Goal: Task Accomplishment & Management: Complete application form

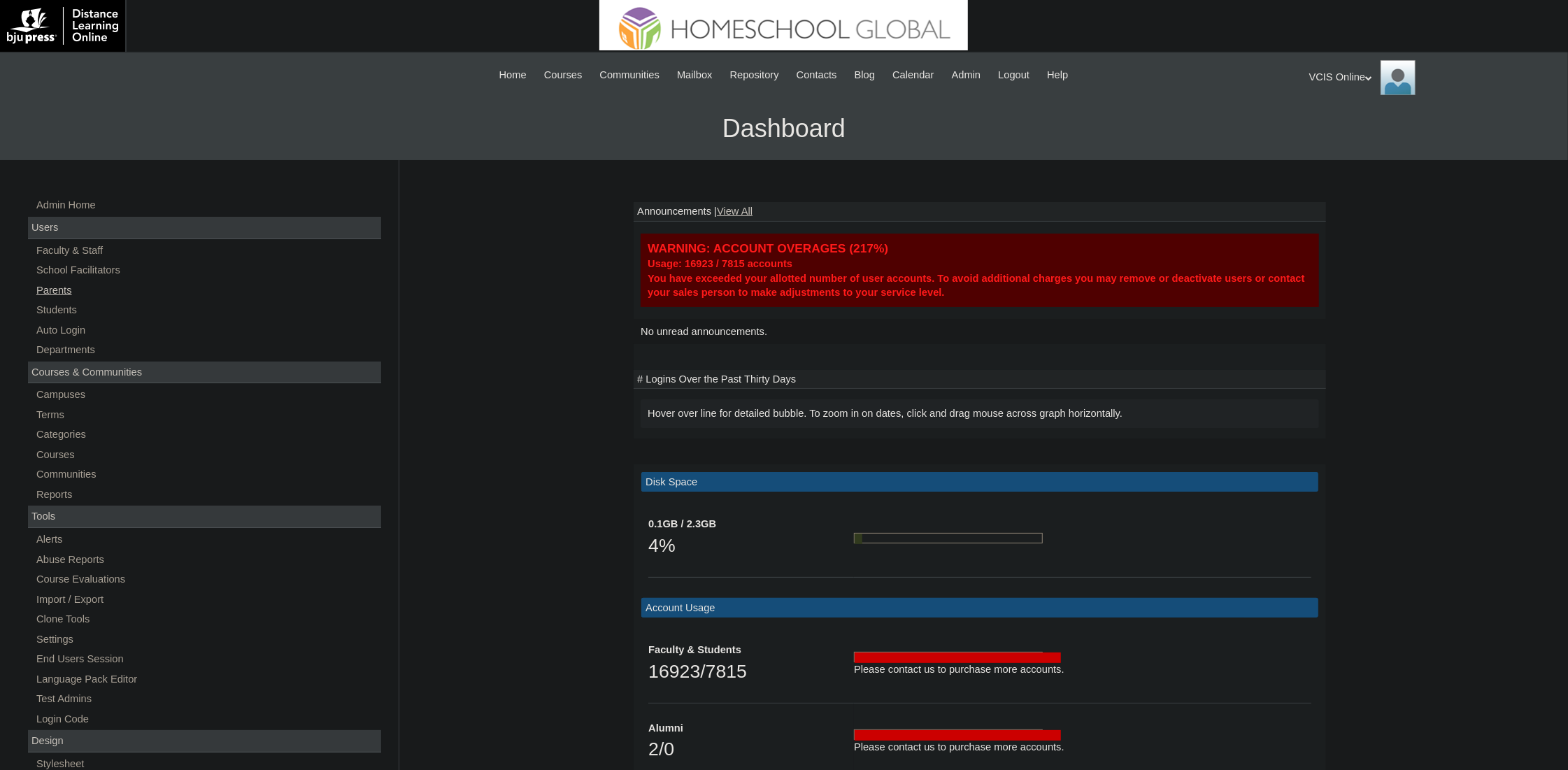
click at [62, 293] on link "Parents" at bounding box center [207, 290] width 346 height 17
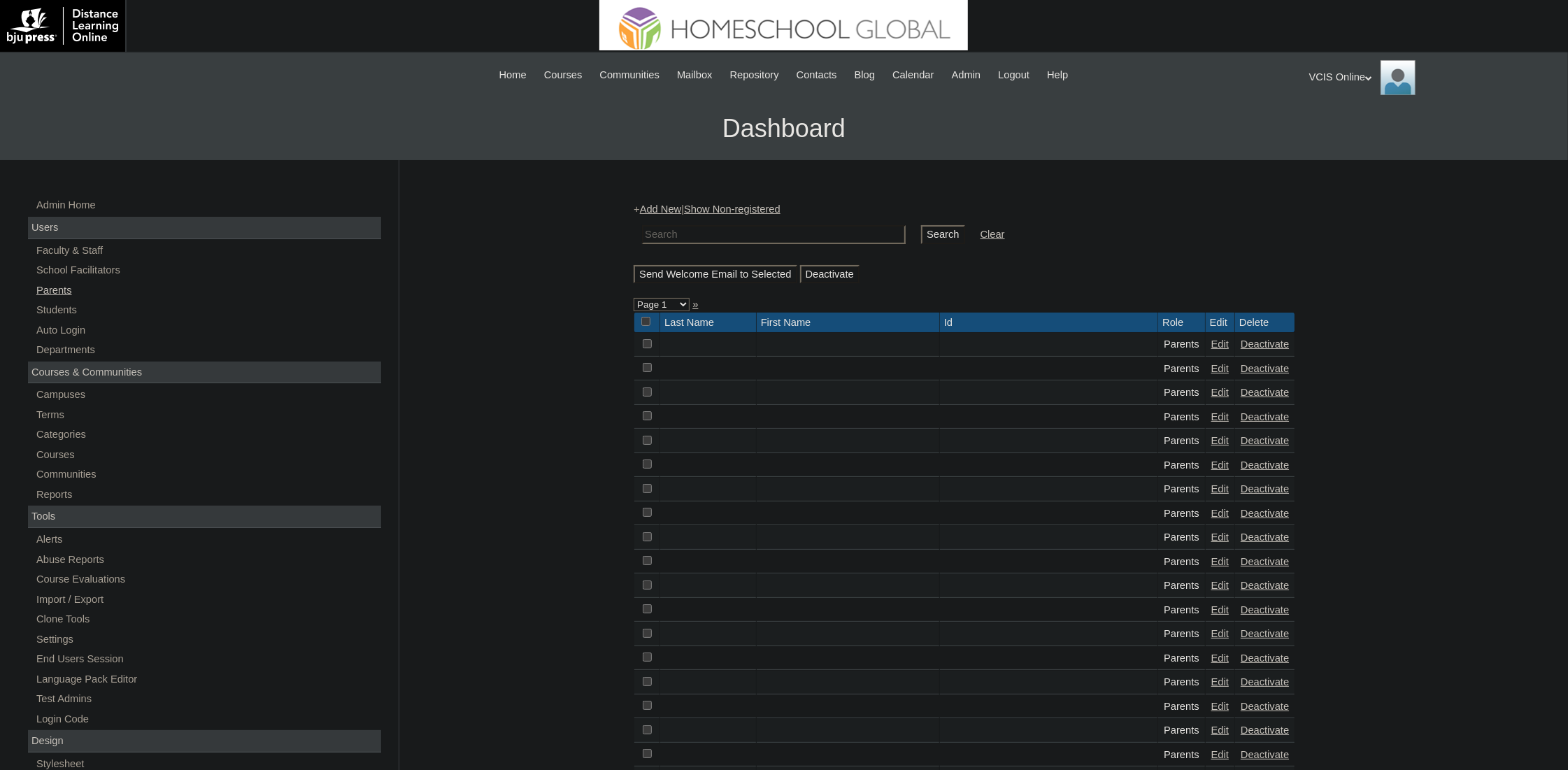
click at [50, 283] on link "Parents" at bounding box center [207, 290] width 346 height 17
click at [669, 206] on link "Add New" at bounding box center [660, 209] width 41 height 11
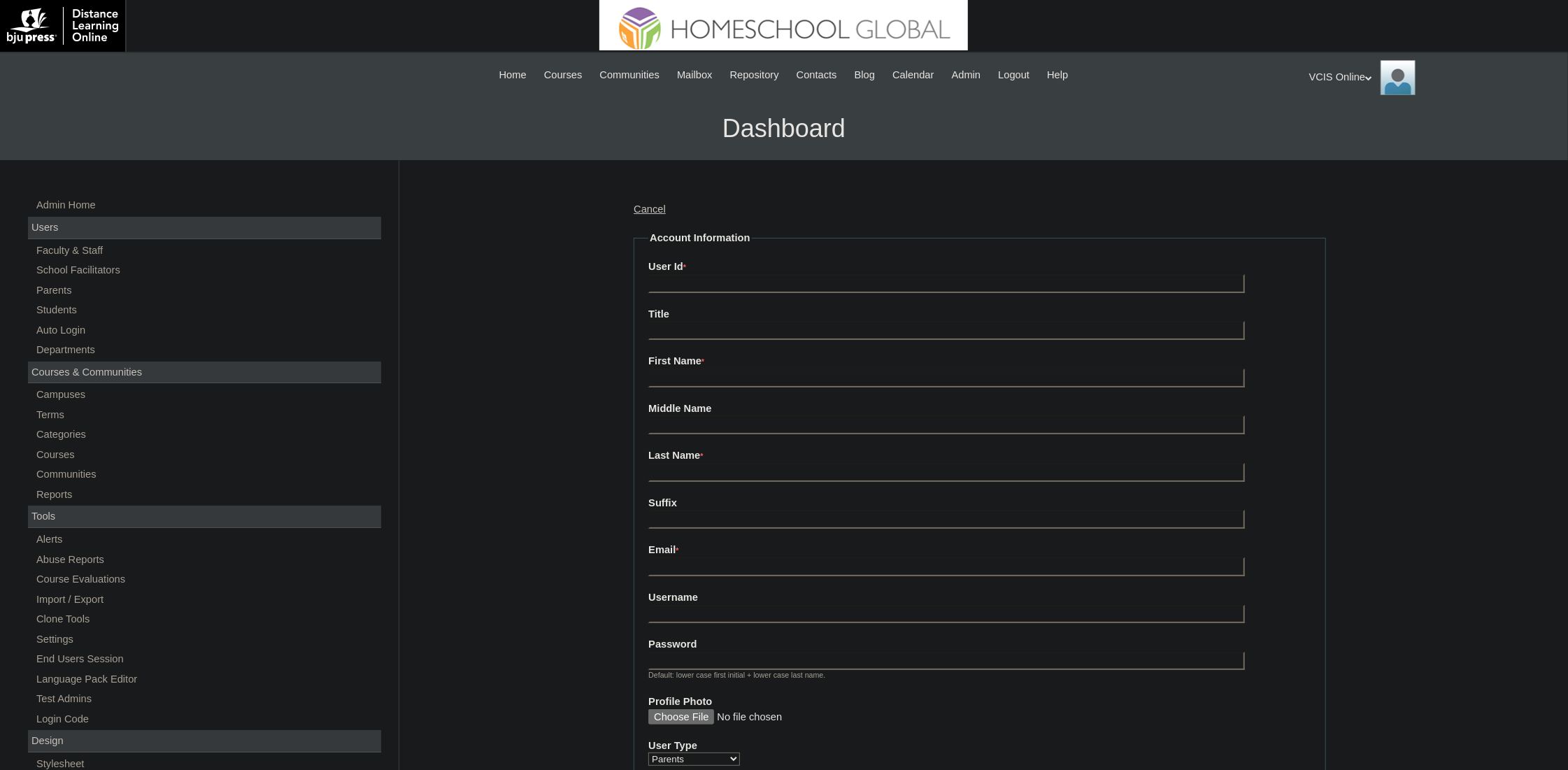
click at [678, 313] on label "Title" at bounding box center [980, 313] width 663 height 14
click at [678, 321] on input "Title" at bounding box center [946, 330] width 597 height 19
click at [678, 287] on input "User Id *" at bounding box center [946, 283] width 597 height 19
click at [772, 310] on label "Title" at bounding box center [980, 313] width 663 height 14
click at [772, 321] on input "Title" at bounding box center [946, 330] width 597 height 19
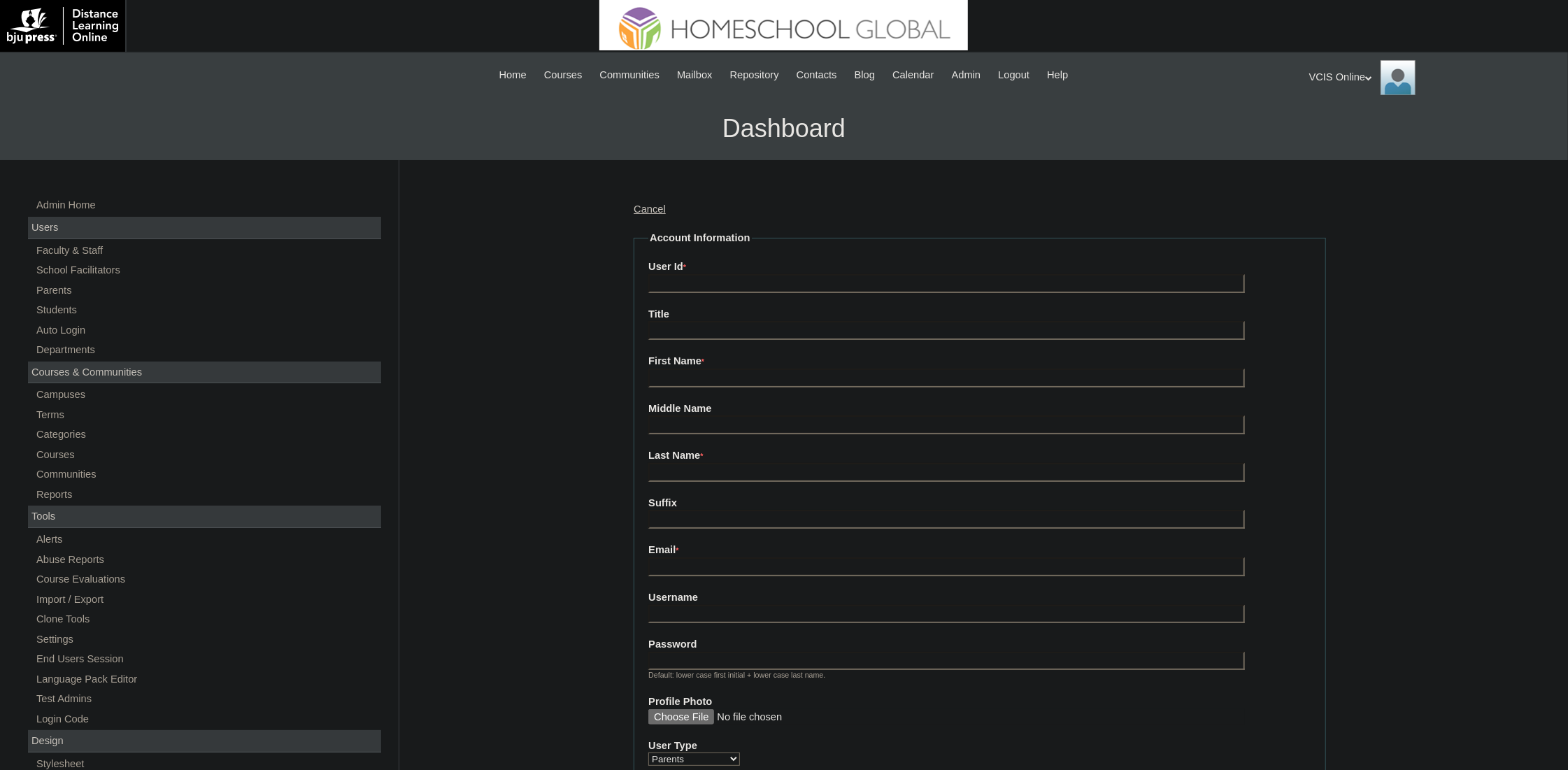
click at [773, 283] on input "User Id *" at bounding box center [946, 283] width 597 height 19
paste input "VCIS029-5C-PA2025"
type input "VCIS029-5C-PA2025"
click at [805, 393] on fieldset "Account Information User Id * VCIS029-5C-PA2025 Title First Name * Middle Name …" at bounding box center [980, 675] width 692 height 890
click at [805, 381] on fieldset "Account Information User Id * VCIS029-5C-PA2025 Title First Name * Middle Name …" at bounding box center [980, 675] width 692 height 890
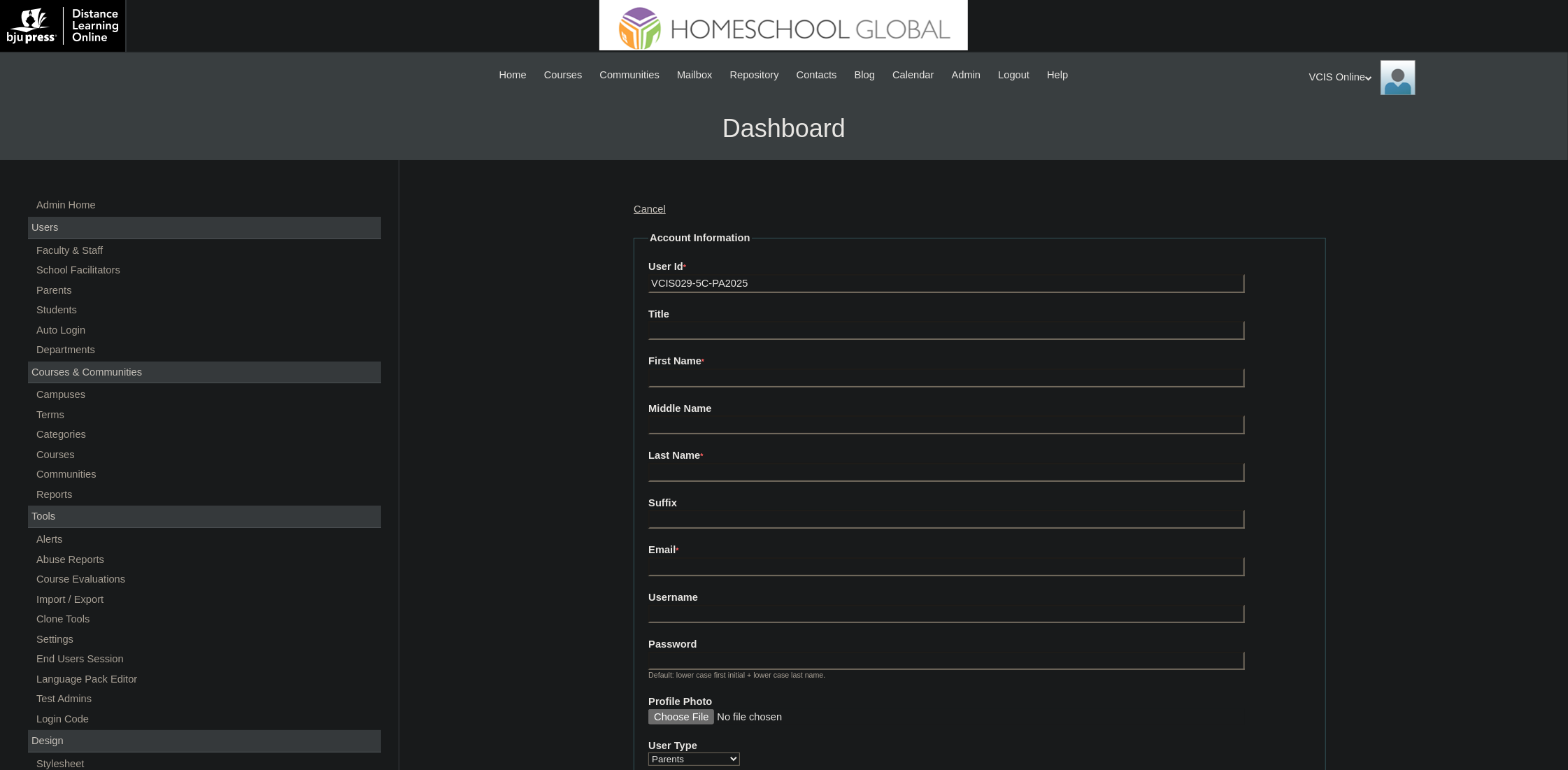
click at [803, 378] on input "First Name *" at bounding box center [946, 377] width 597 height 19
click at [801, 377] on input "First Name *" at bounding box center [946, 377] width 597 height 19
paste input "Romalyn Strand"
drag, startPoint x: 775, startPoint y: 394, endPoint x: 776, endPoint y: 387, distance: 7.1
click at [775, 402] on label "Middle Name" at bounding box center [980, 408] width 663 height 14
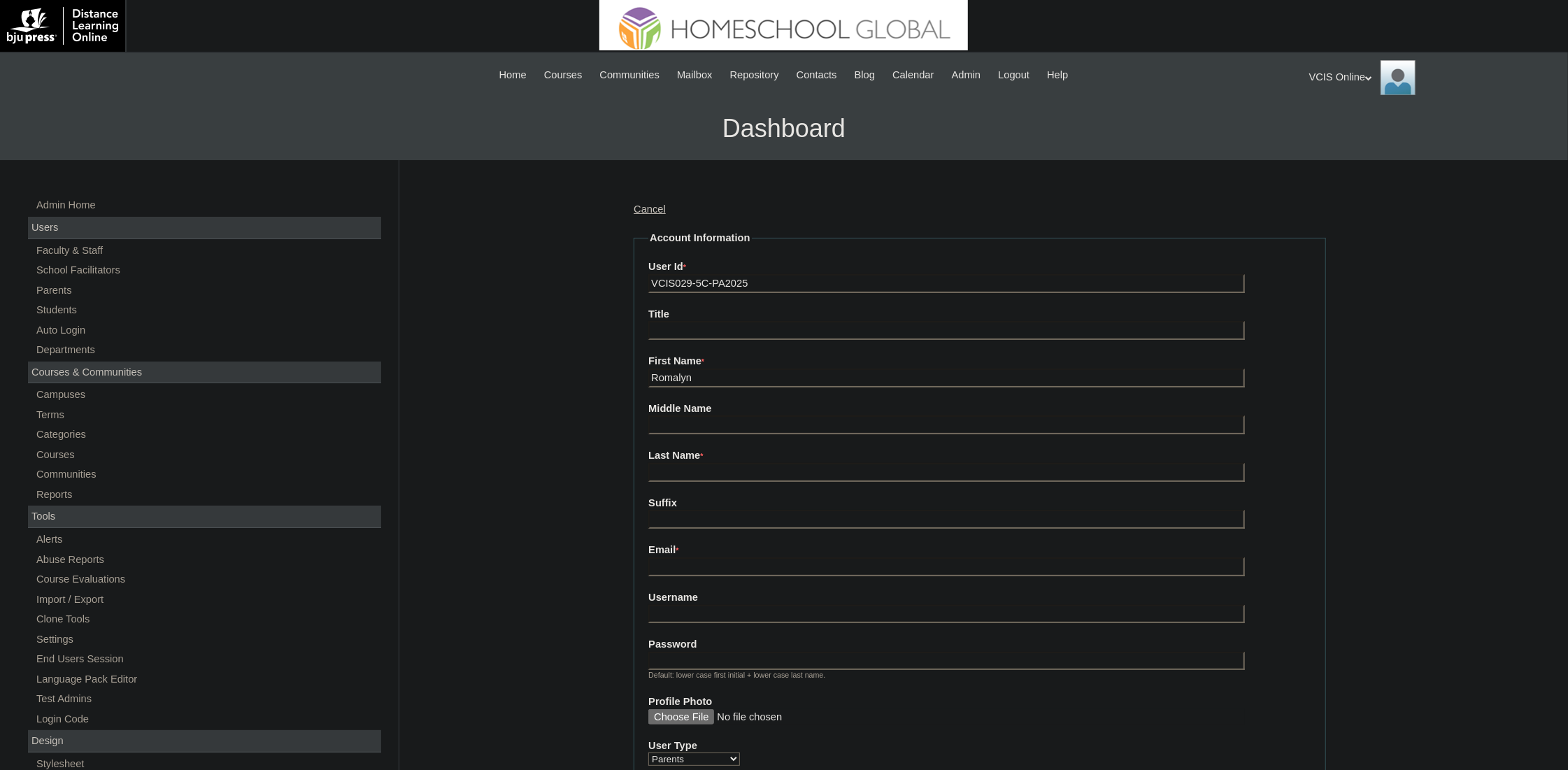
click at [775, 415] on input "Middle Name" at bounding box center [946, 424] width 597 height 19
click at [778, 380] on input "Romalyn" at bounding box center [946, 377] width 597 height 19
type input "Romalyn"
type input "Strand (2025)"
paste input "[EMAIL_ADDRESS][DOMAIN_NAME]"
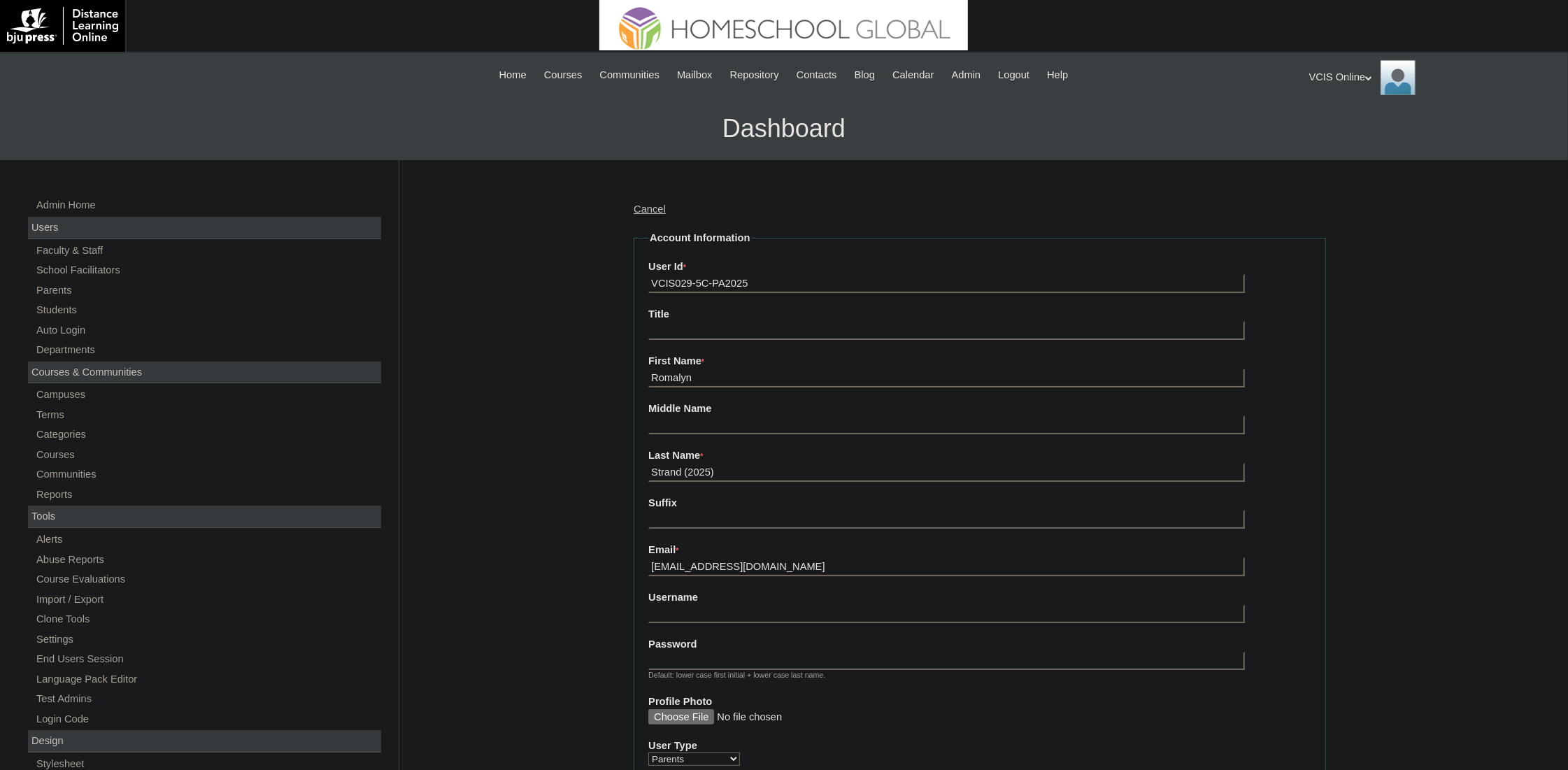
type input "[EMAIL_ADDRESS][DOMAIN_NAME]"
paste input "rstrand2025"
type input "rstrand2025"
paste input "HmDSwX"
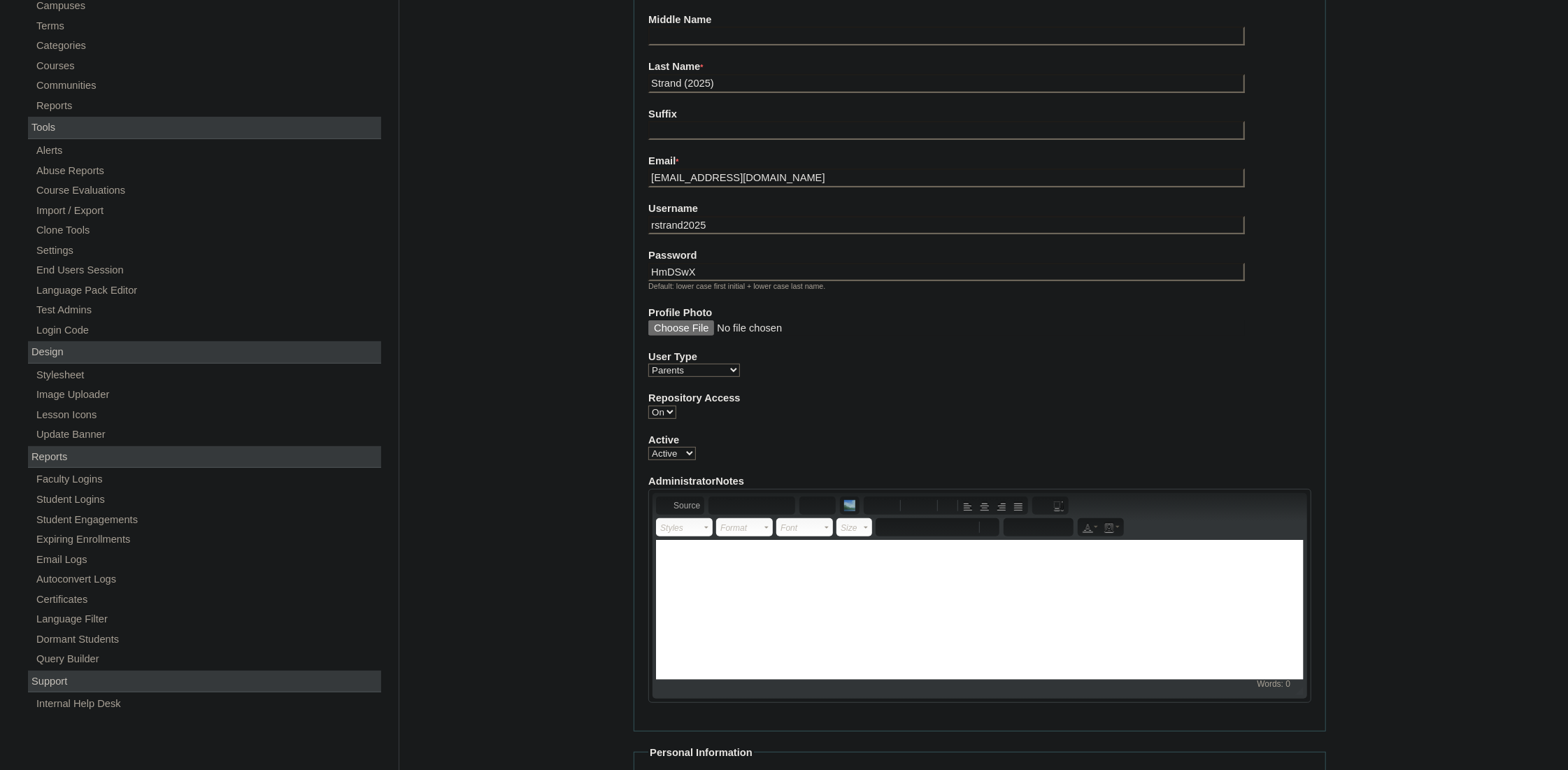
scroll to position [1091, 0]
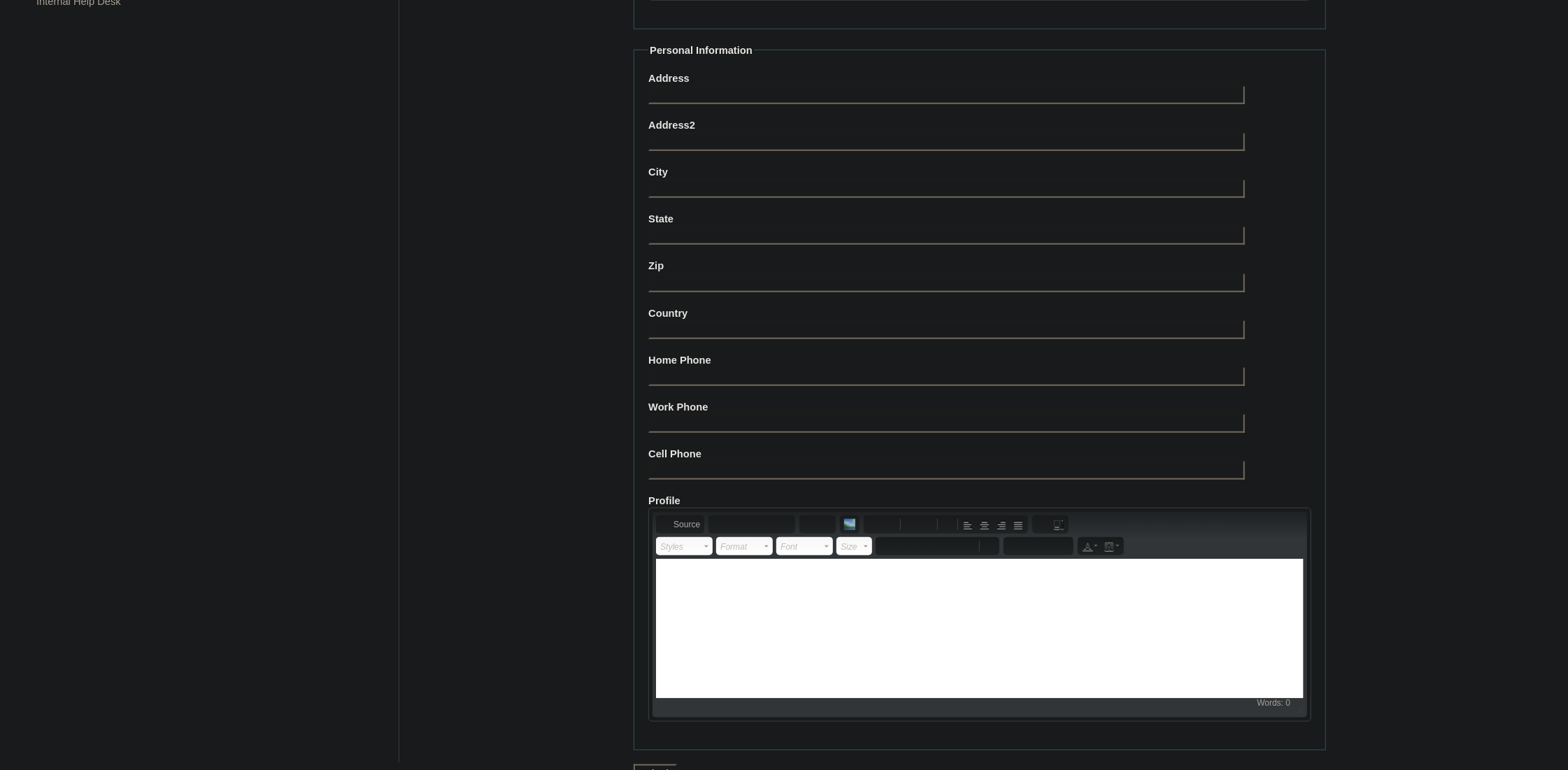
type input "HmDSwX"
paste input "63-9178181978, 47-47710004"
type input "63-9178181978, 47-47710004"
click at [677, 764] on input "Submit" at bounding box center [656, 773] width 44 height 19
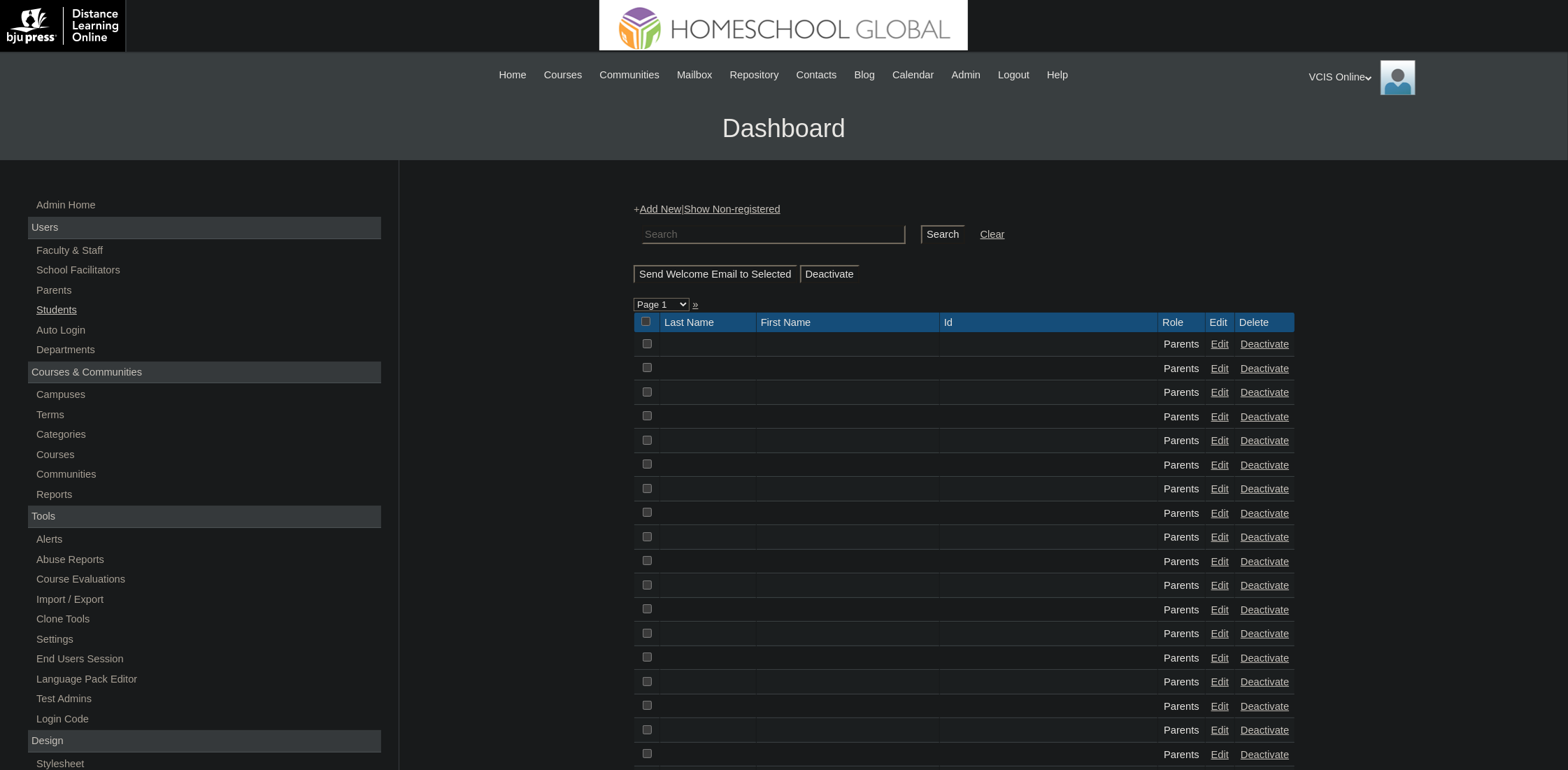
click at [53, 301] on link "Students" at bounding box center [207, 310] width 346 height 17
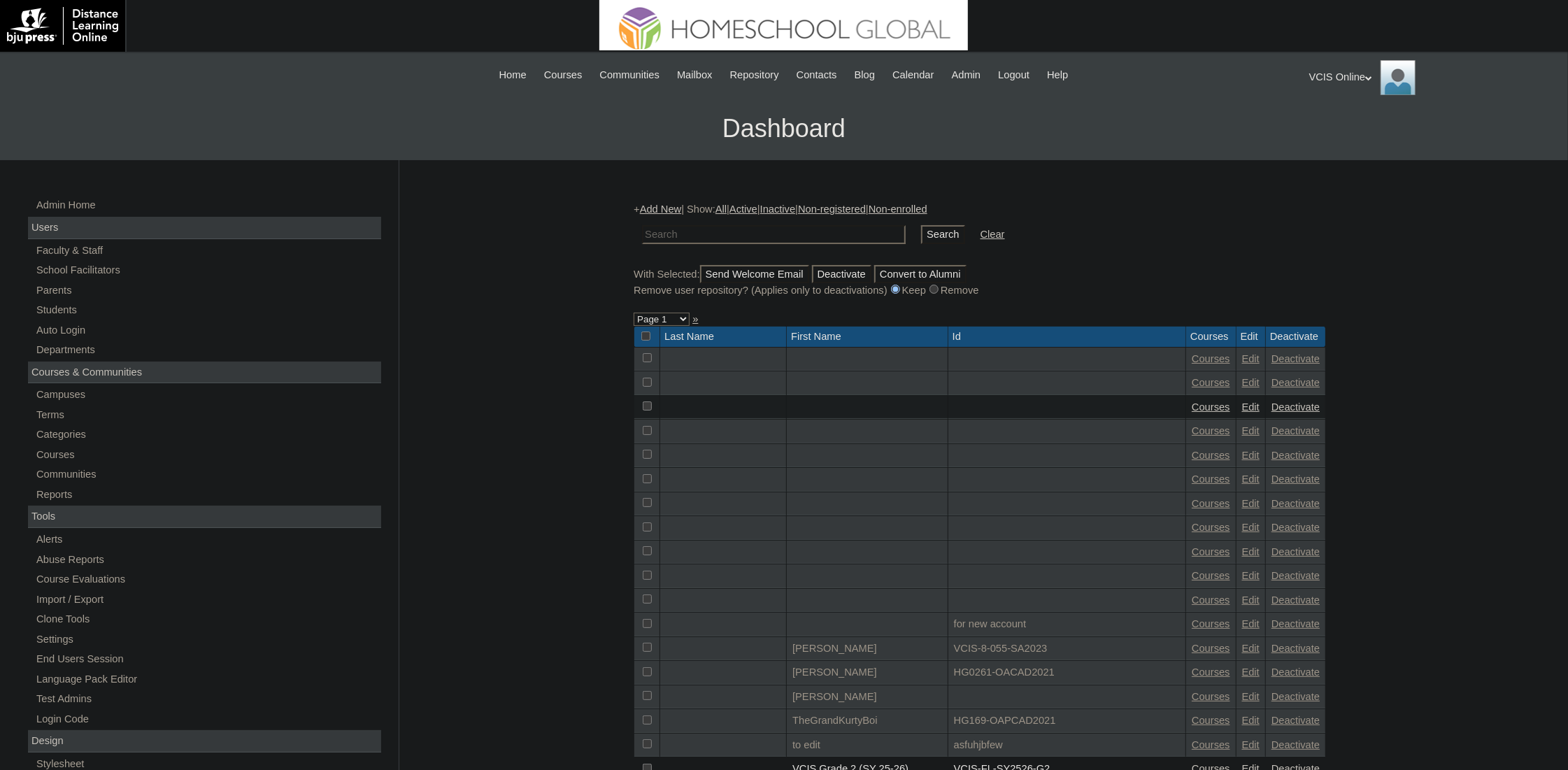
click at [655, 207] on link "Add New" at bounding box center [660, 209] width 41 height 11
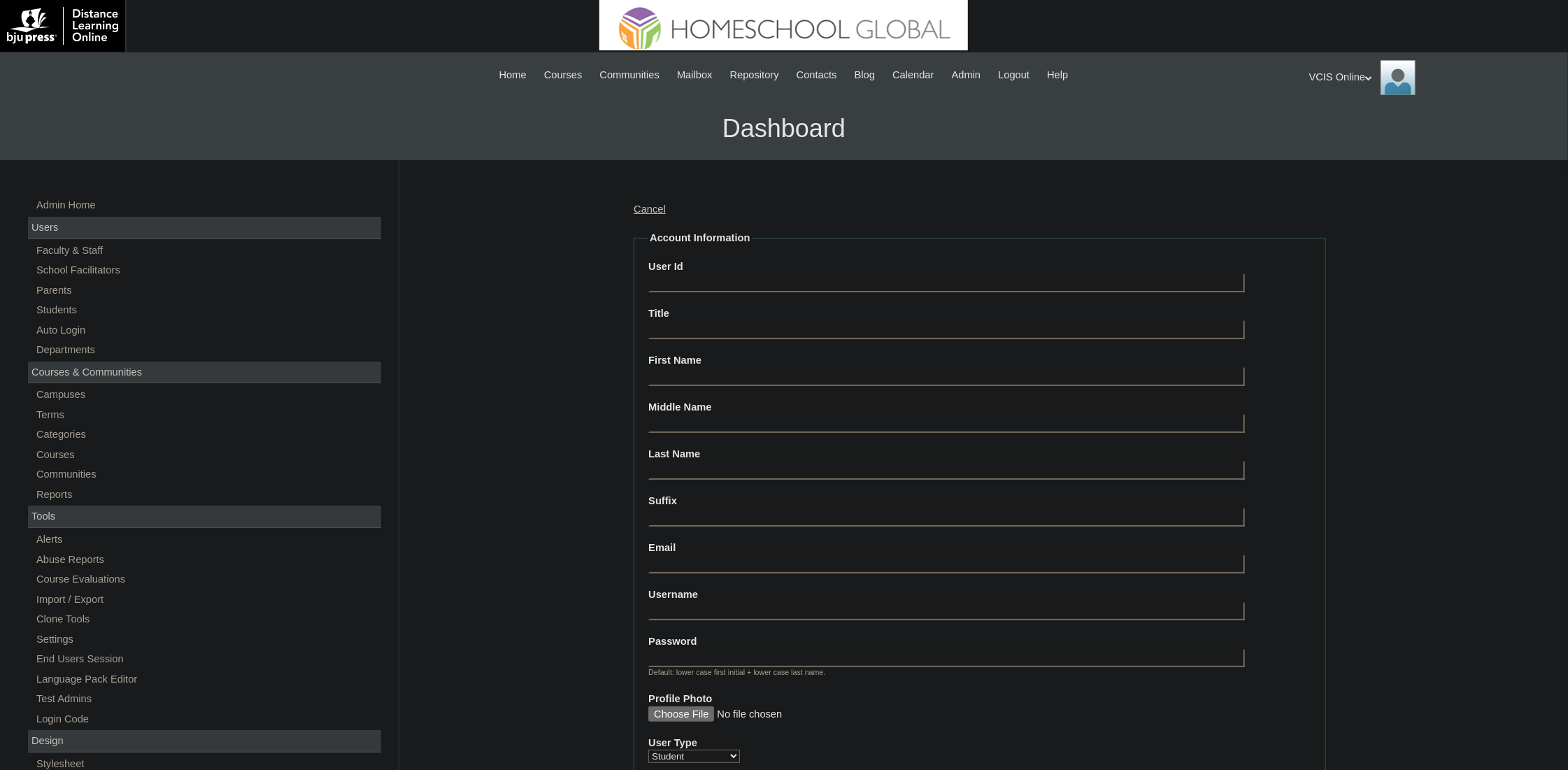
click at [705, 307] on label "Title" at bounding box center [980, 313] width 663 height 14
click at [705, 320] on input "Title" at bounding box center [946, 329] width 597 height 19
click at [713, 277] on input "User Id" at bounding box center [946, 283] width 597 height 19
paste input "63-9178181978, 47-47710004"
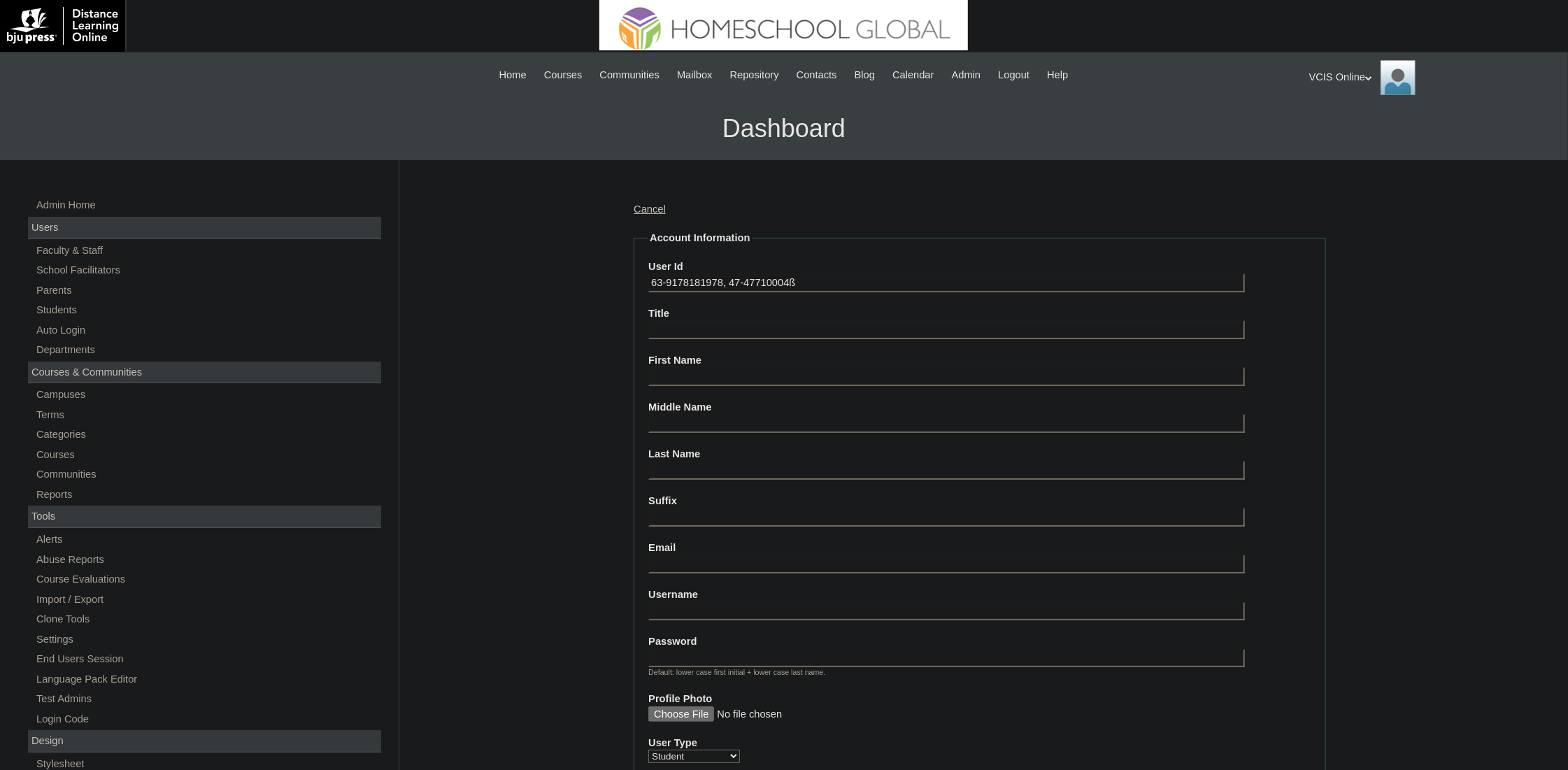
click at [844, 281] on input "63-9178181978, 47-47710004ß" at bounding box center [946, 283] width 597 height 19
click at [844, 279] on input "63-9178181978, 47-47710004ß" at bounding box center [946, 283] width 597 height 19
paste input "VCIS027-5C-SA2025"
type input "VCIS027-5C-SA2025"
paste input "VCIS027-5C-SA2025"
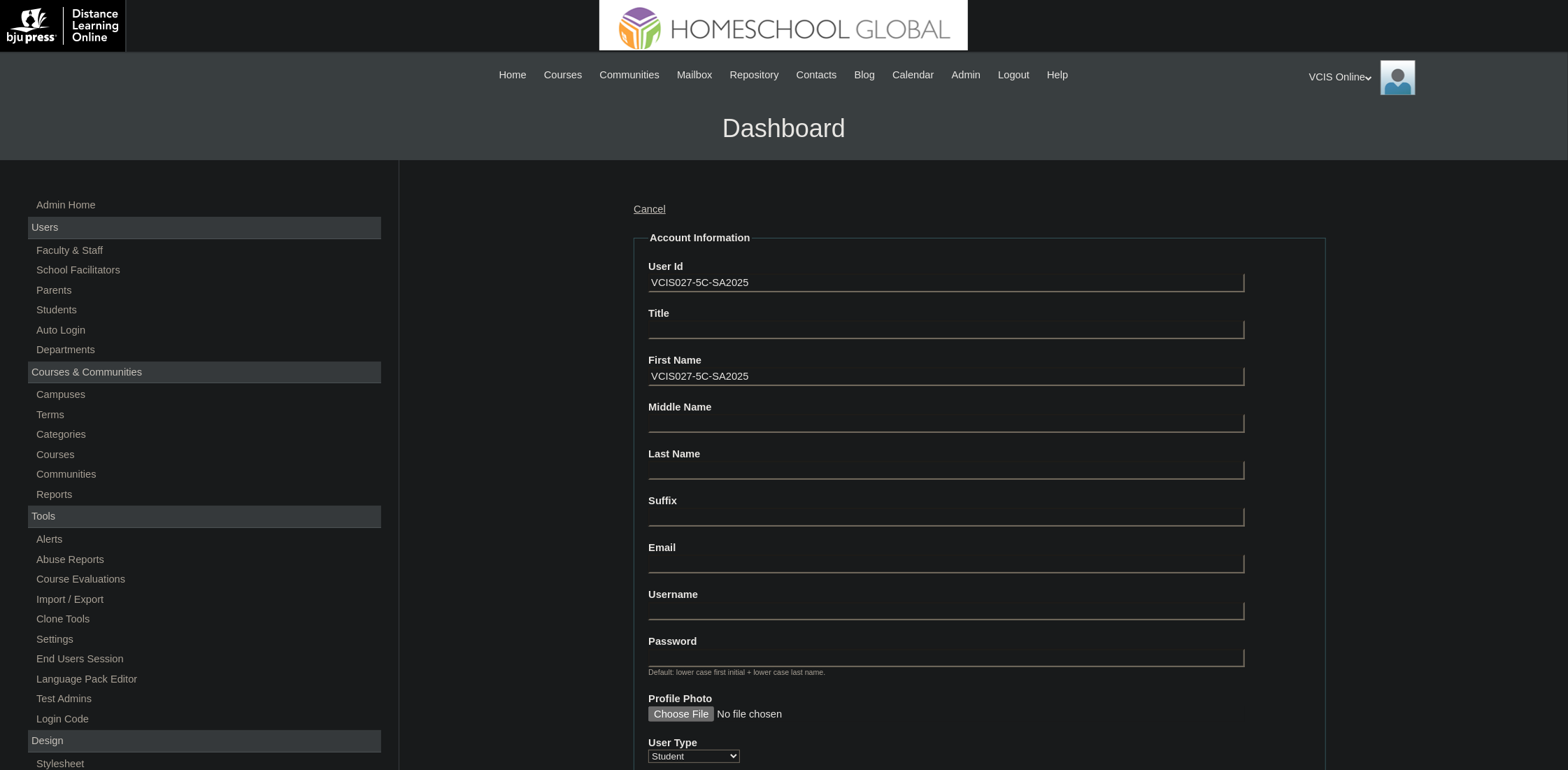
paste input "Sophia Herradura Strand"
click at [690, 372] on input "Sophia Herradura Strand" at bounding box center [946, 376] width 597 height 19
type input "[PERSON_NAME]"
paste input "Herradura Strand"
click at [725, 414] on input "Herradura Strand" at bounding box center [946, 423] width 597 height 19
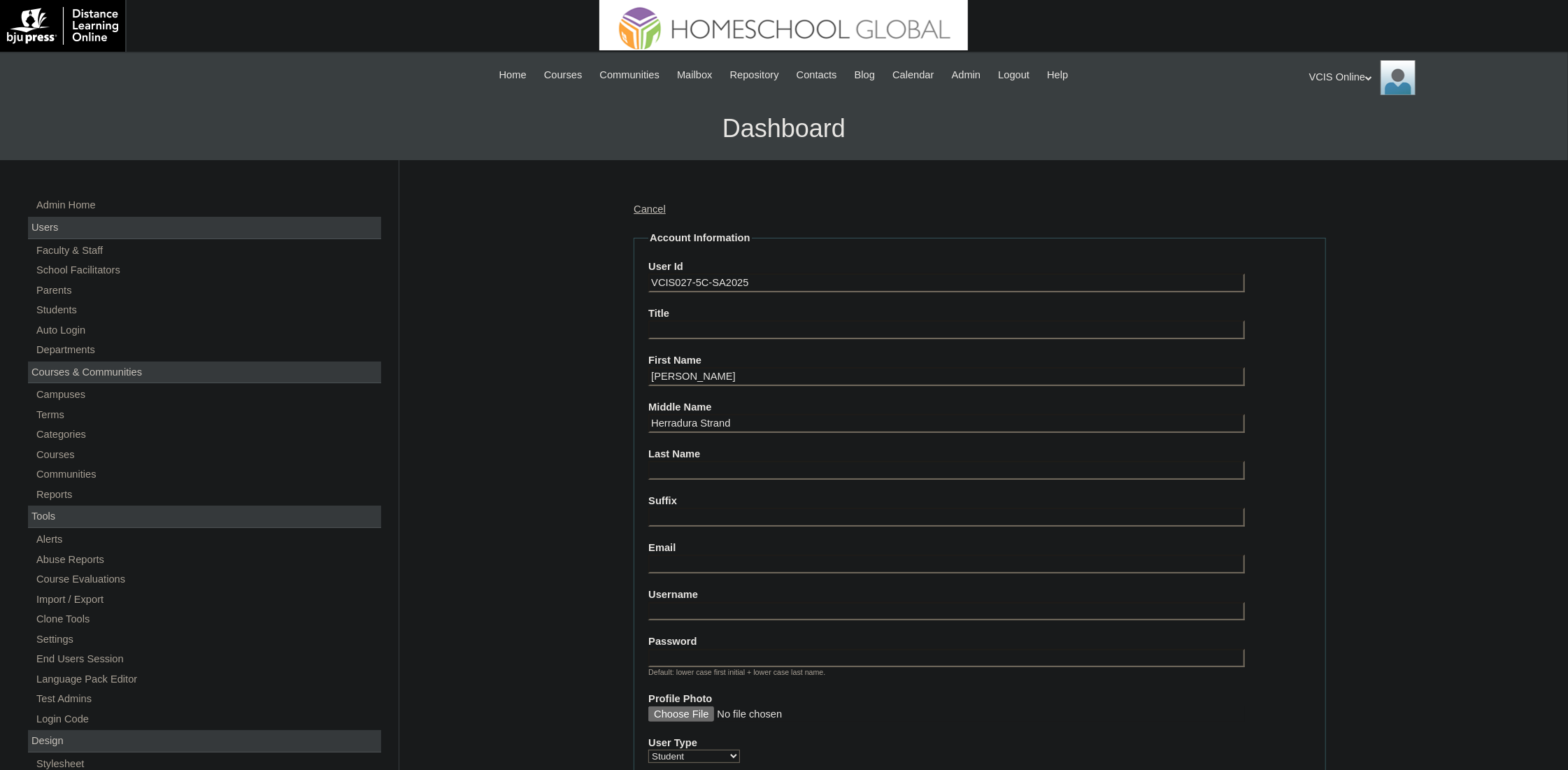
click at [725, 414] on input "Herradura Strand" at bounding box center [946, 423] width 597 height 19
click at [726, 414] on input "Herradura Strand" at bounding box center [946, 423] width 597 height 19
type input "Herradur"
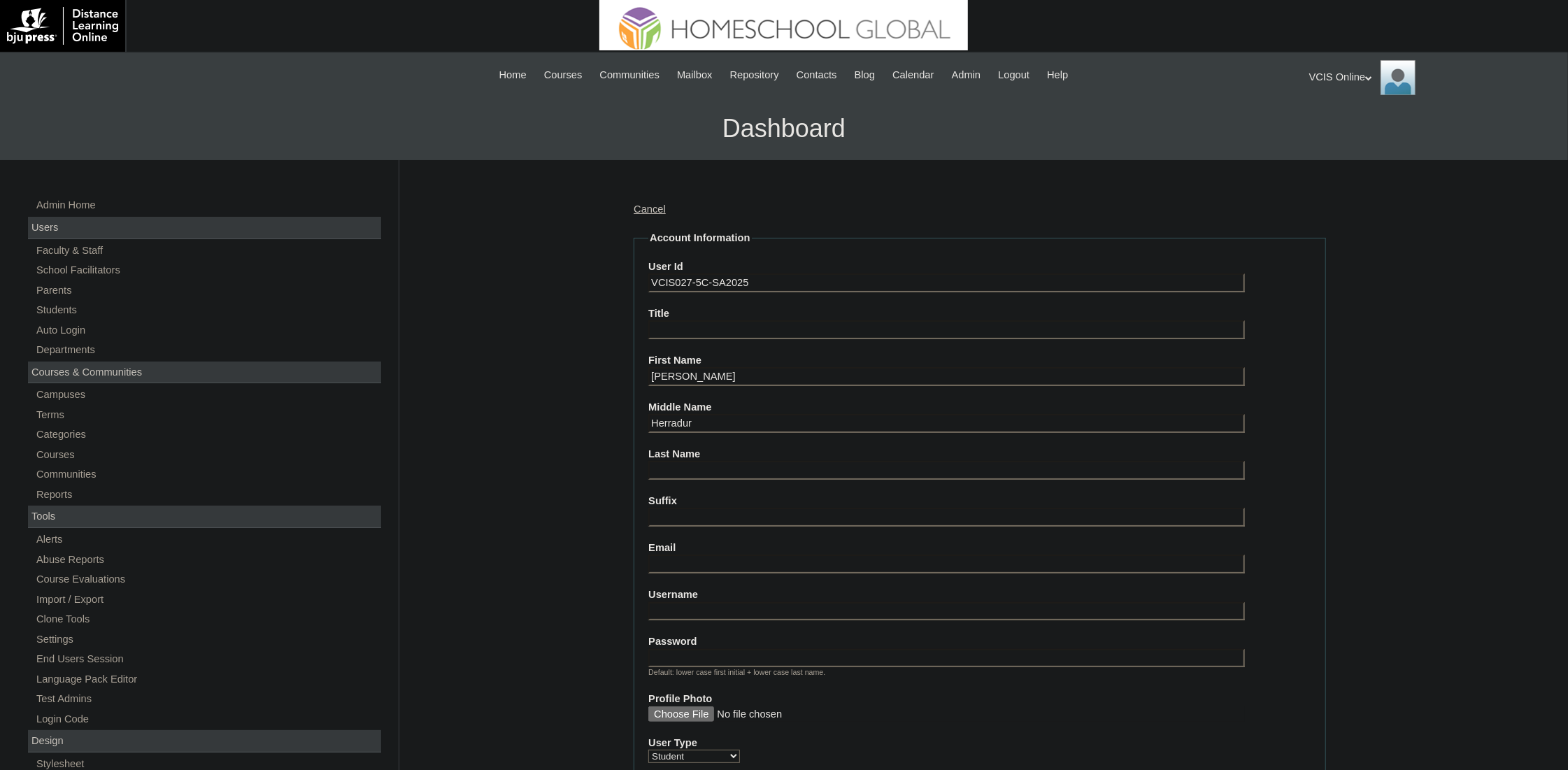
paste input "Strand"
type input "Strand"
paste input "romalyn05@gmail.com"
type input "romalyn05@gmail.com"
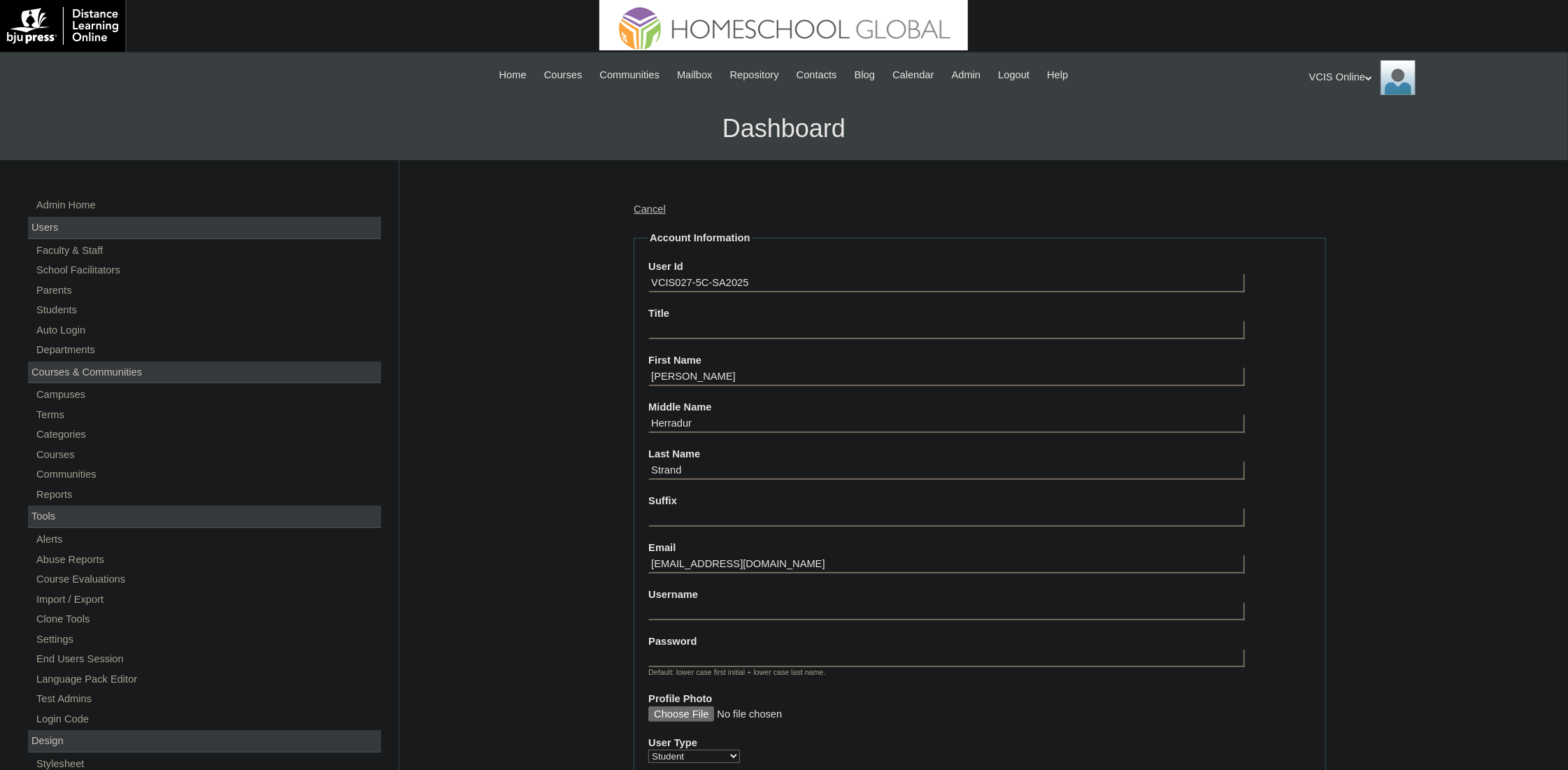
click at [707, 602] on input "Username" at bounding box center [946, 611] width 597 height 19
paste input "romalyn05@gmail.com"
paste input "sophia.strand2025"
type input "sophia.strand2025"
paste input "nazfYG"
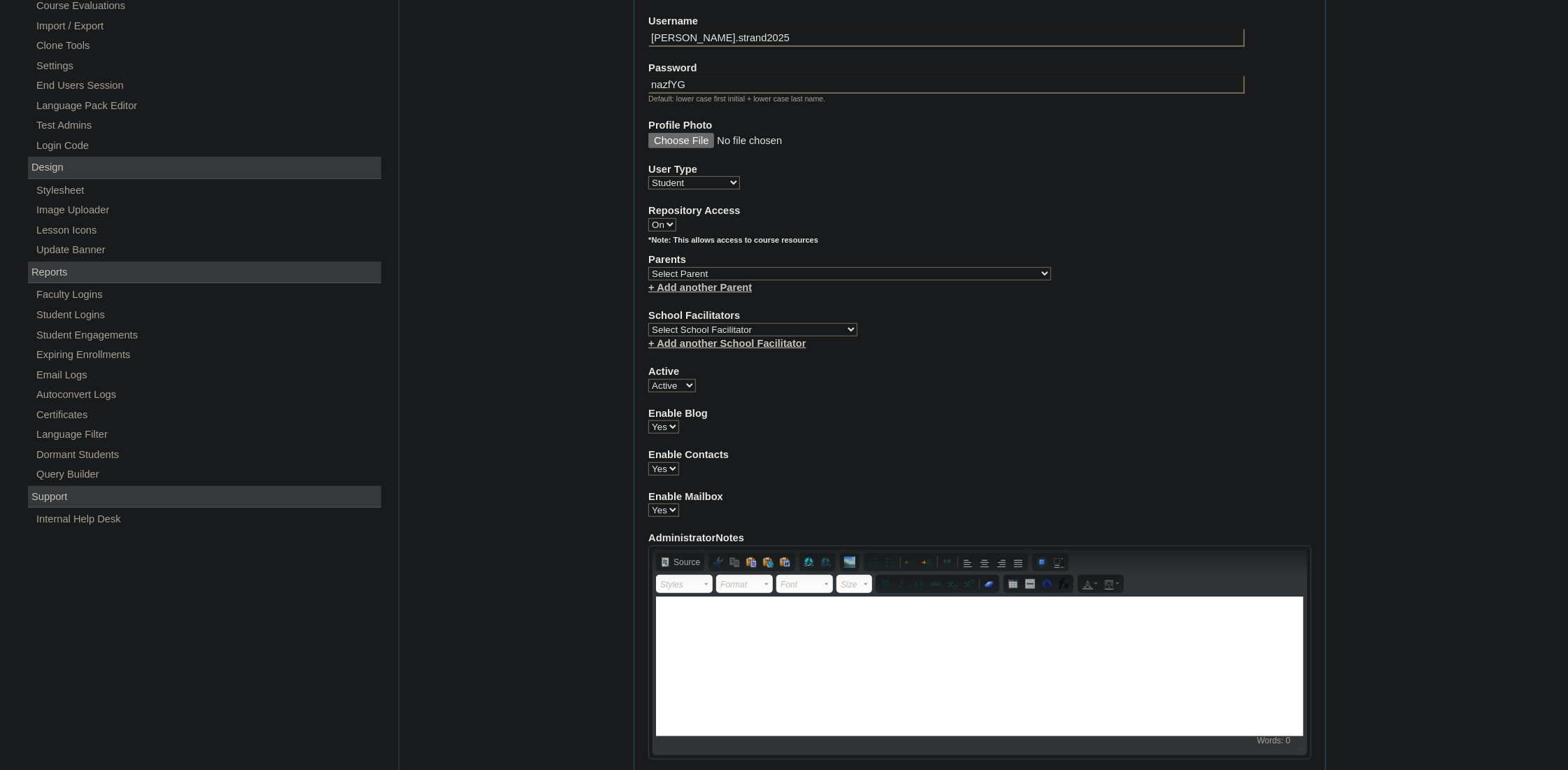
scroll to position [576, 0]
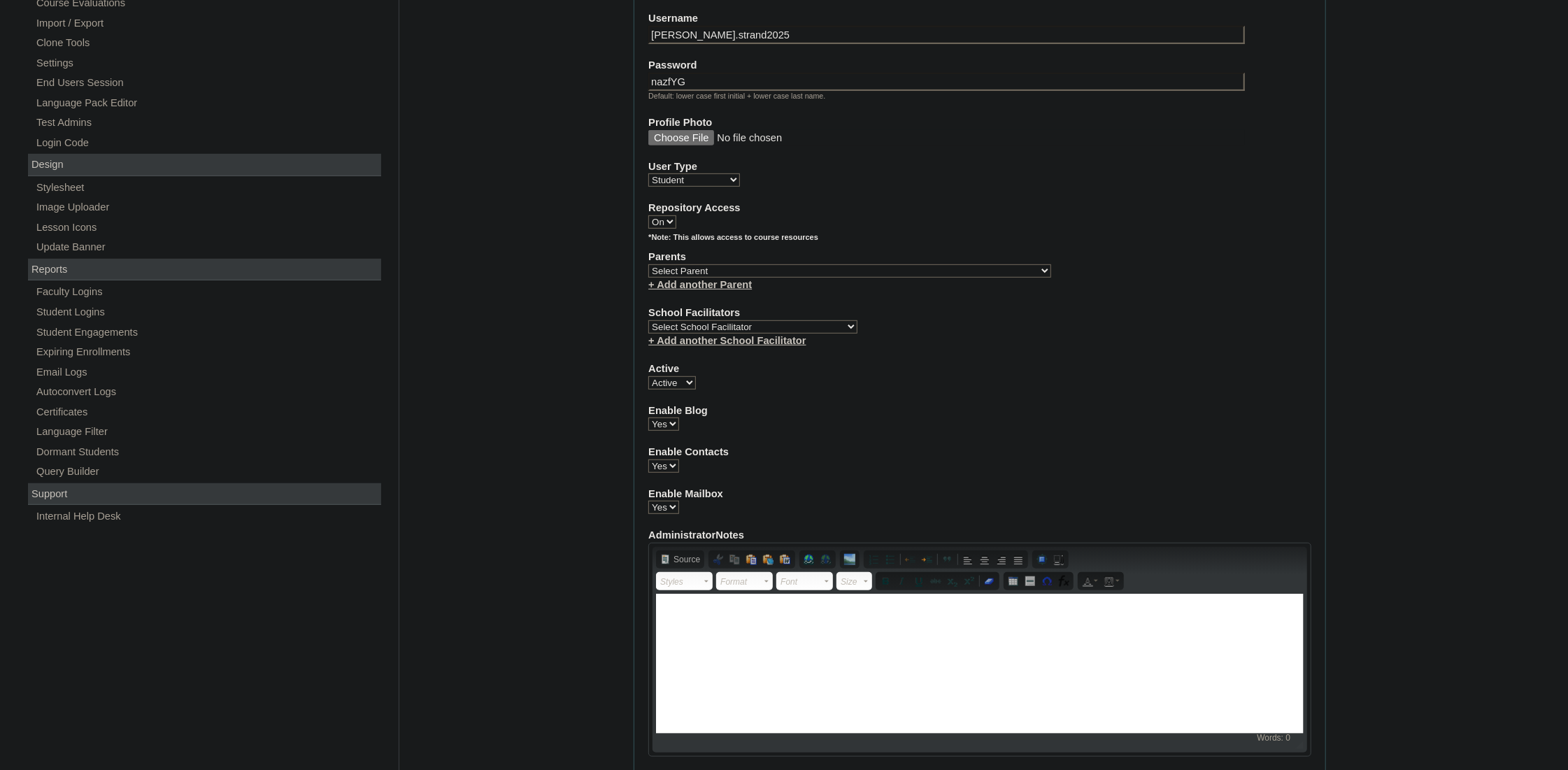
type input "nazfYG"
click at [735, 264] on select "Select Parent , , , , , , , , , , , , , , , , , , , , , , , , , , , , , , , , ,…" at bounding box center [849, 271] width 403 height 14
select select "44066"
select select "42228"
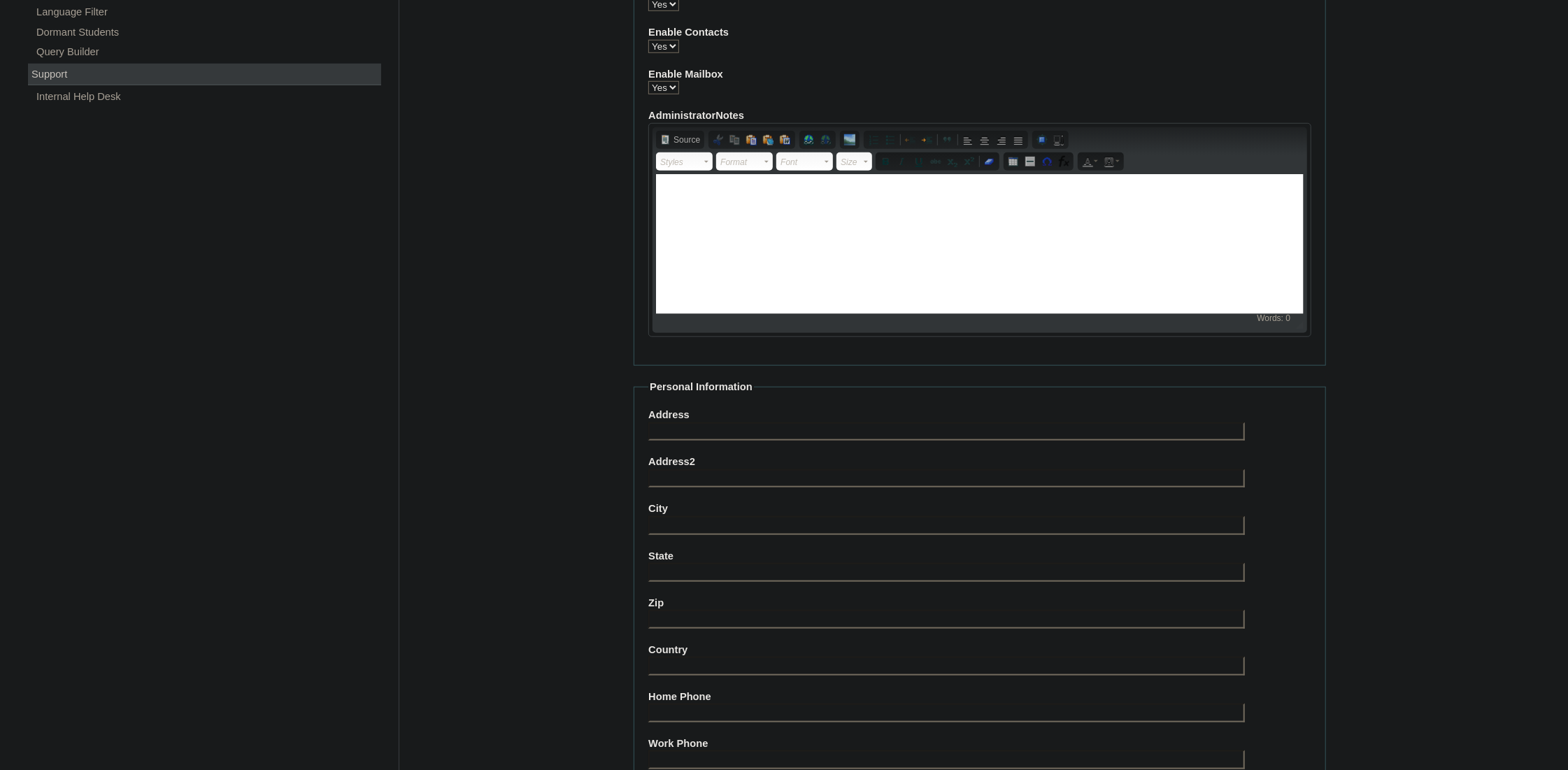
scroll to position [1181, 0]
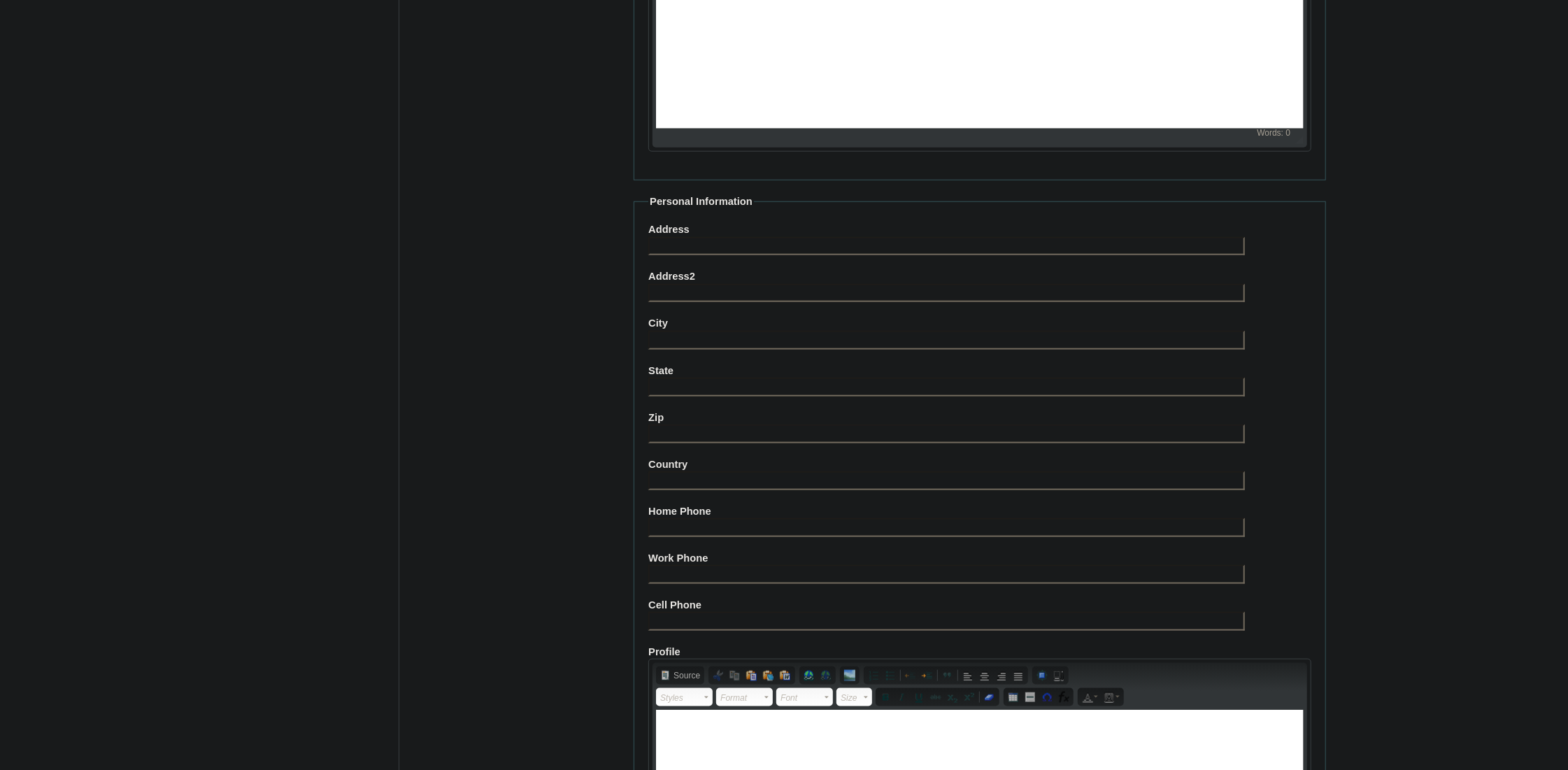
paste input "nazfYG"
paste input "63-9178181978, 47-47710004"
type input "63-9178181978, 47-47710004"
click at [679, 481] on fieldset "Personal Information Address Address2 City State Zip Country Home Phone Work Ph…" at bounding box center [980, 548] width 692 height 707
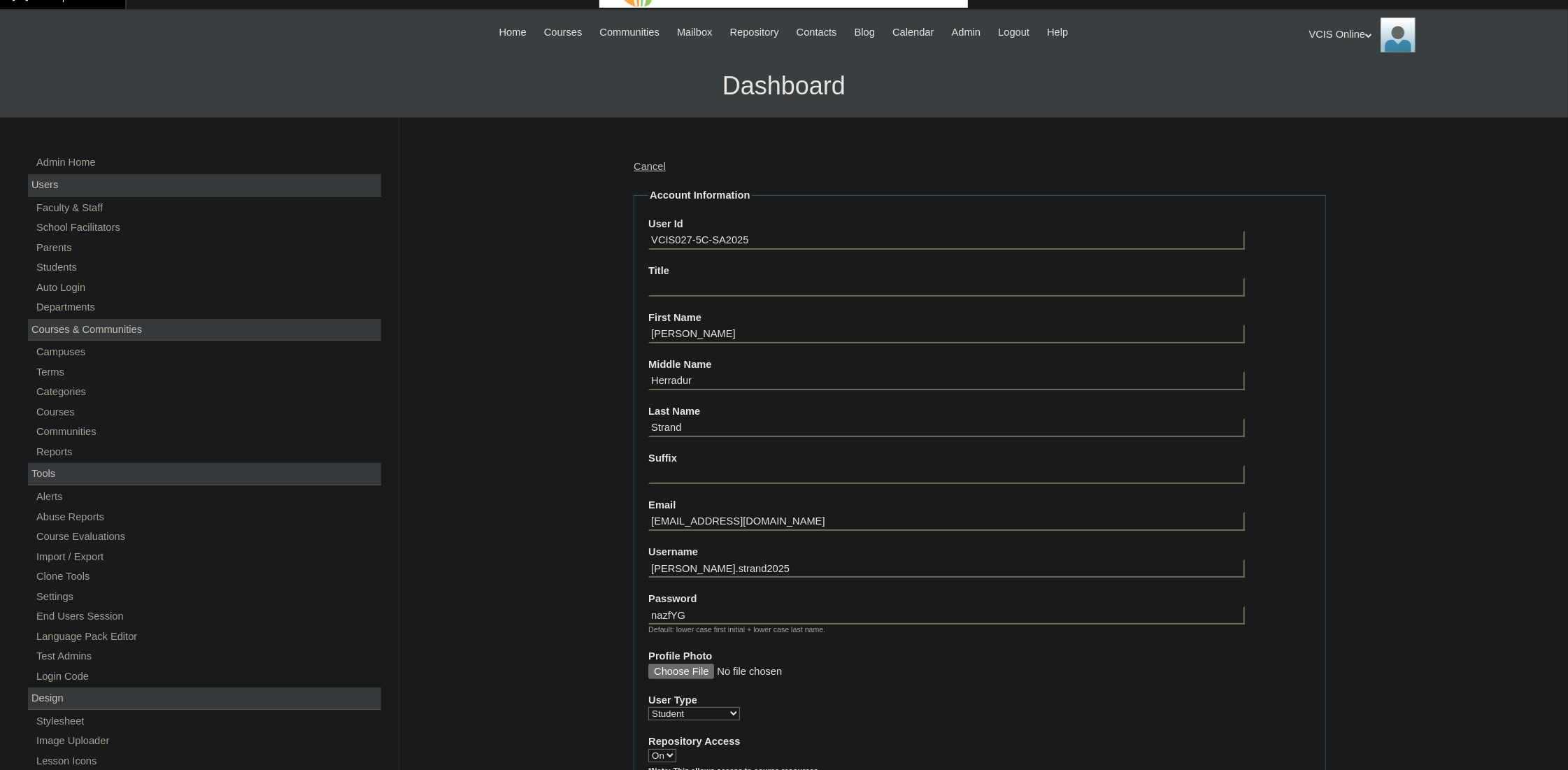
scroll to position [1337, 0]
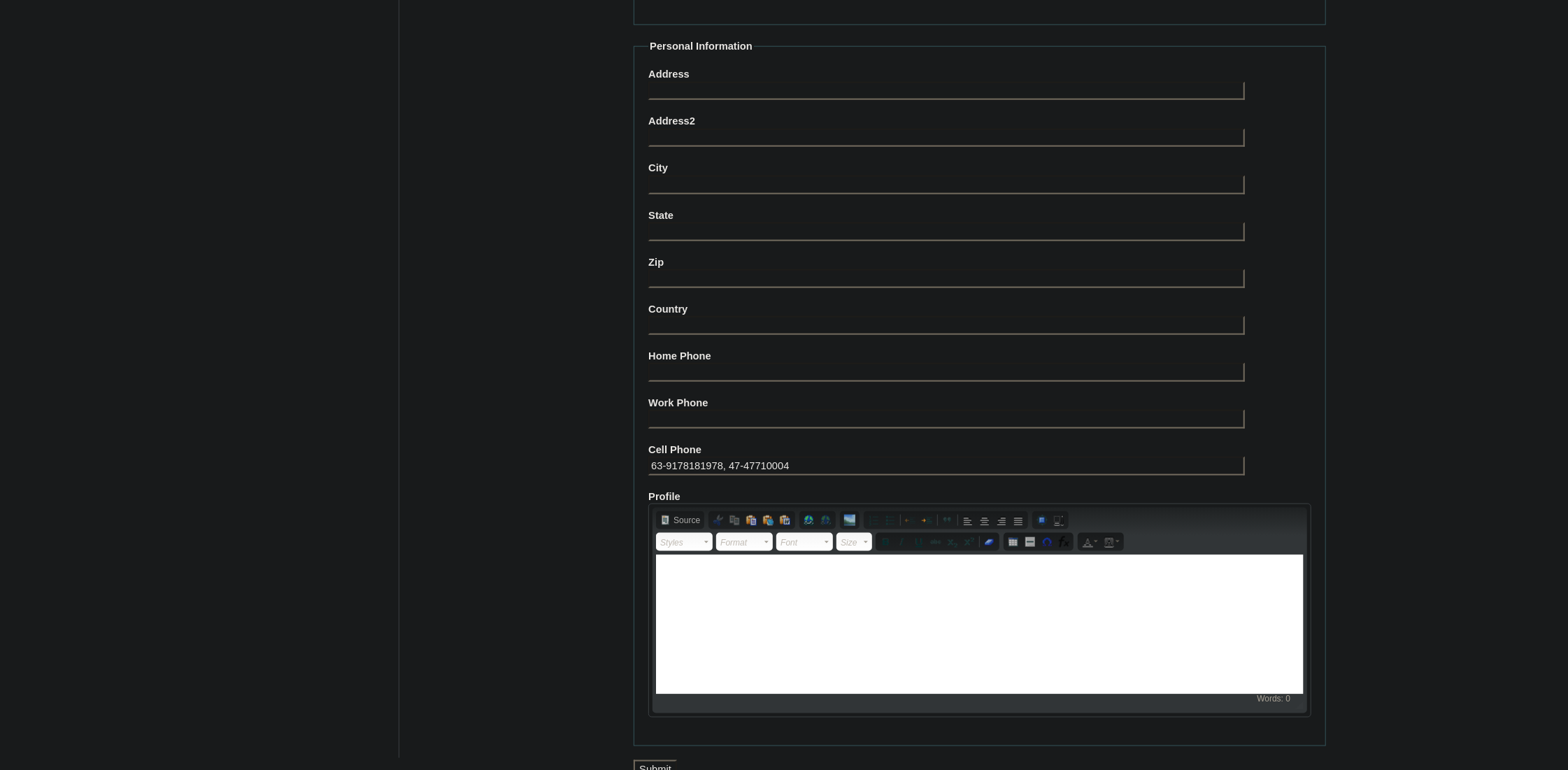
click at [665, 760] on input "Submit" at bounding box center [656, 769] width 44 height 19
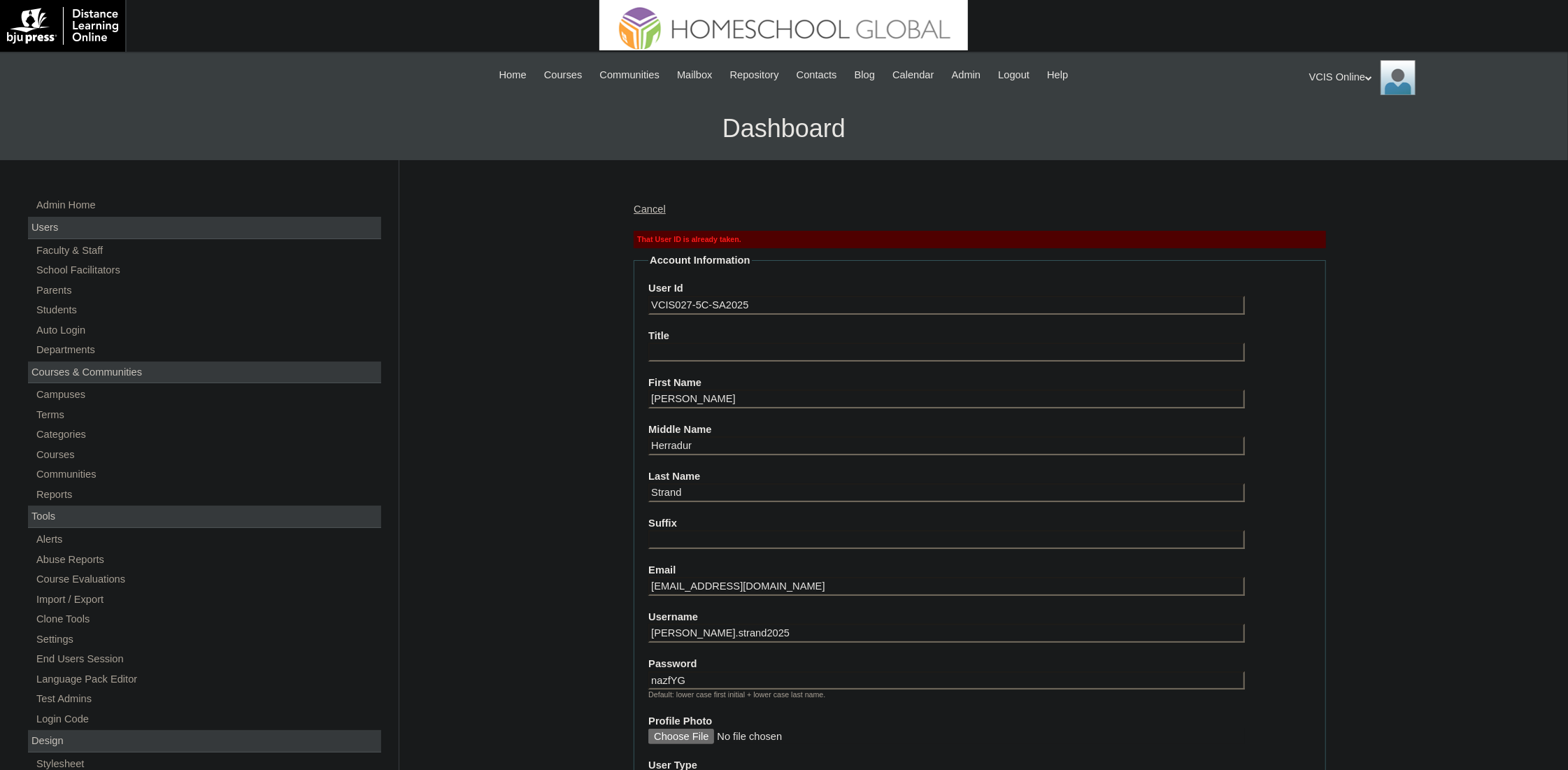
click at [690, 297] on input "VCIS027-5C-SA2025" at bounding box center [946, 305] width 597 height 19
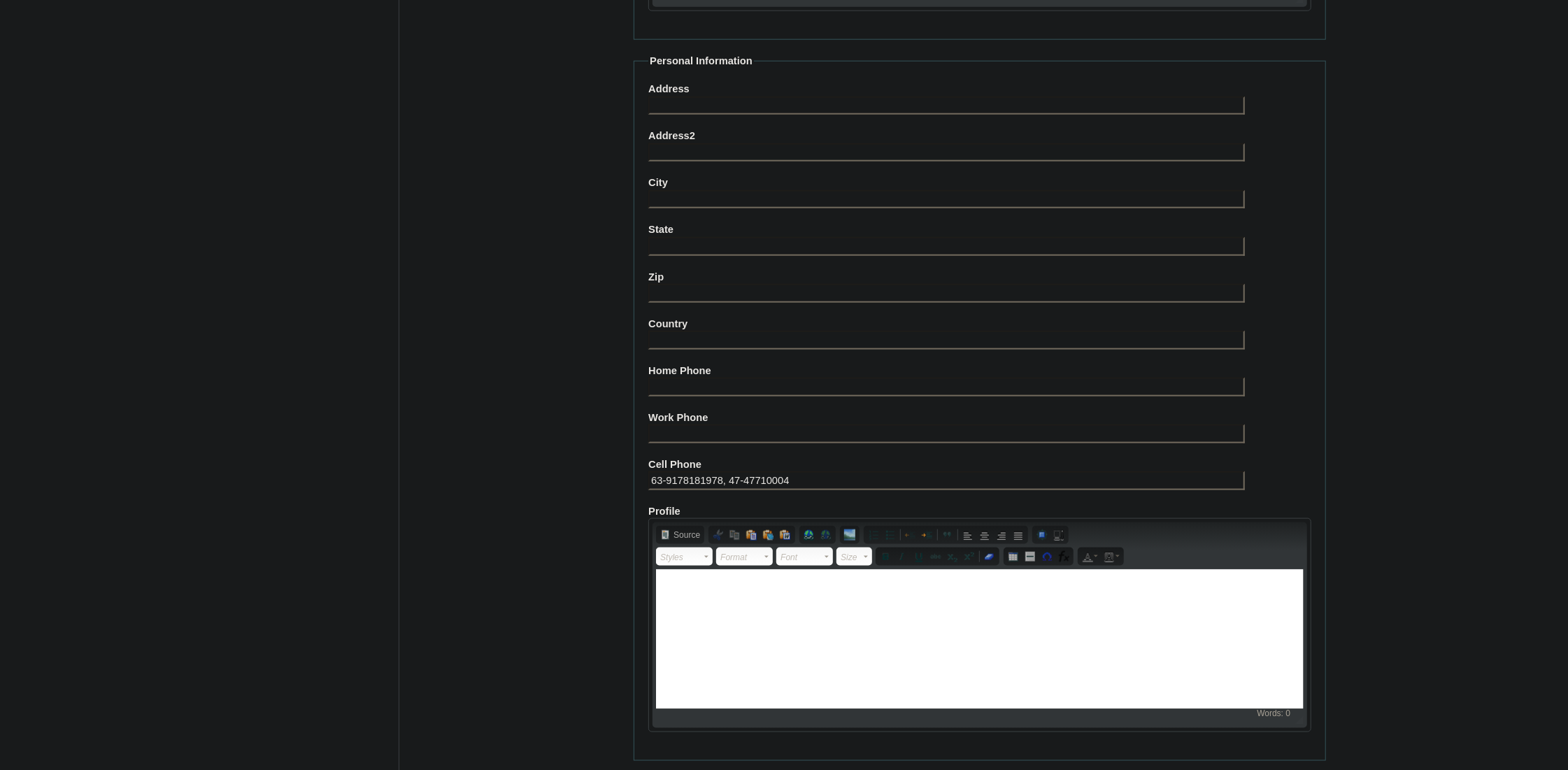
scroll to position [1388, 0]
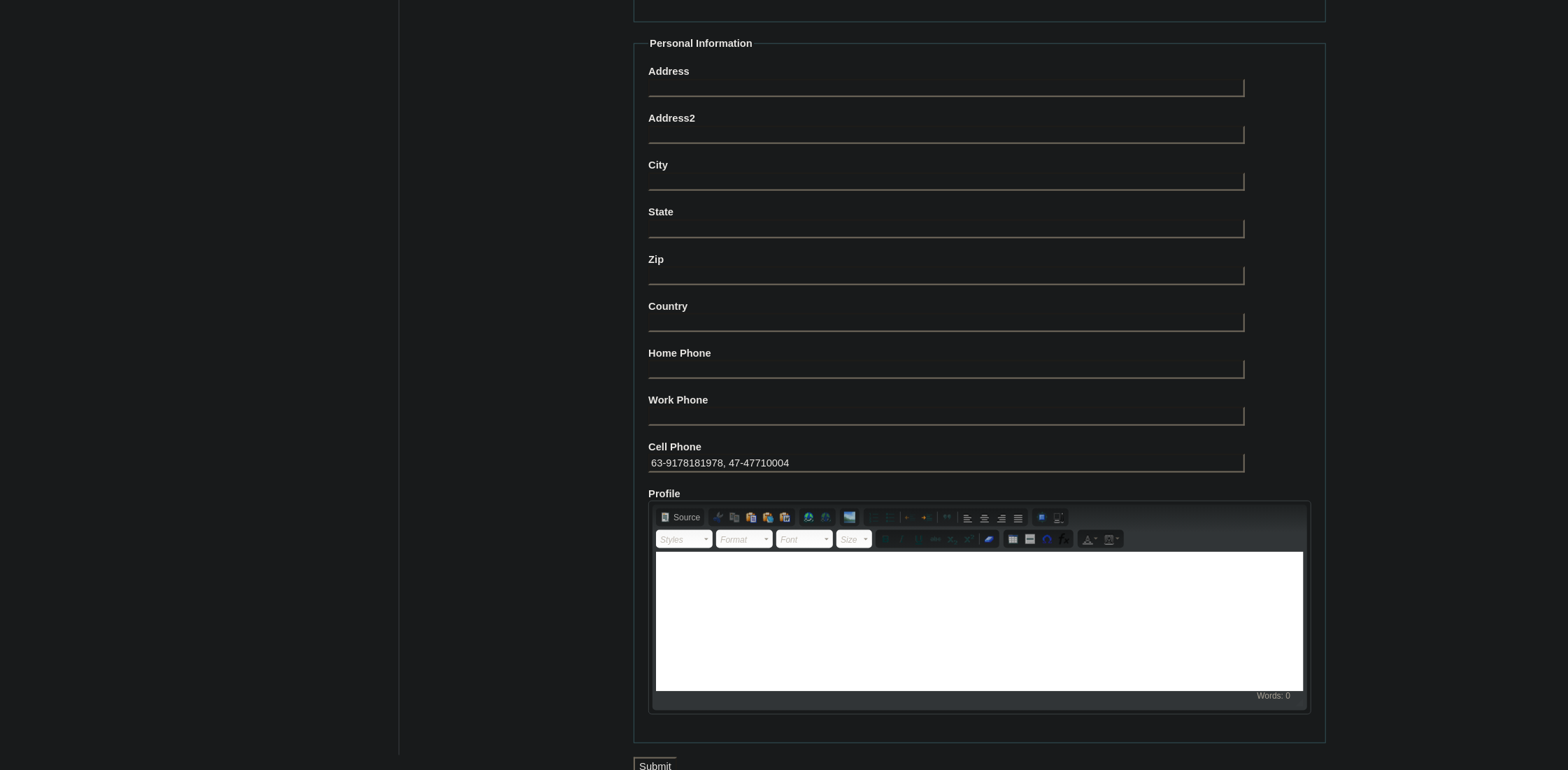
type input "VCIS028-5C-SA2025"
click at [669, 757] on input "Submit" at bounding box center [656, 766] width 44 height 19
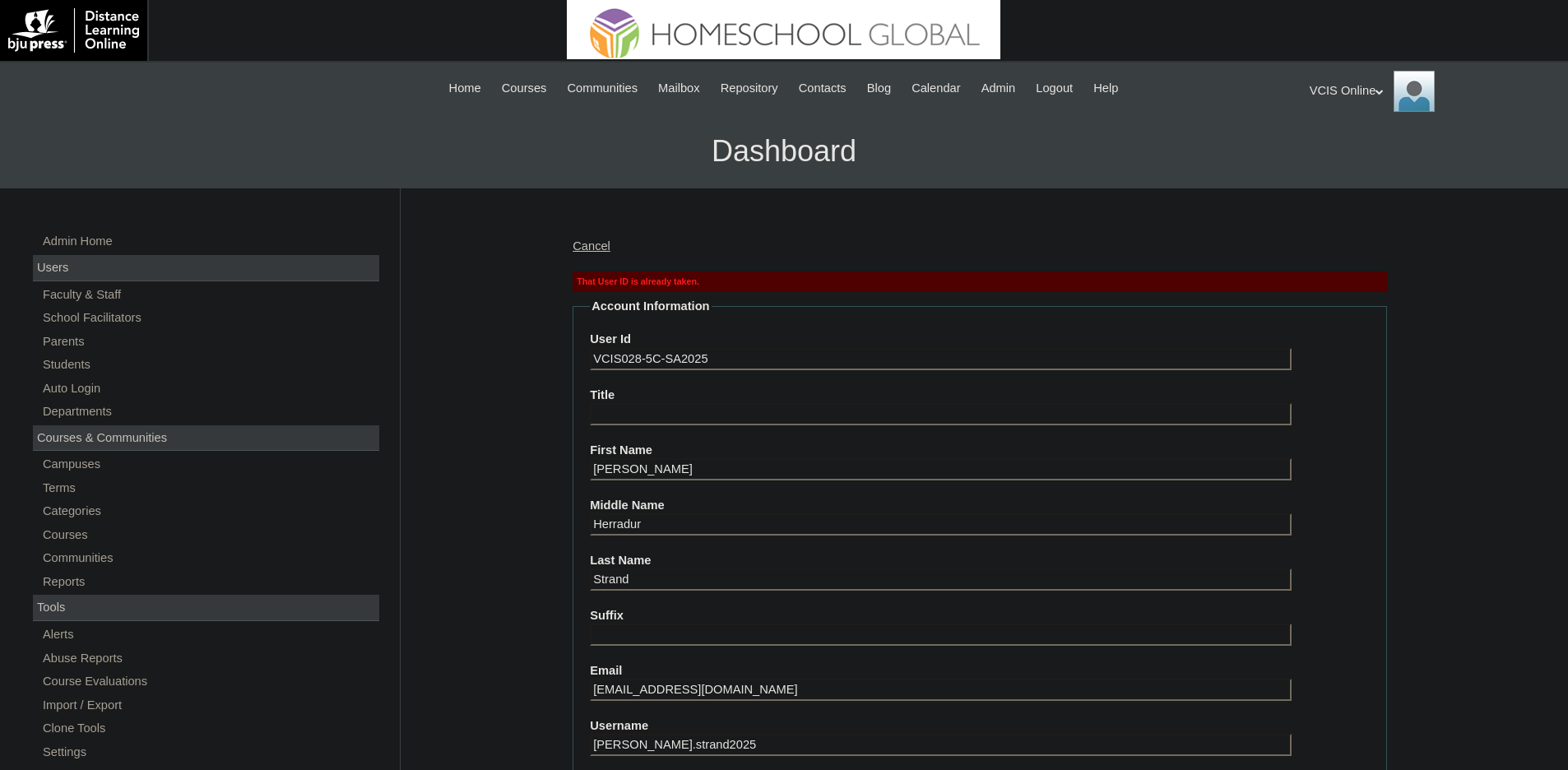
click at [704, 360] on input "VCIS028-5C-SA2025" at bounding box center [940, 359] width 702 height 22
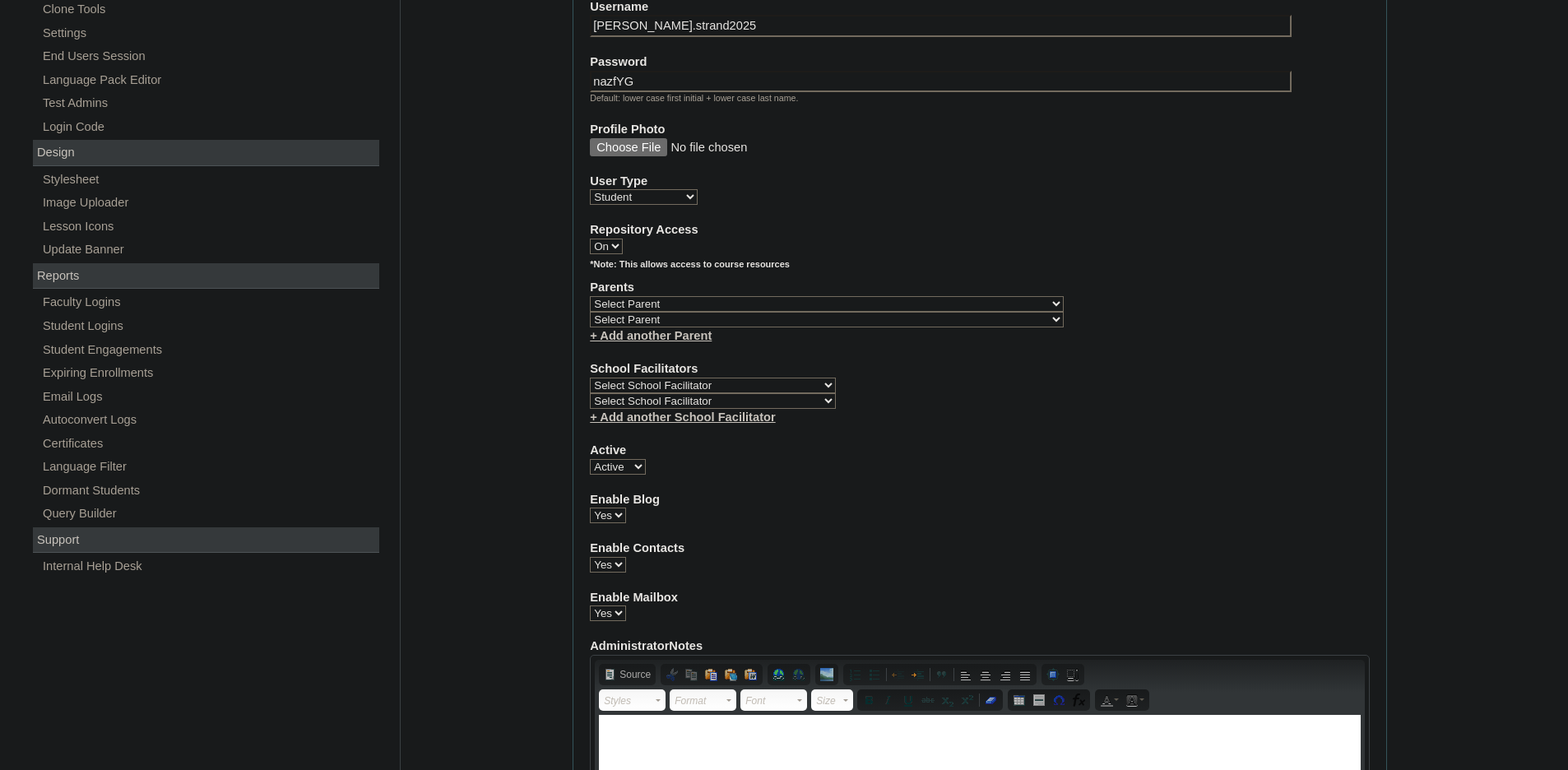
click at [726, 296] on select "Select Parent , , , , , , , , , , , , , , , , , , , , , , , , , , , , , , , , ,…" at bounding box center [826, 304] width 474 height 16
select select "44066"
click at [698, 377] on select "Select School Facilitator [PERSON_NAME] [PERSON_NAME] Gloryfe [PERSON_NAME] [PE…" at bounding box center [713, 385] width 246 height 16
select select "42228"
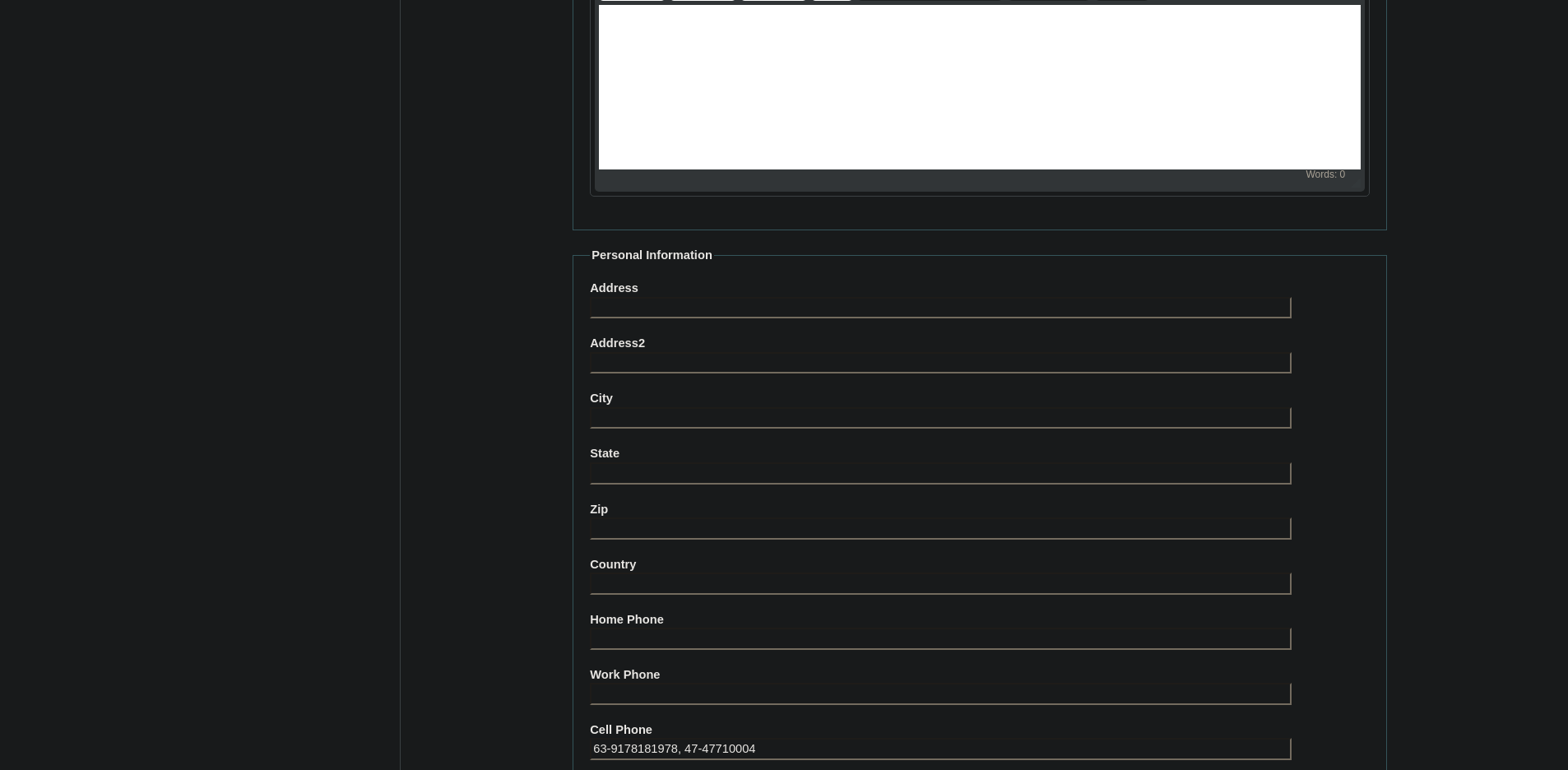
scroll to position [1769, 0]
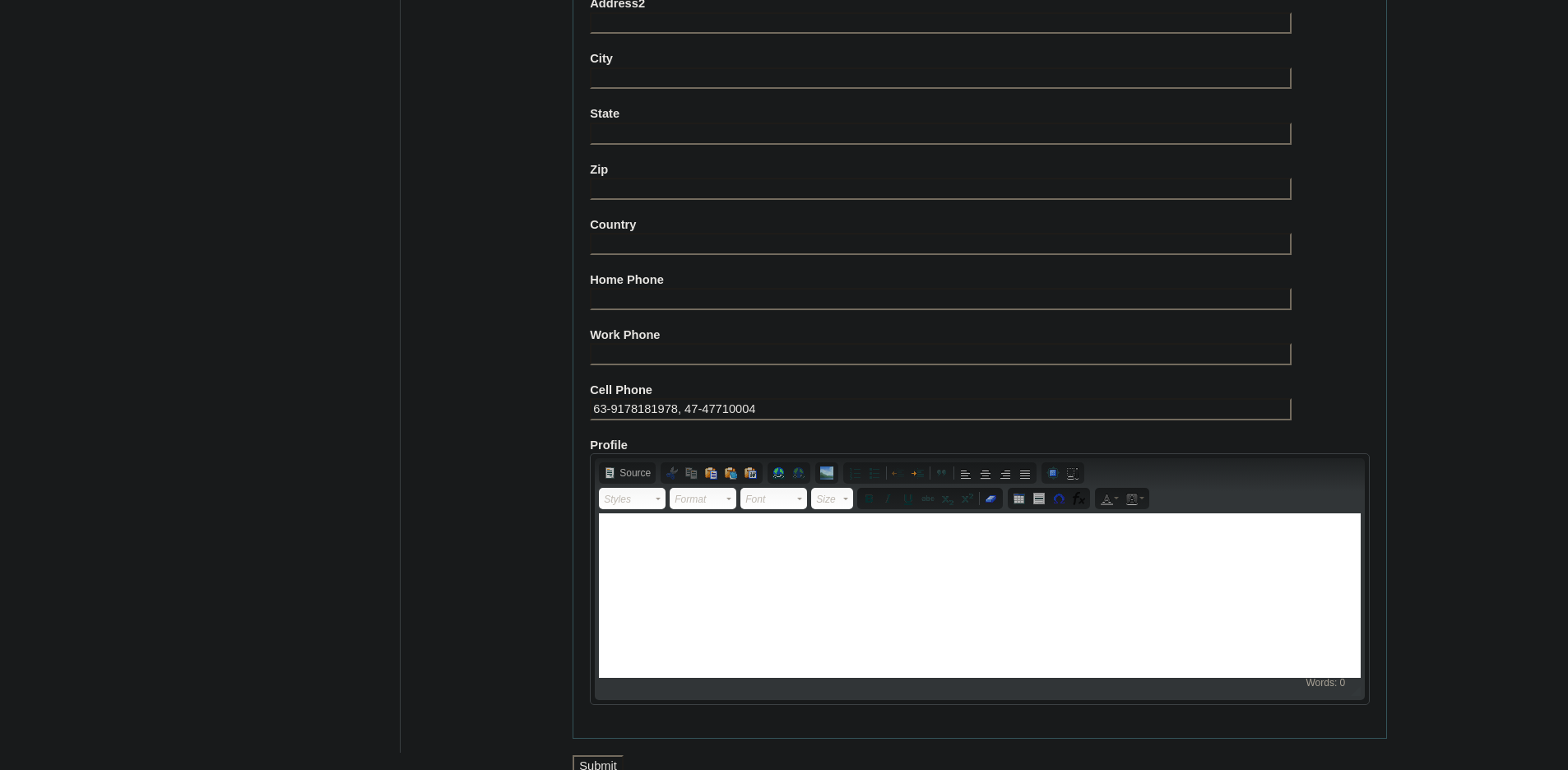
click at [596, 755] on input "Submit" at bounding box center [598, 766] width 51 height 22
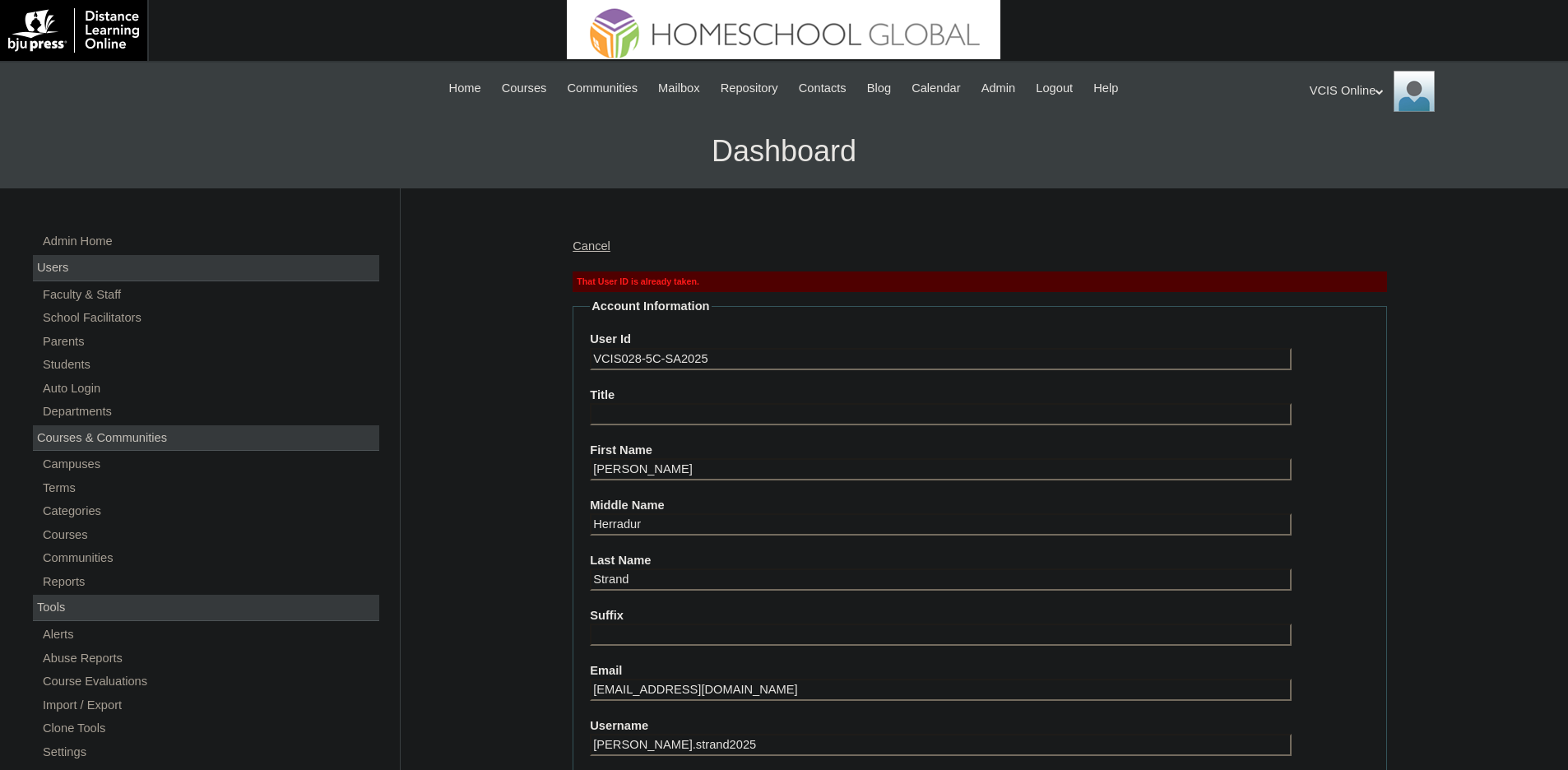
click at [652, 349] on input "VCIS028-5C-SA2025" at bounding box center [940, 359] width 702 height 22
click at [642, 348] on input "VCIS028-5C-SA2025" at bounding box center [940, 359] width 702 height 22
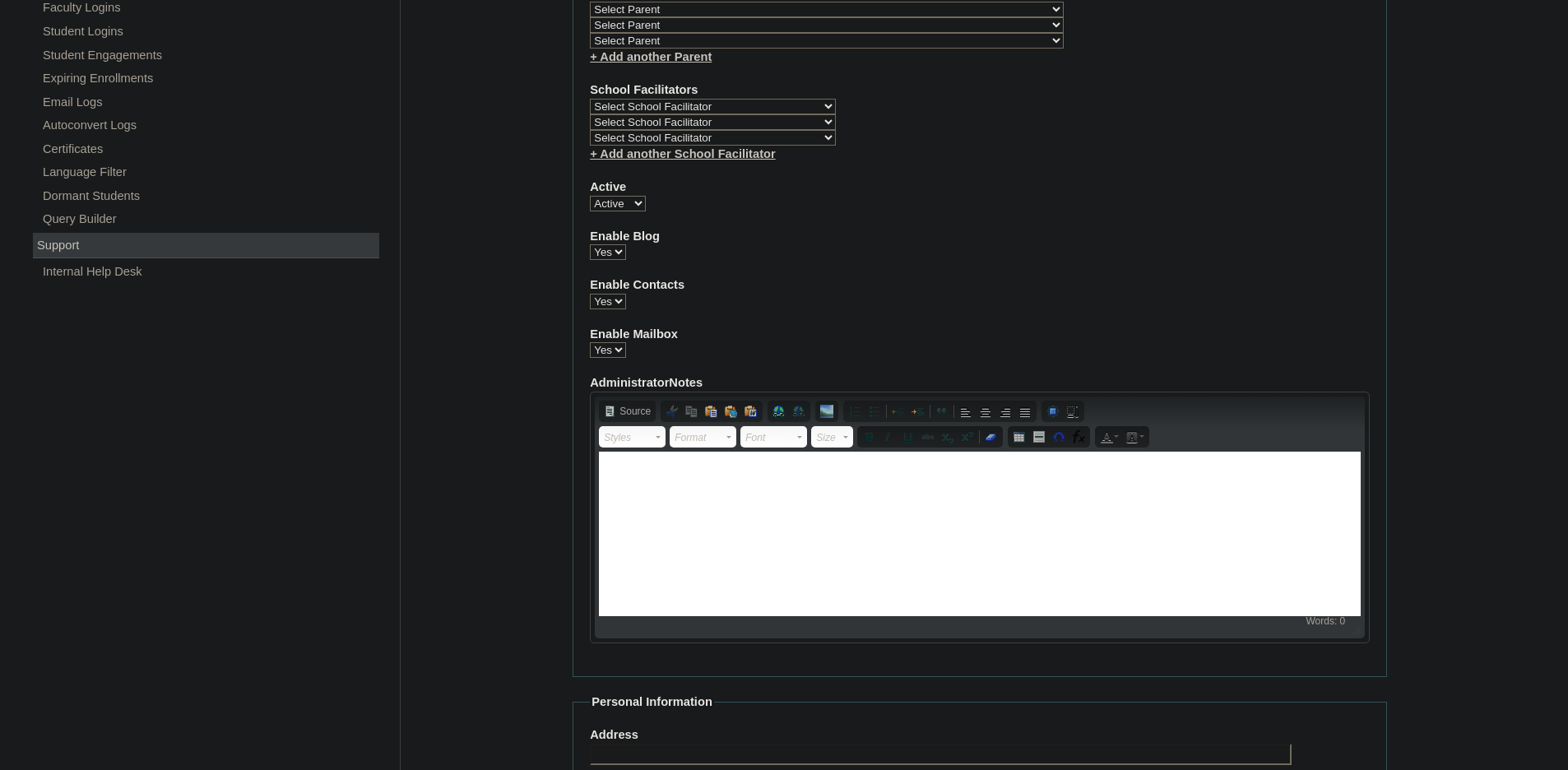
scroll to position [1798, 0]
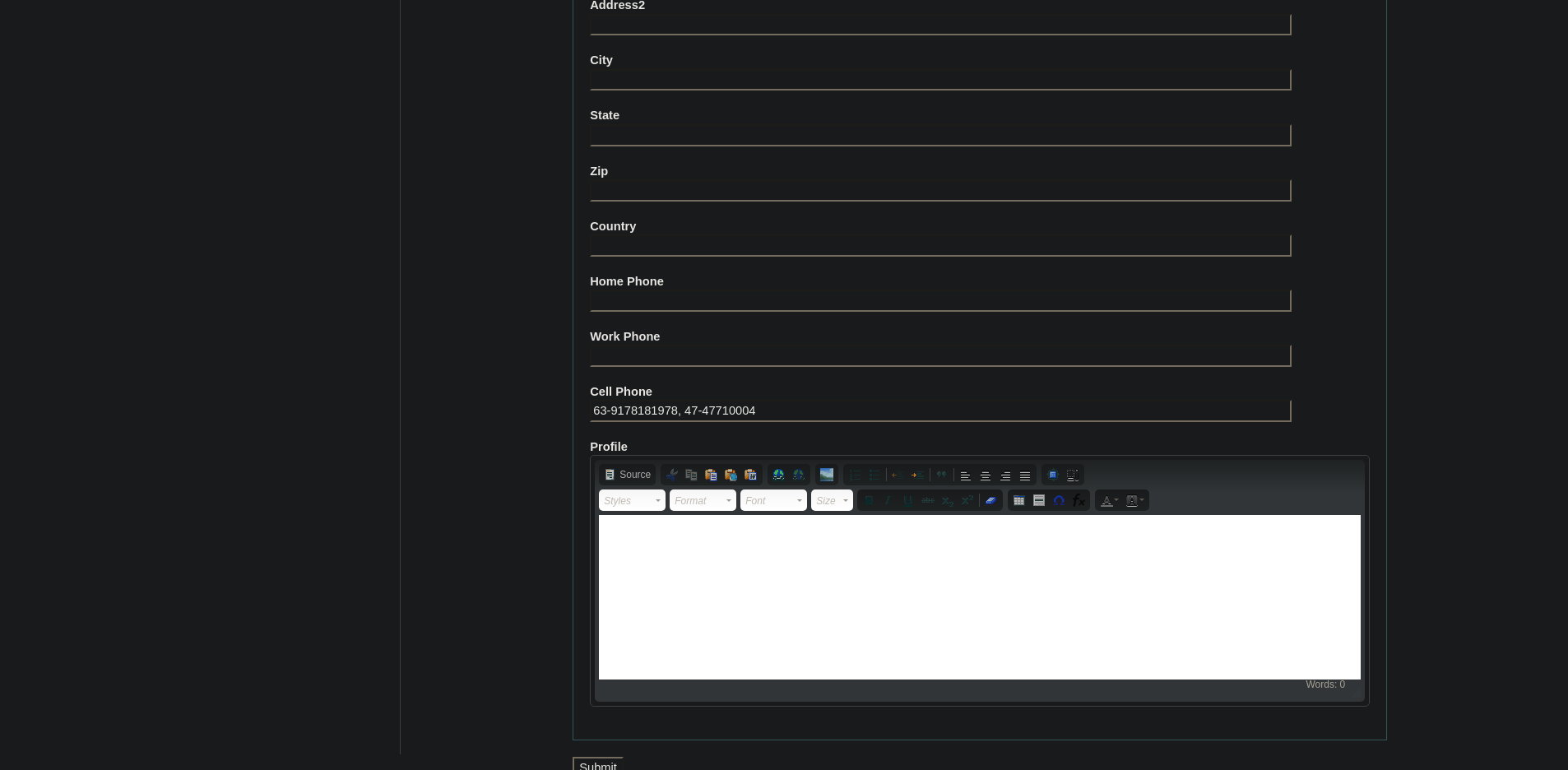
type input "VCIS029-5C-SA2025"
click at [593, 757] on input "Submit" at bounding box center [598, 767] width 51 height 22
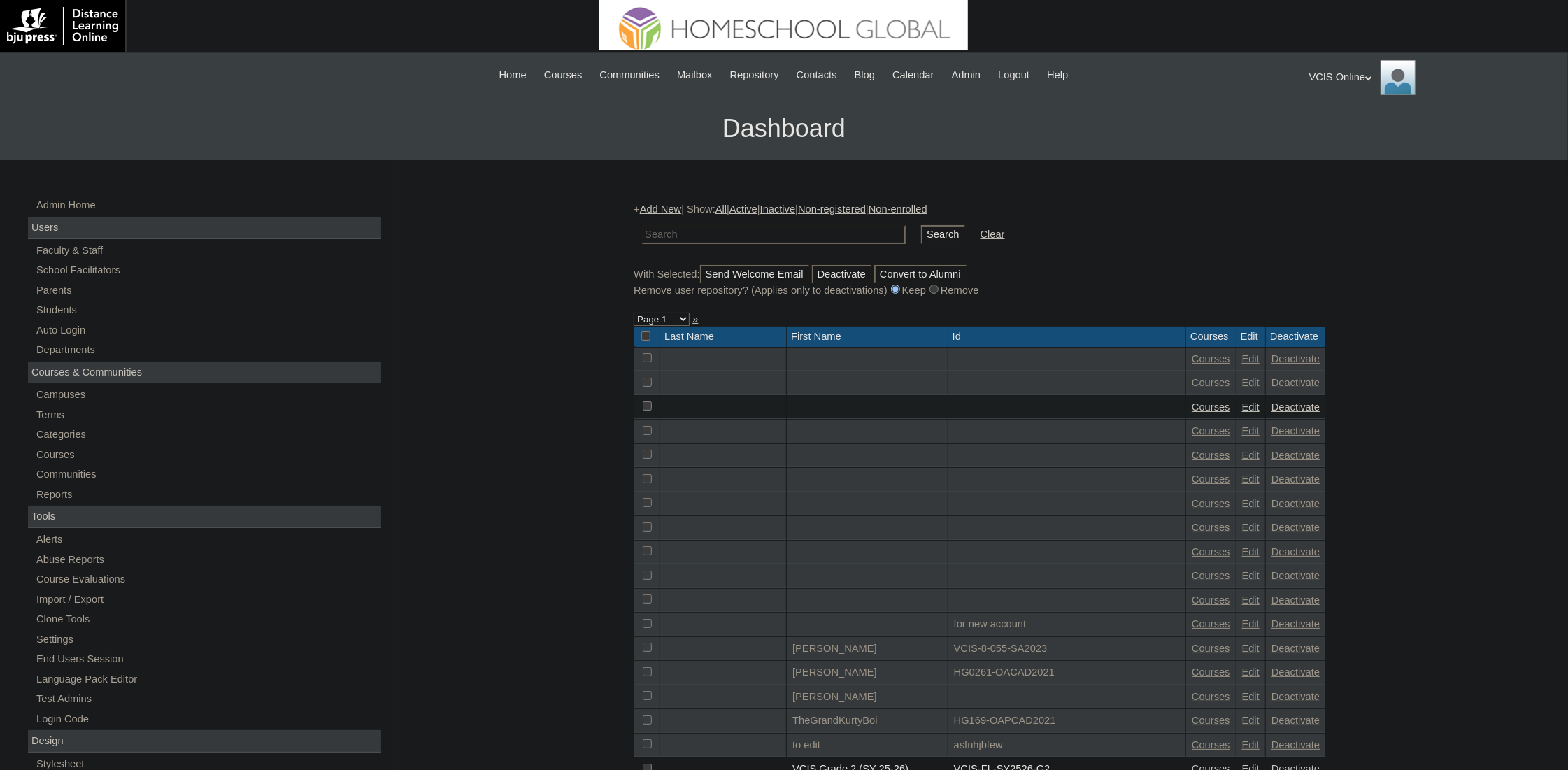
paste input "VCIS029-5C-SA2025"
type input "VCIS029-5C-SA2025"
click at [921, 233] on input "Search" at bounding box center [943, 234] width 44 height 19
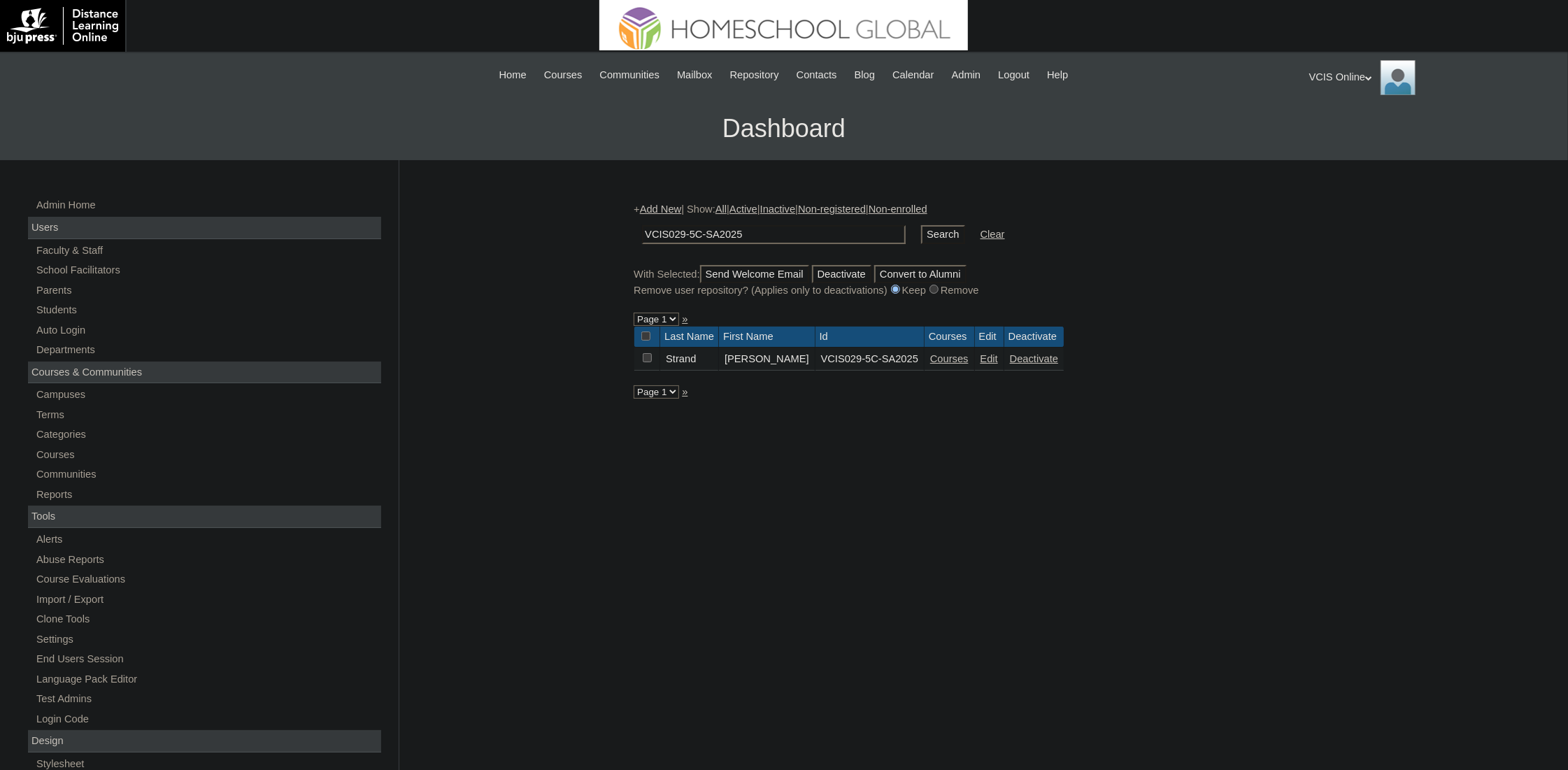
click at [938, 356] on link "Courses" at bounding box center [949, 359] width 38 height 11
click at [695, 230] on input "VCIS029-5C-SA2025" at bounding box center [774, 234] width 264 height 19
click at [686, 232] on input "VCIS029-5C-SA2025" at bounding box center [774, 234] width 264 height 19
type input "VCIS027-5C-SA2025"
click at [921, 233] on input "Search" at bounding box center [943, 234] width 44 height 19
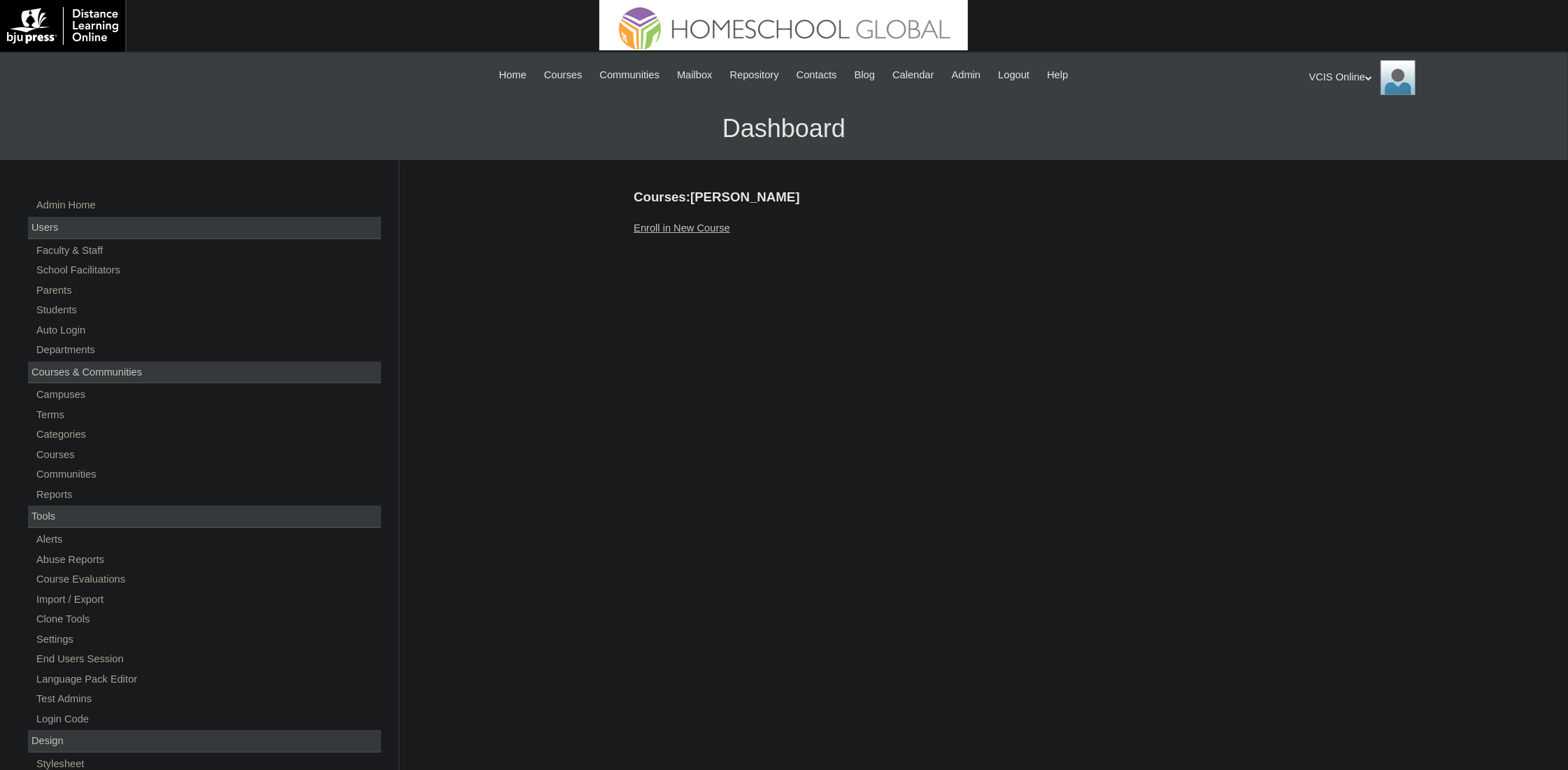
click at [672, 215] on div "Courses:Strand Sophia Enroll in New Course" at bounding box center [977, 656] width 699 height 937
click at [683, 222] on link "Enroll in New Course" at bounding box center [682, 228] width 96 height 11
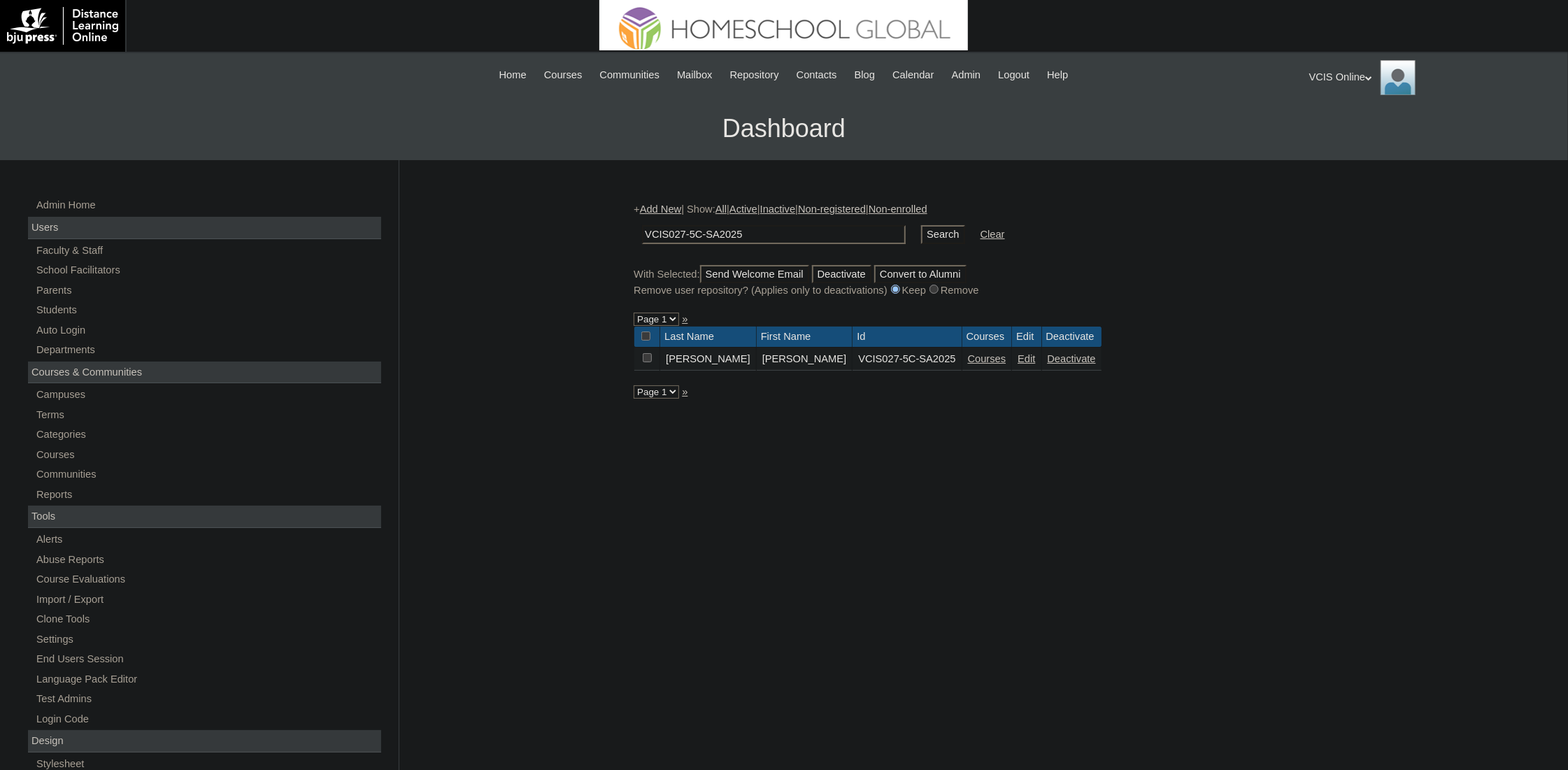
click at [968, 363] on link "Courses" at bounding box center [987, 359] width 38 height 11
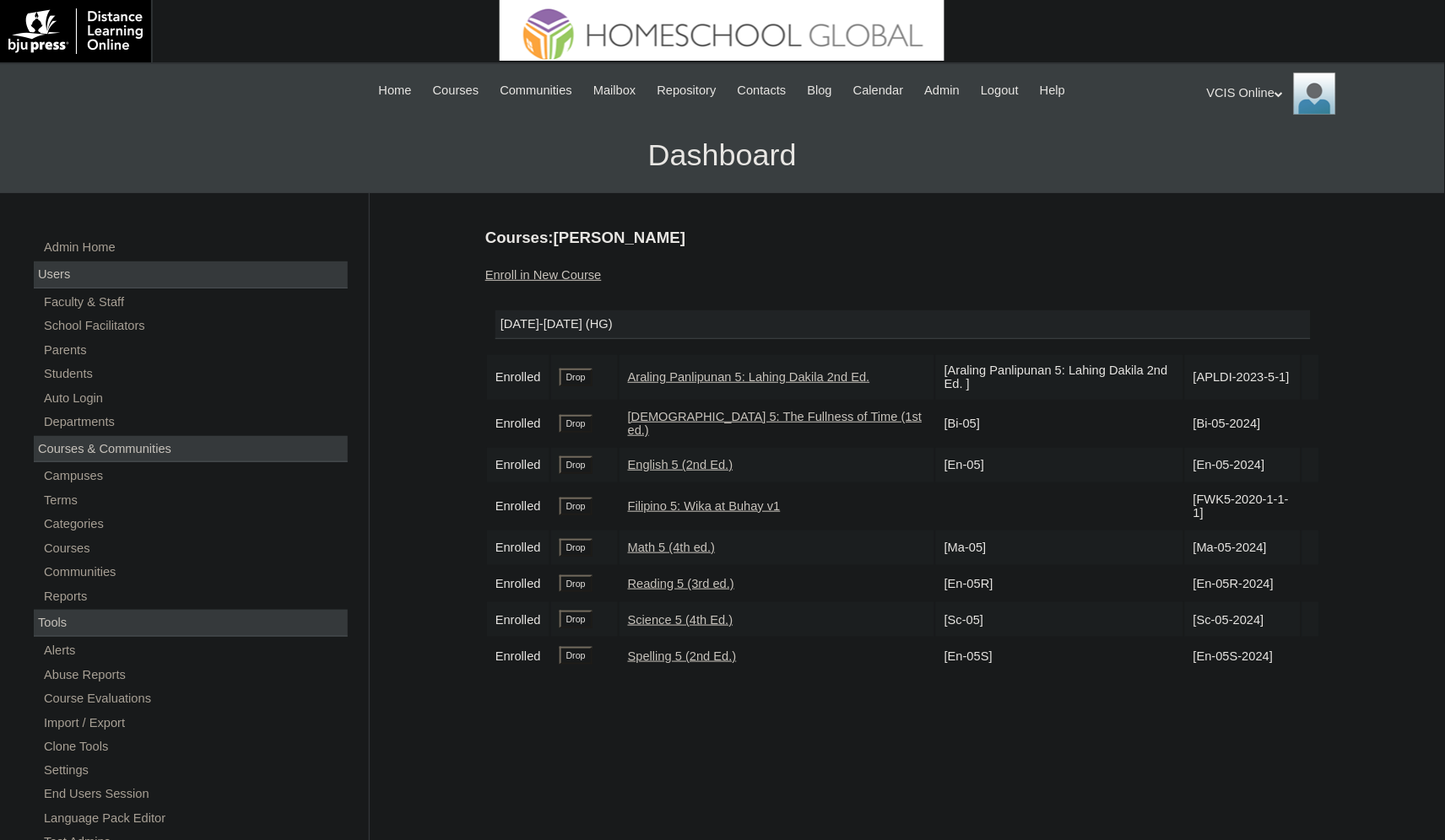
drag, startPoint x: 1191, startPoint y: 383, endPoint x: 1188, endPoint y: 366, distance: 17.3
click at [1188, 366] on td "[APLDI-2023-5-1]" at bounding box center [1242, 377] width 115 height 45
copy td "APLDI-2023-5-1]"
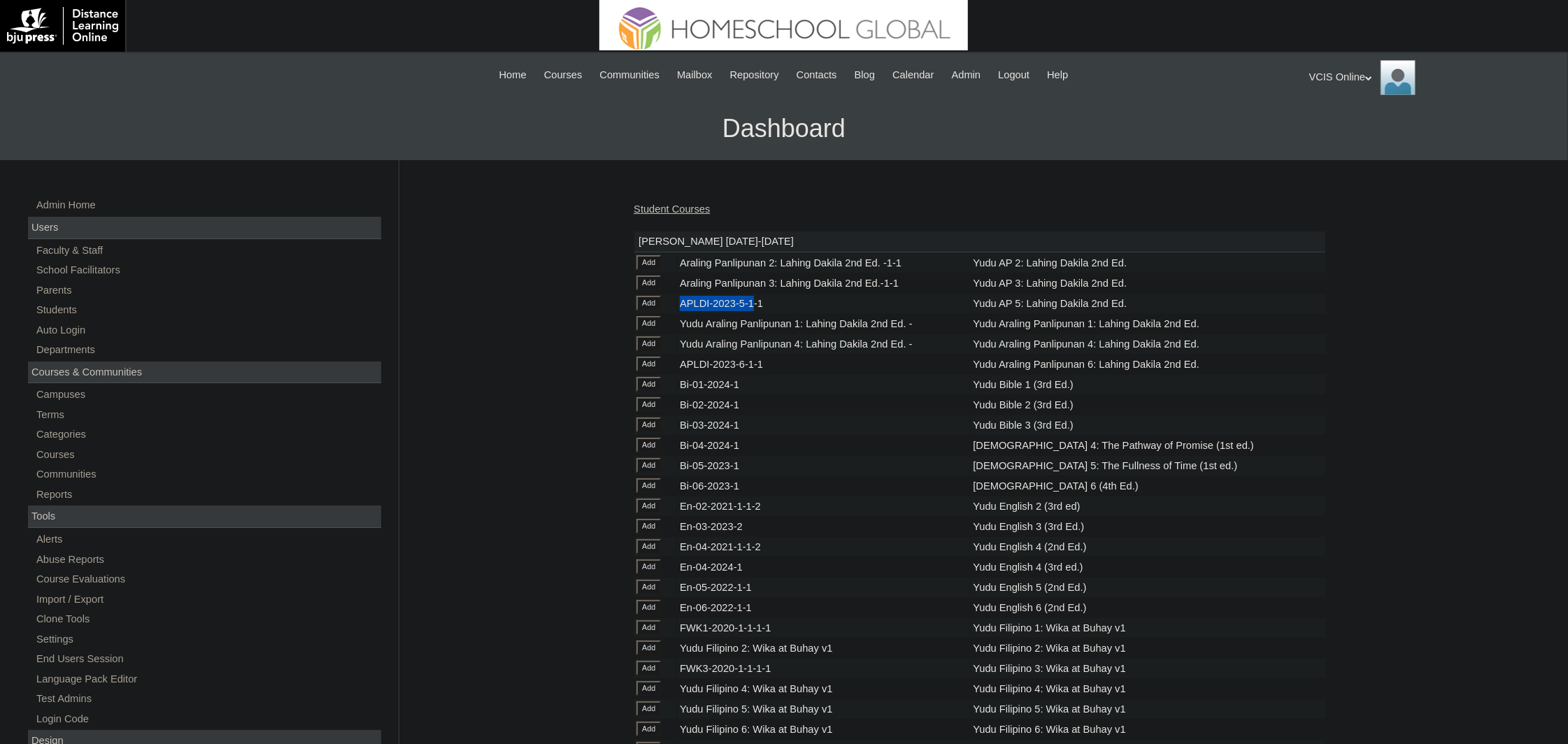
scroll to position [3566, 0]
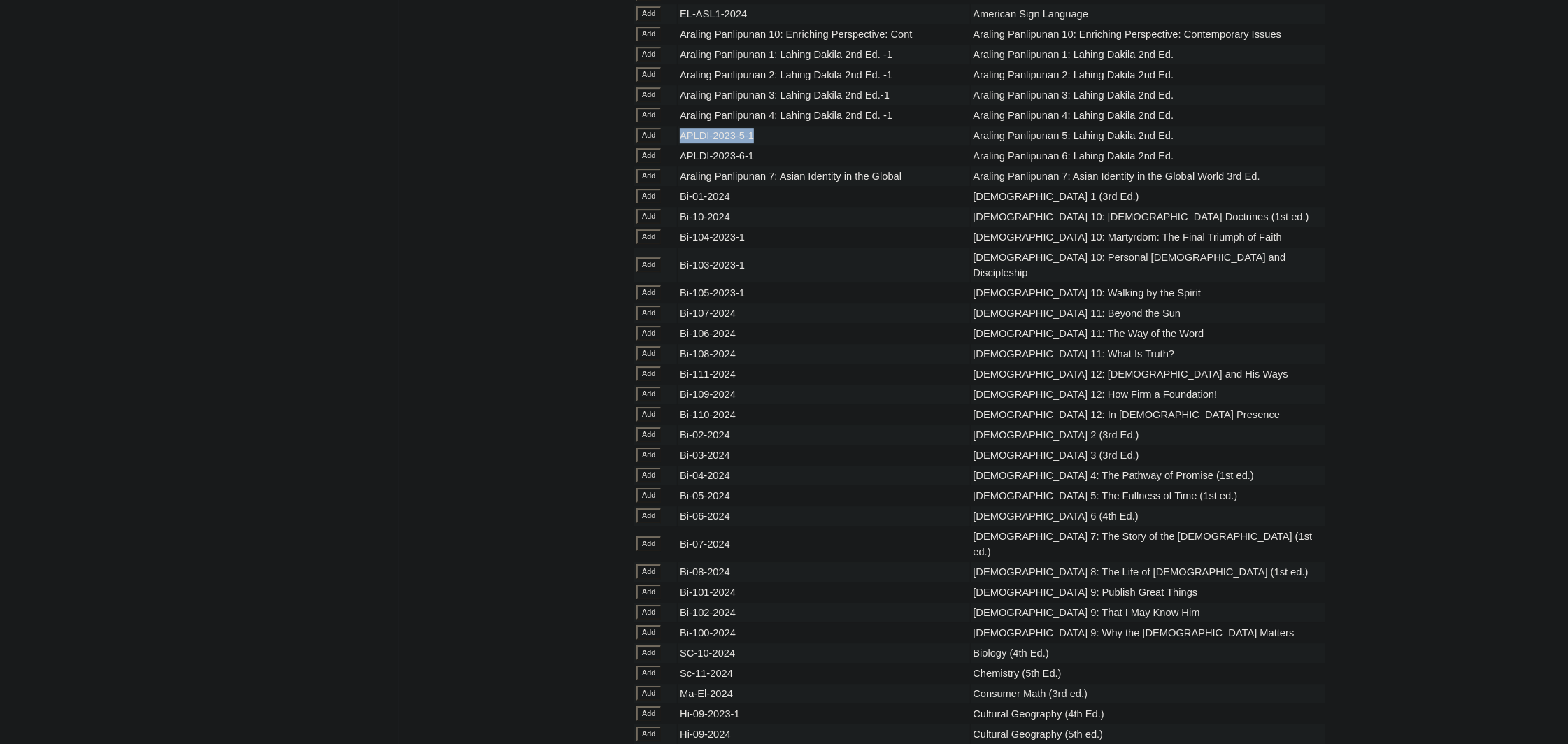
click at [651, 142] on input "Add" at bounding box center [649, 135] width 24 height 14
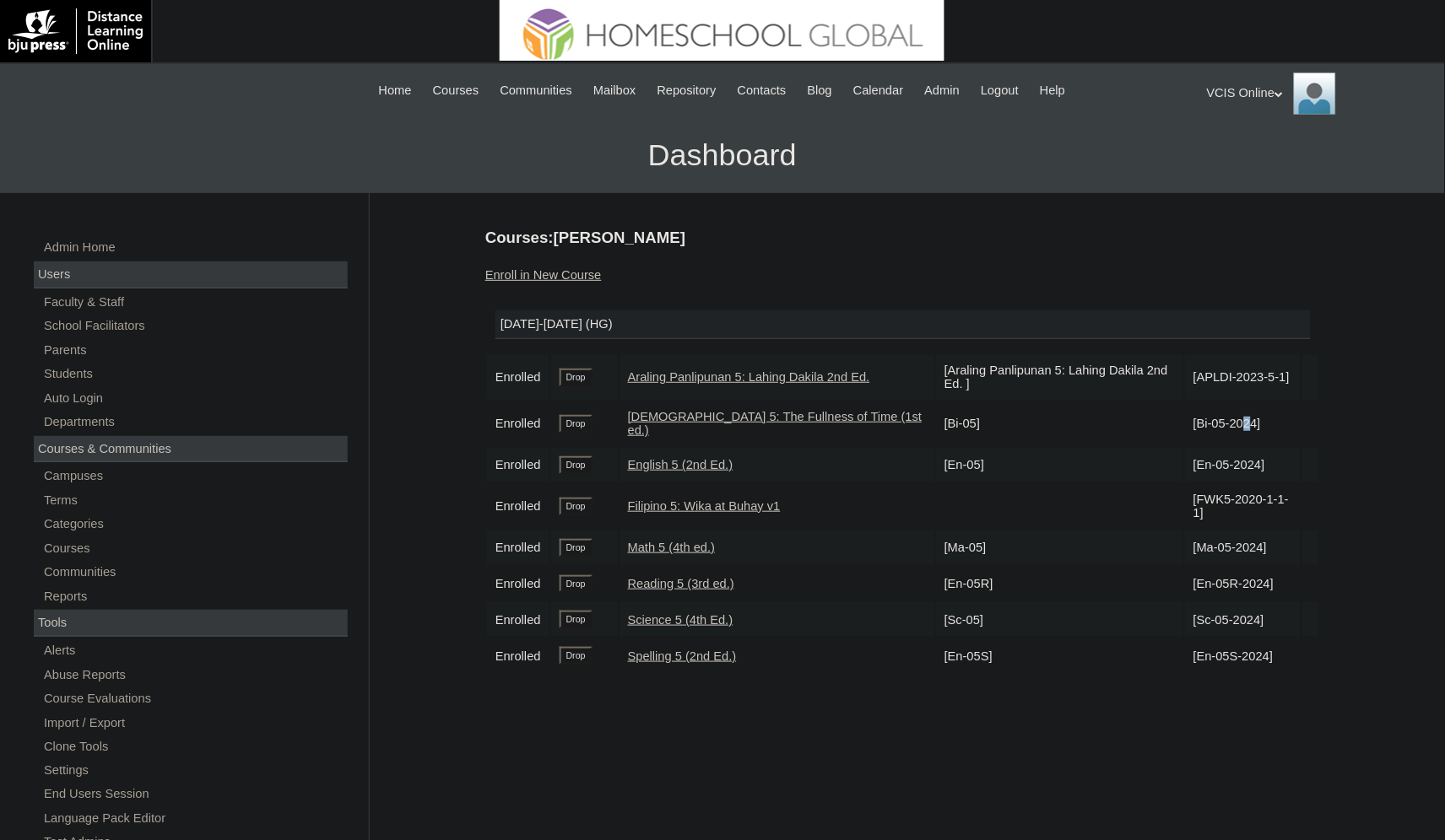
click at [1186, 417] on td "[Bi-05-2024]" at bounding box center [1242, 424] width 115 height 45
drag, startPoint x: 1185, startPoint y: 417, endPoint x: 1259, endPoint y: 423, distance: 74.2
click at [1259, 423] on td "[Bi-05-2024]" at bounding box center [1242, 424] width 115 height 45
copy td "Bi-05-2024"
drag, startPoint x: 1250, startPoint y: 460, endPoint x: 1190, endPoint y: 455, distance: 60.2
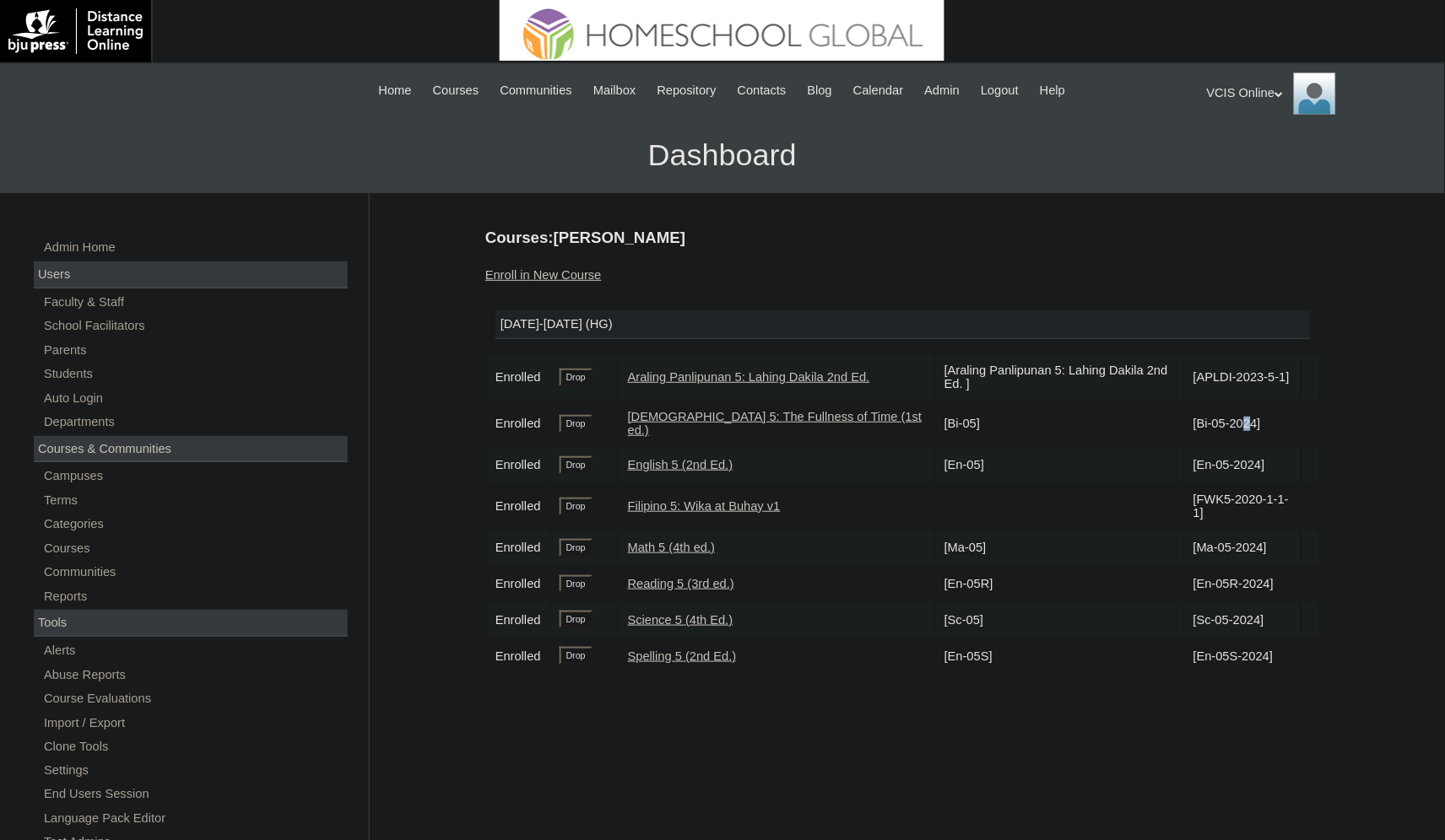
click at [1190, 455] on td "[En-05-2024]" at bounding box center [1242, 465] width 115 height 35
copy td "En-05-2024"
drag, startPoint x: 1189, startPoint y: 509, endPoint x: 1188, endPoint y: 490, distance: 19.0
click at [1188, 490] on td "[FWK5-2020-1-1-1]" at bounding box center [1242, 506] width 115 height 45
copy td "FWK5-2020-1-1-1"
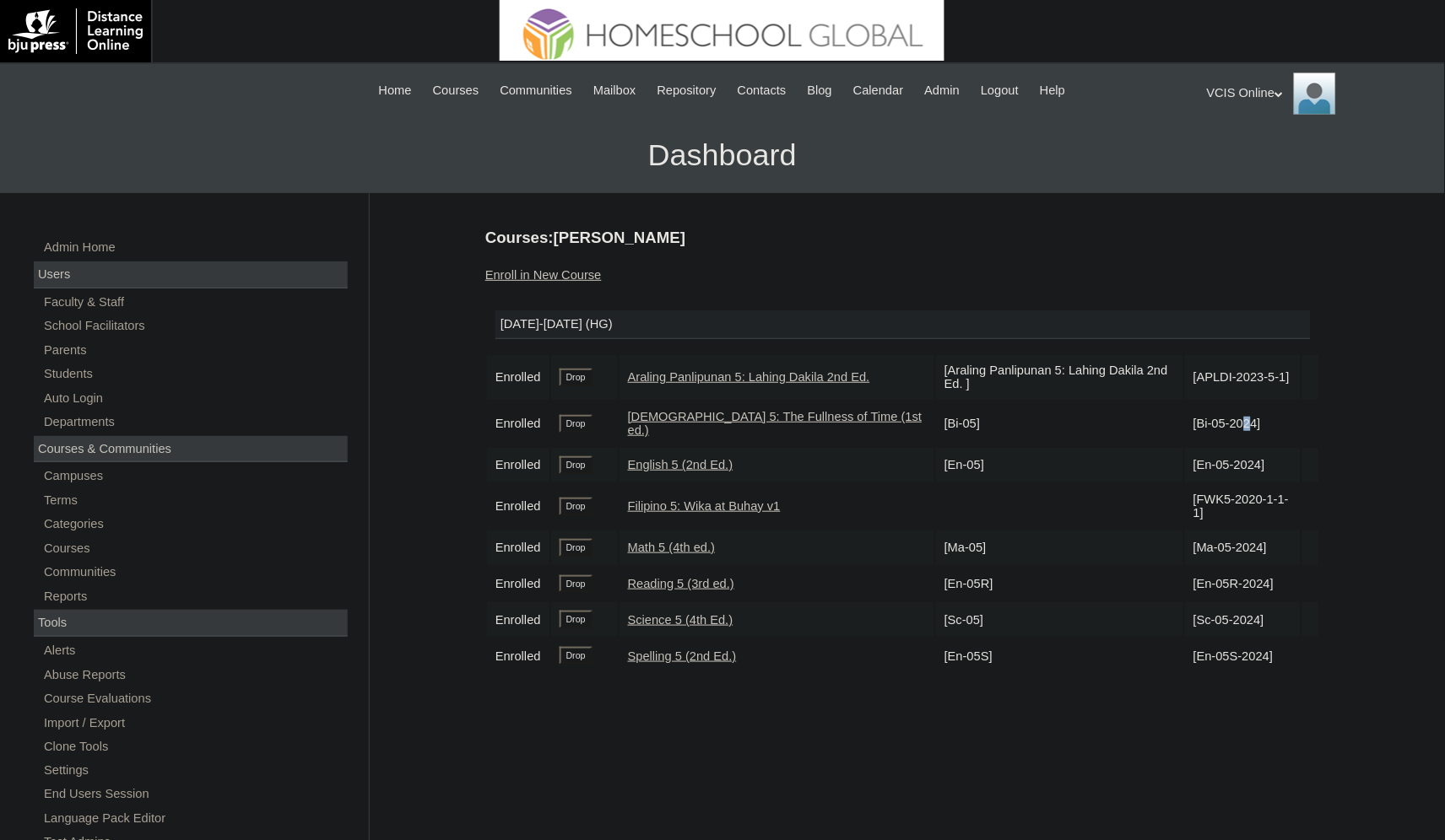
drag, startPoint x: 1189, startPoint y: 546, endPoint x: 1261, endPoint y: 548, distance: 72.0
click at [1259, 548] on td "[Ma-05-2024]" at bounding box center [1242, 548] width 115 height 35
copy td "Ma-05-2024]"
drag, startPoint x: 1269, startPoint y: 581, endPoint x: 1186, endPoint y: 586, distance: 83.2
click at [1186, 586] on td "[En-05R-2024]" at bounding box center [1242, 585] width 115 height 35
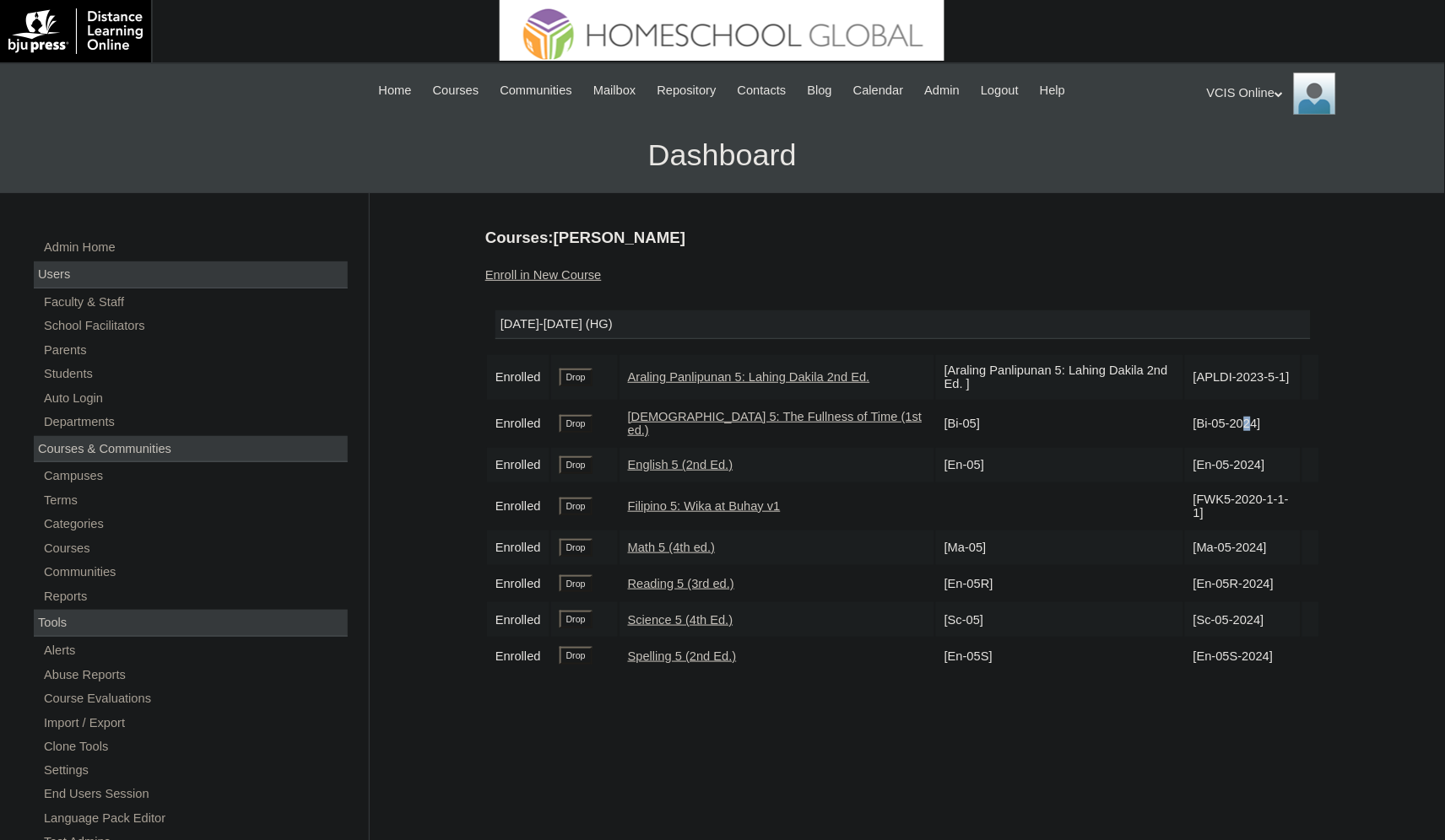
copy td "En-05R-2024"
click at [1259, 612] on td "[Sc-05-2024]" at bounding box center [1242, 620] width 115 height 35
drag, startPoint x: 1263, startPoint y: 616, endPoint x: 1190, endPoint y: 619, distance: 73.1
click at [1190, 619] on td "[Sc-05-2024]" at bounding box center [1242, 620] width 115 height 35
copy td "Sc-05-2024"
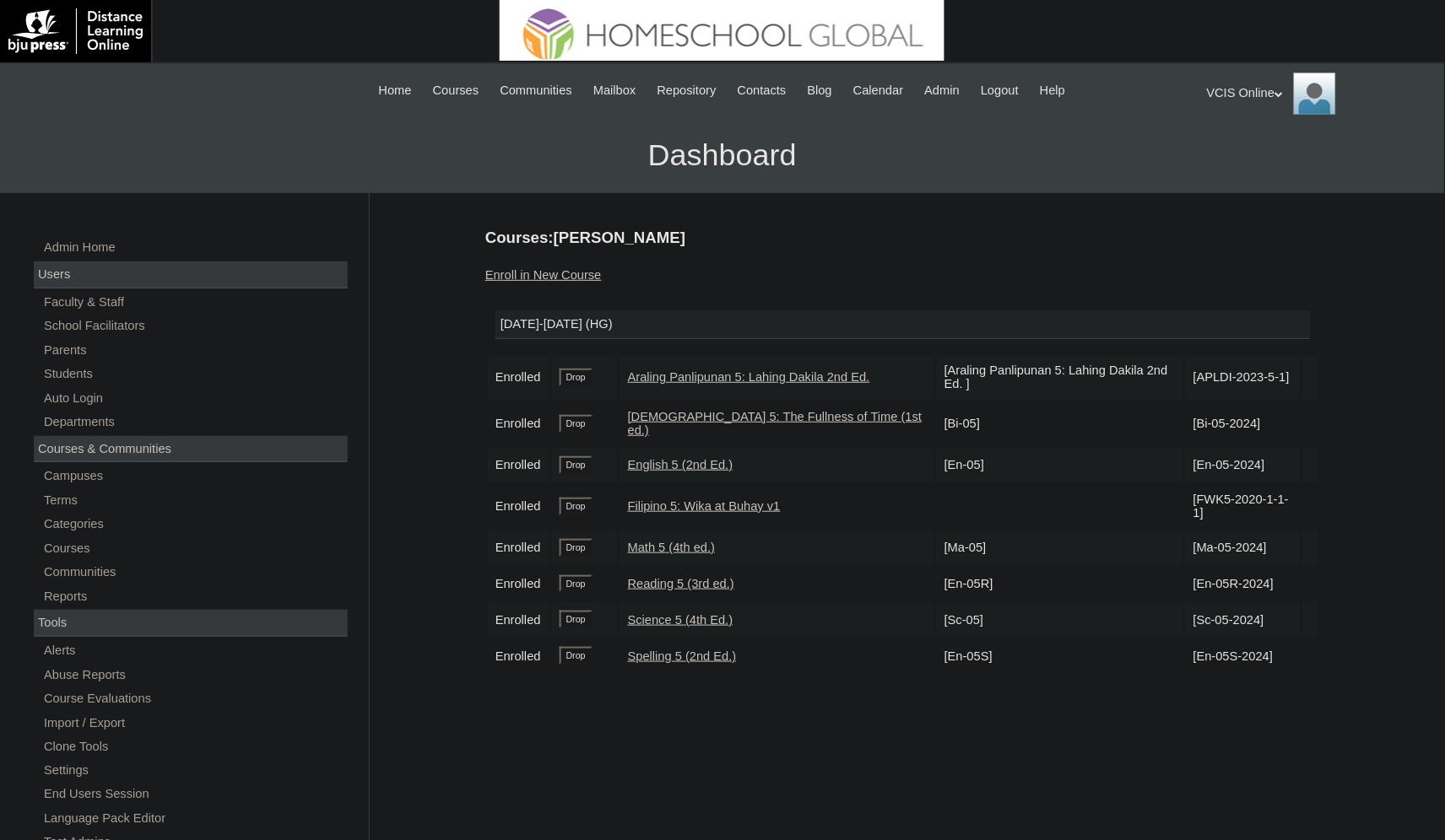
drag, startPoint x: 1189, startPoint y: 656, endPoint x: 1269, endPoint y: 655, distance: 80.0
click at [1269, 655] on td "[En-05S-2024]" at bounding box center [1242, 656] width 115 height 35
copy td "En-05S-2024"
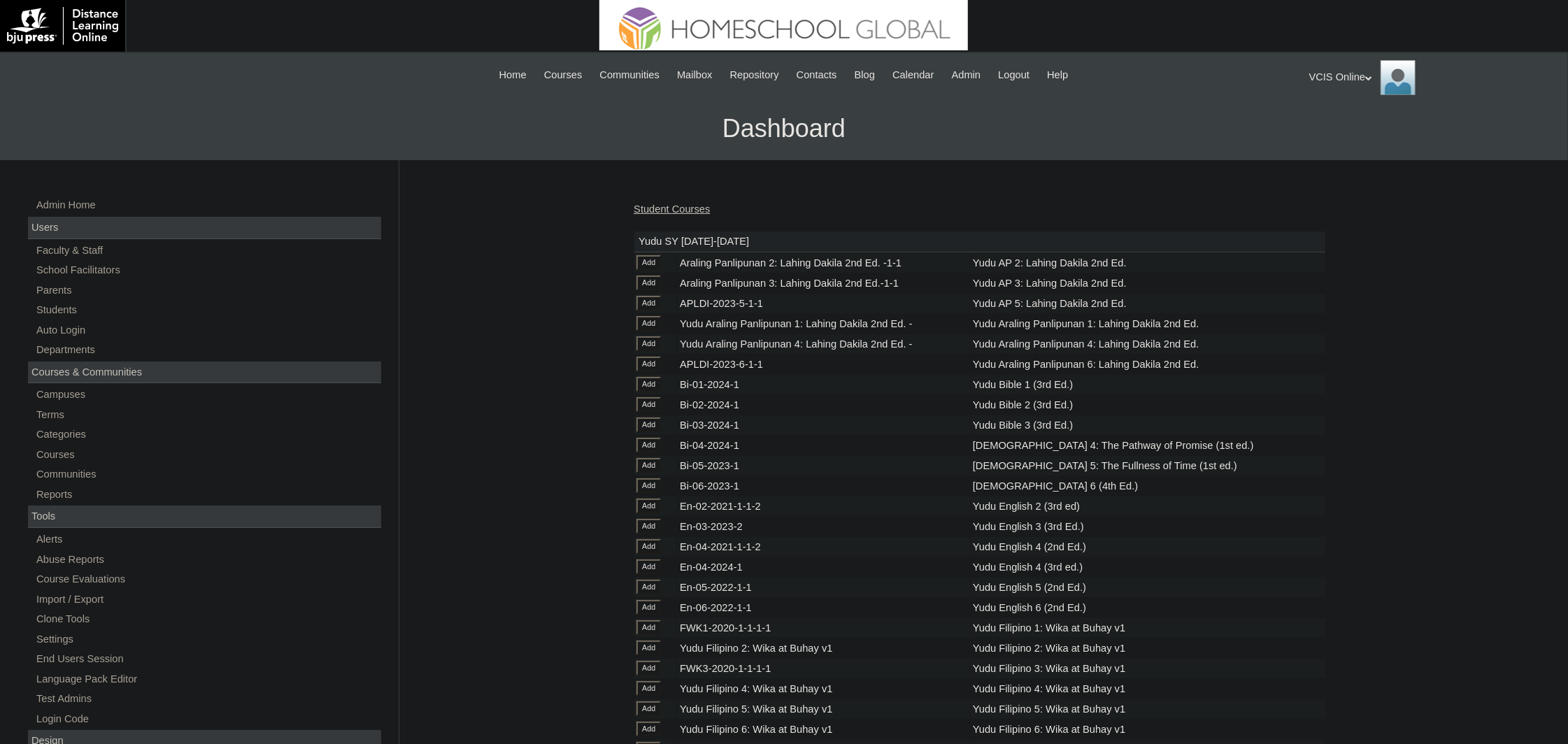
scroll to position [3969, 0]
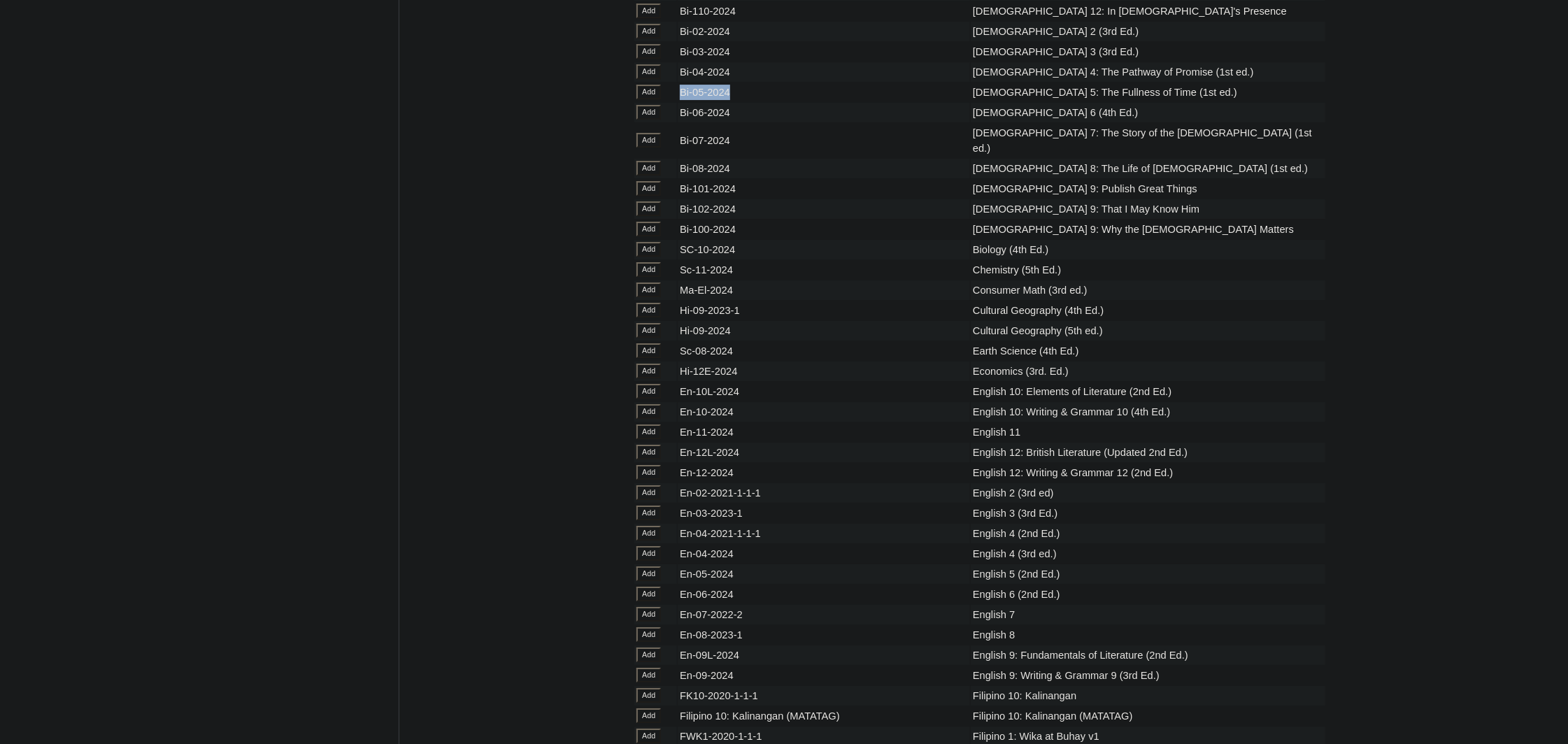
click at [651, 99] on input "Add" at bounding box center [649, 91] width 24 height 14
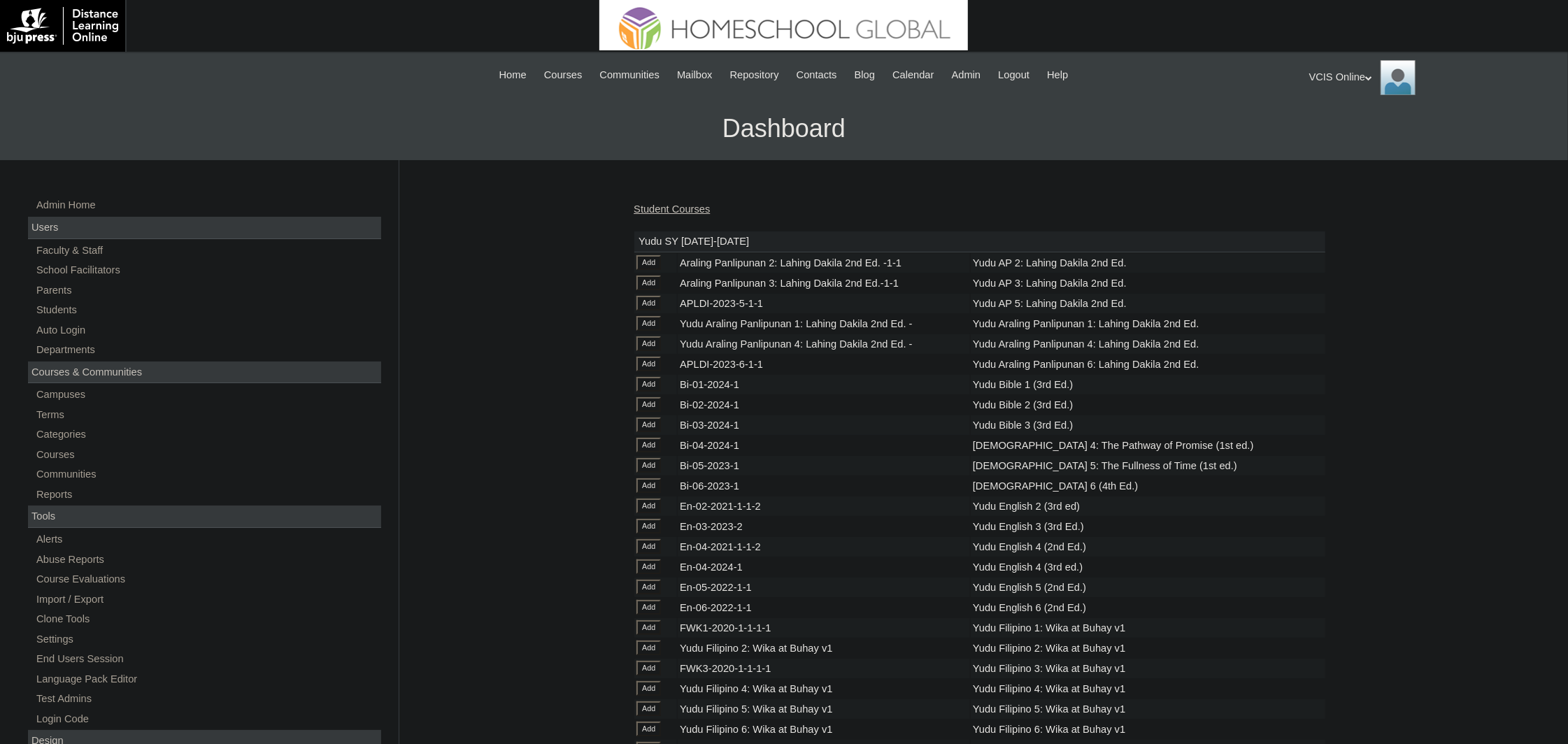
scroll to position [4438, 0]
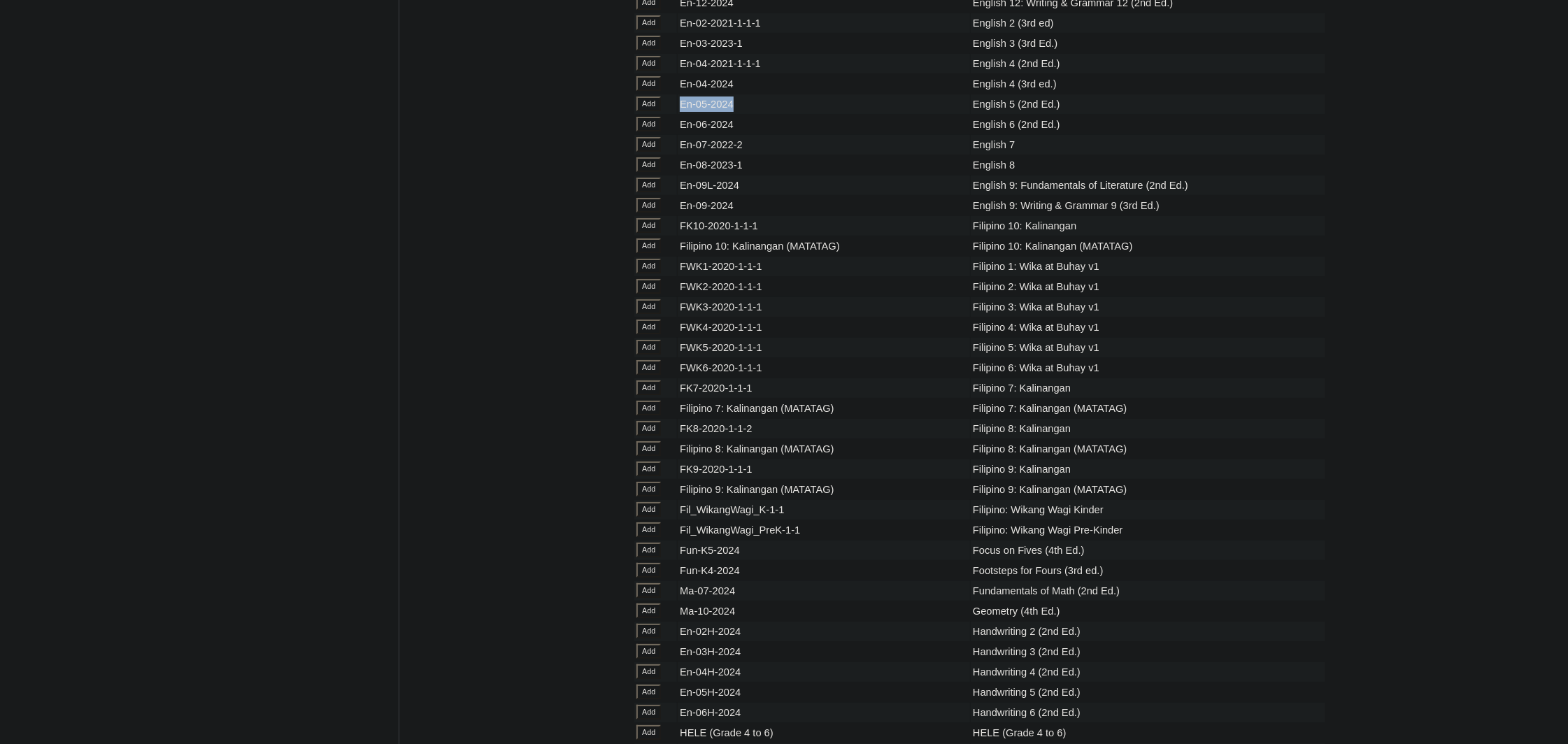
click at [651, 111] on input "Add" at bounding box center [649, 103] width 24 height 14
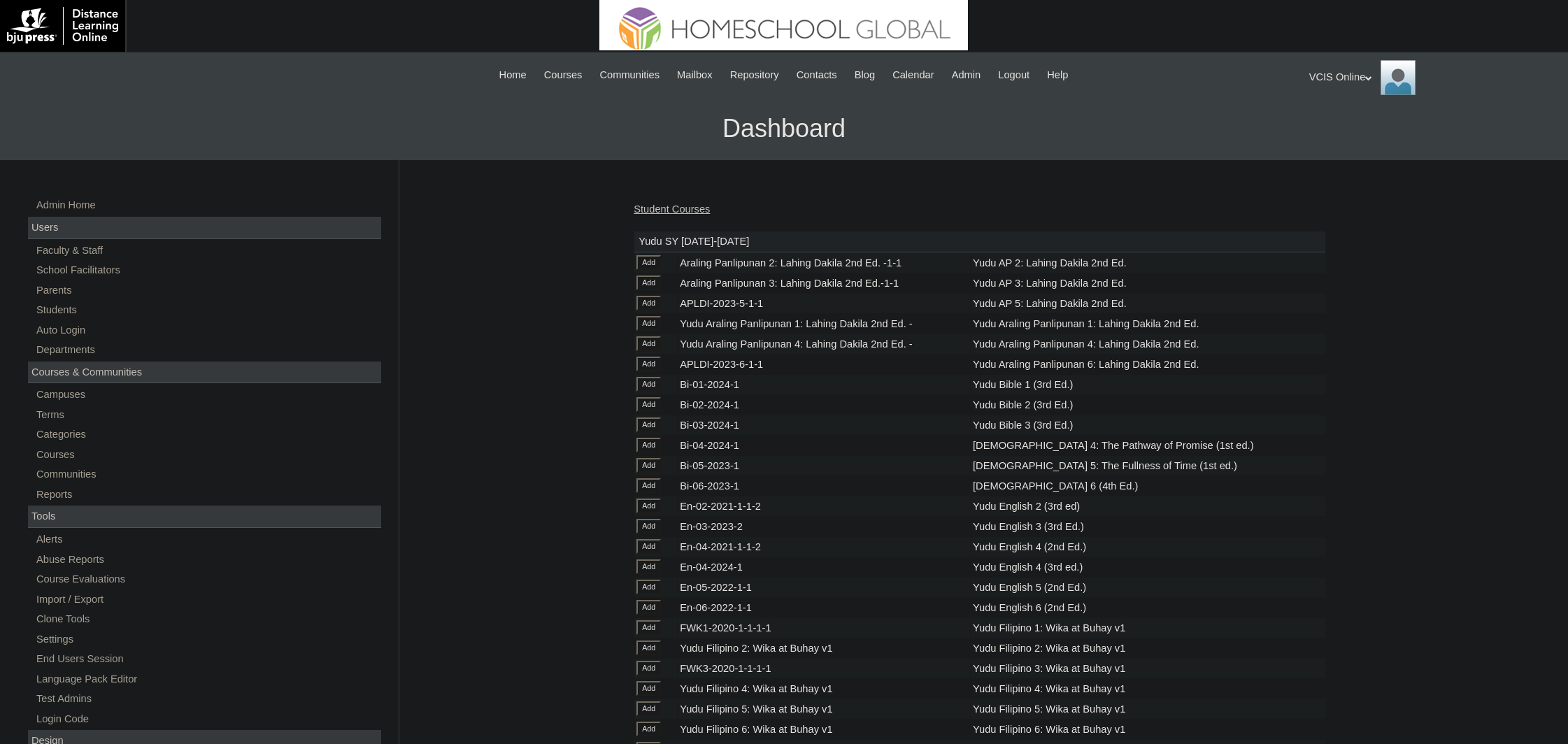
scroll to position [4682, 0]
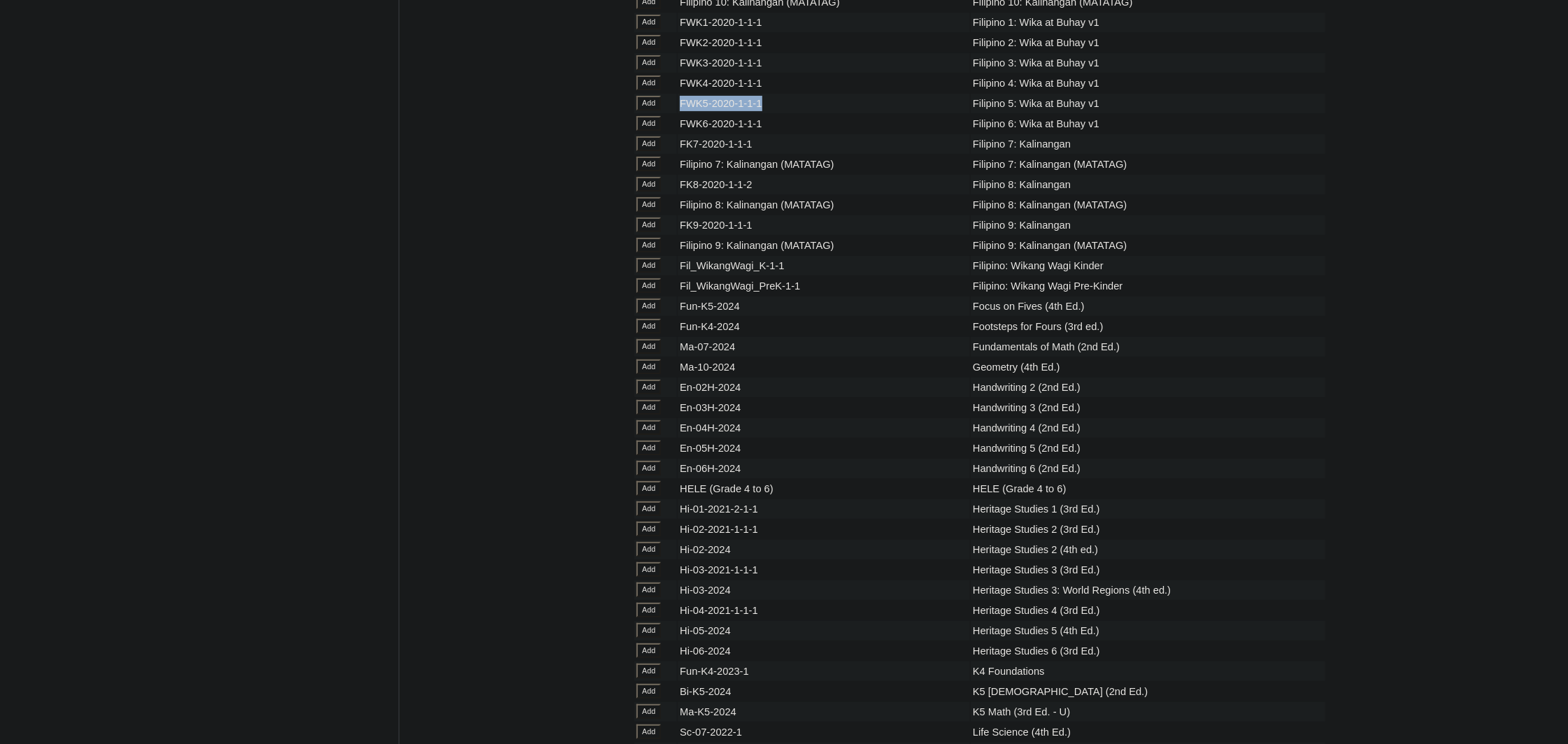
click at [650, 111] on input "Add" at bounding box center [649, 102] width 24 height 14
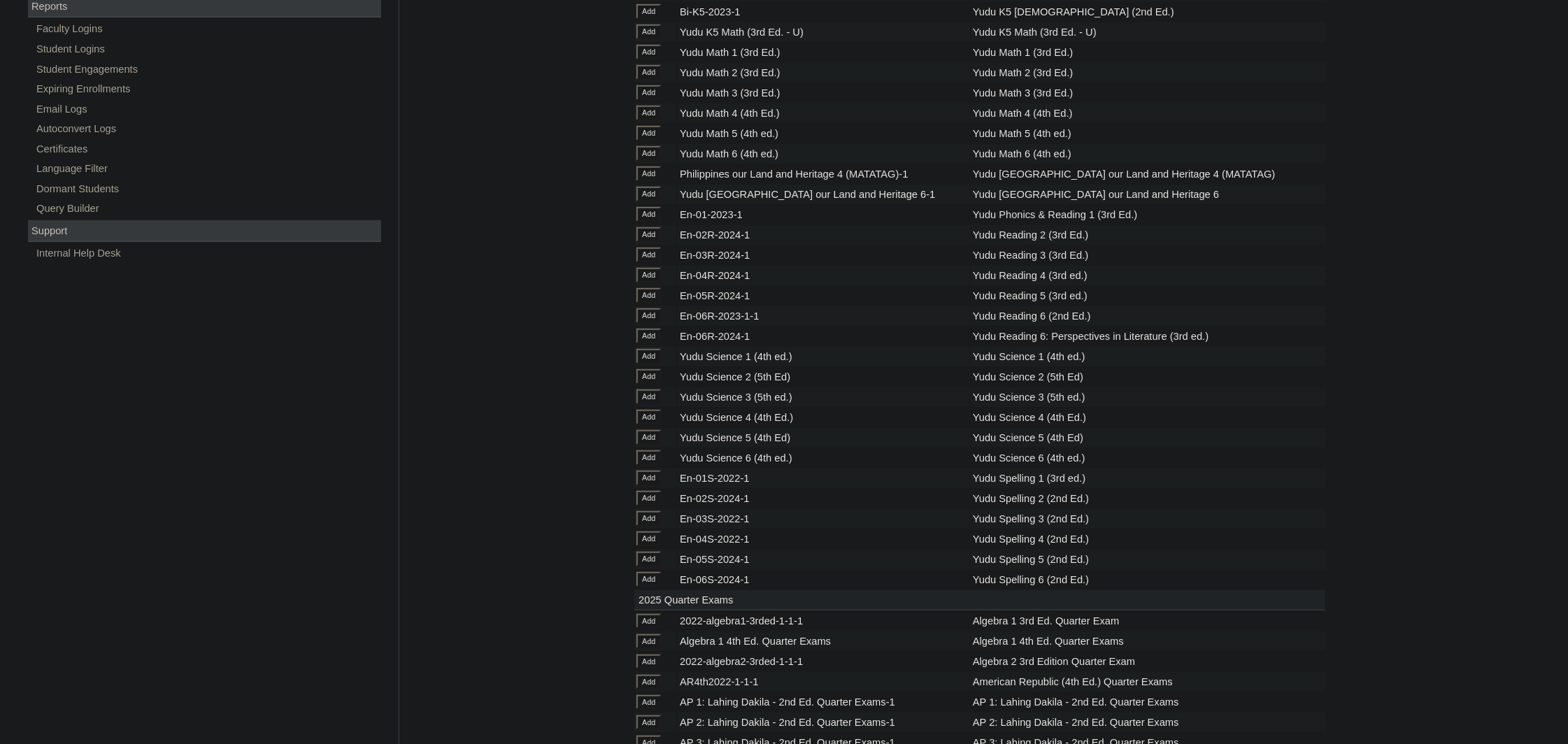
scroll to position [5888, 0]
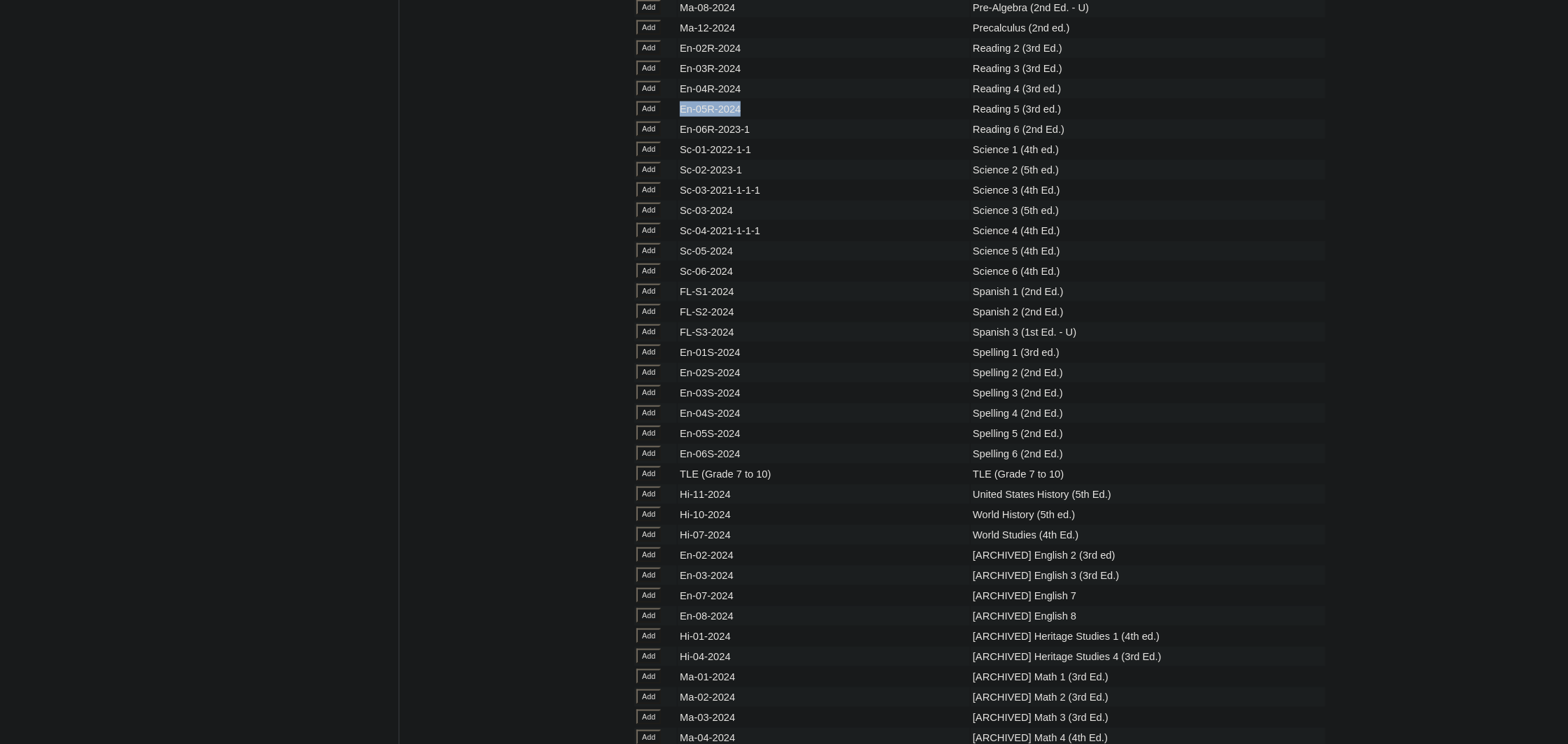
click at [649, 116] on input "Add" at bounding box center [649, 108] width 24 height 14
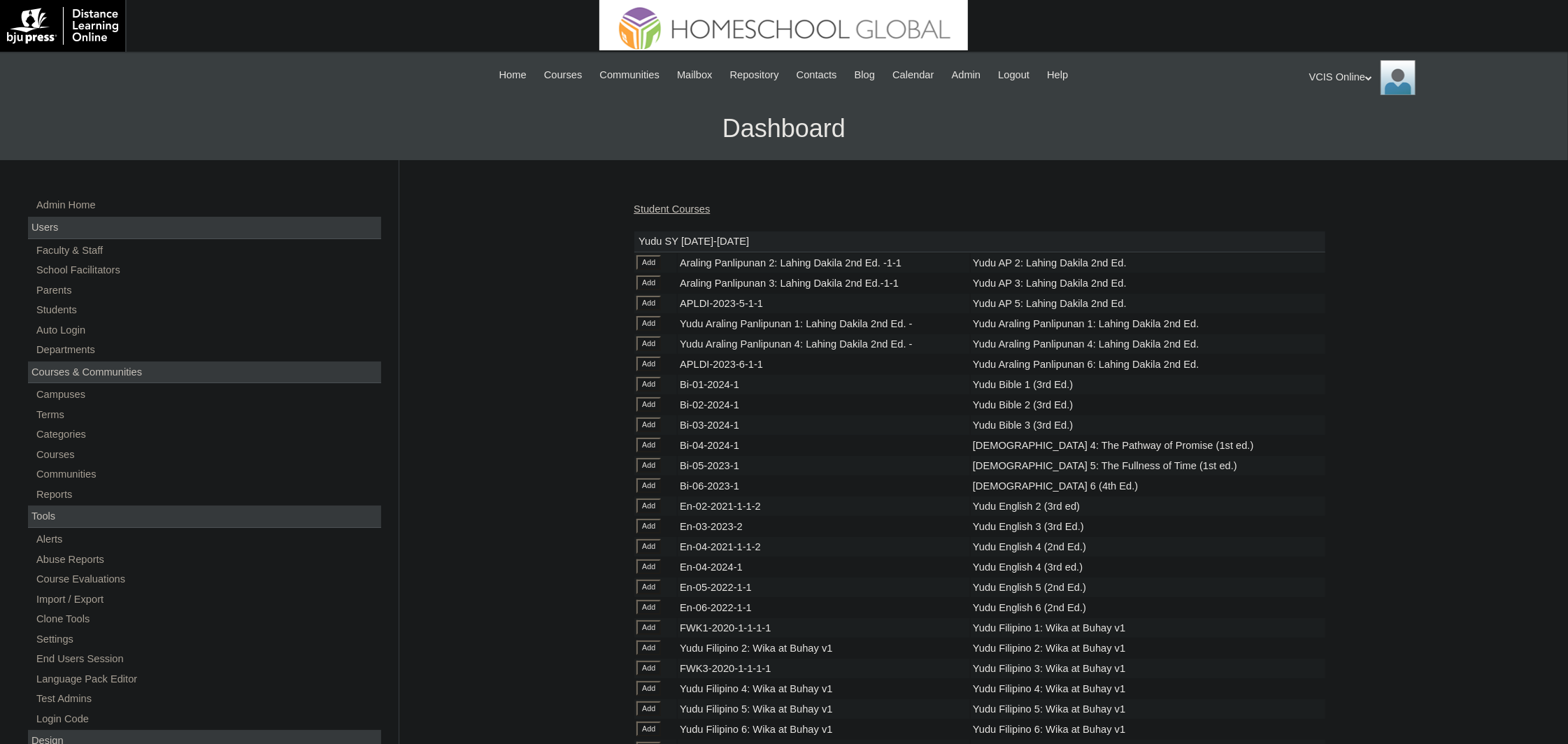
scroll to position [6030, 0]
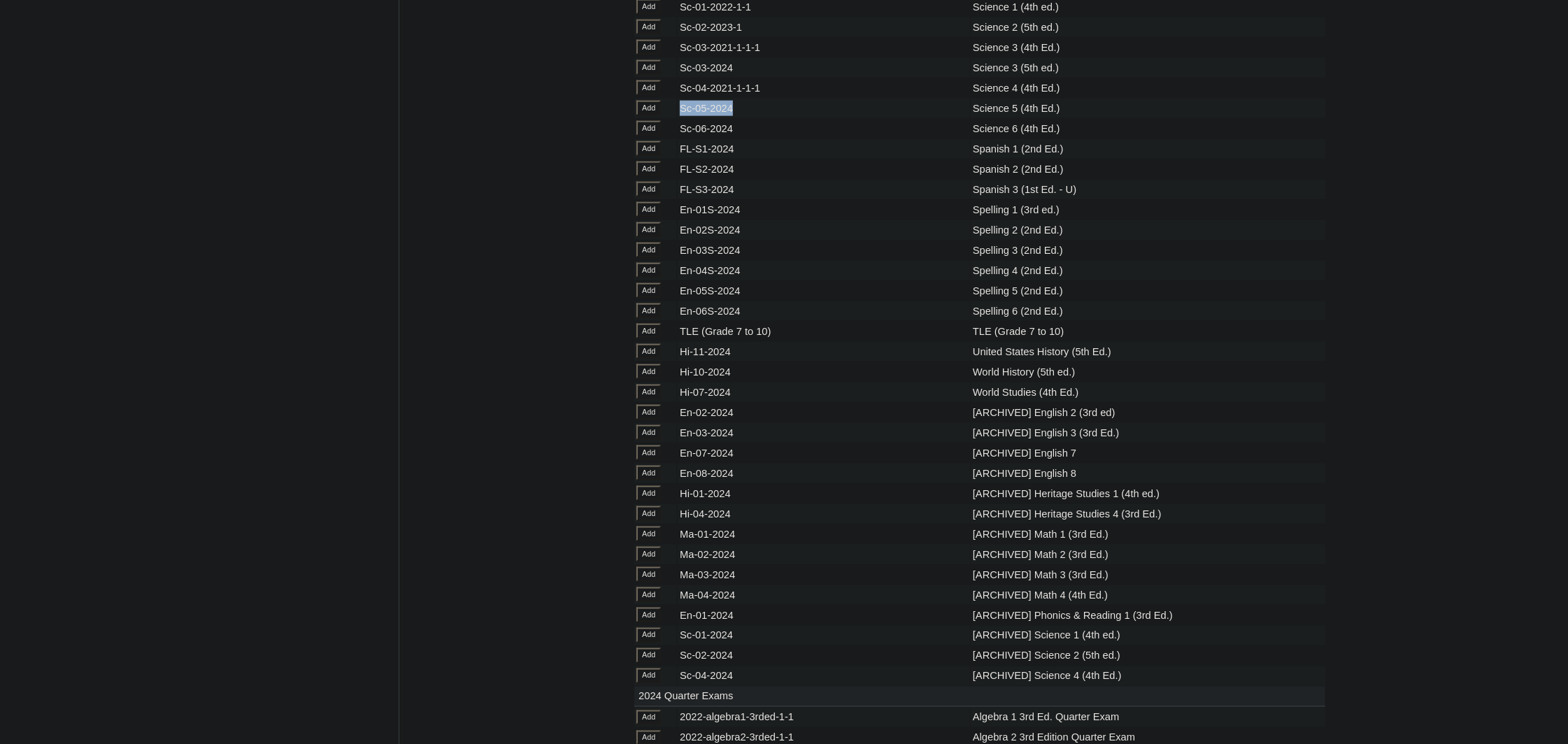
click at [650, 115] on input "Add" at bounding box center [649, 108] width 24 height 14
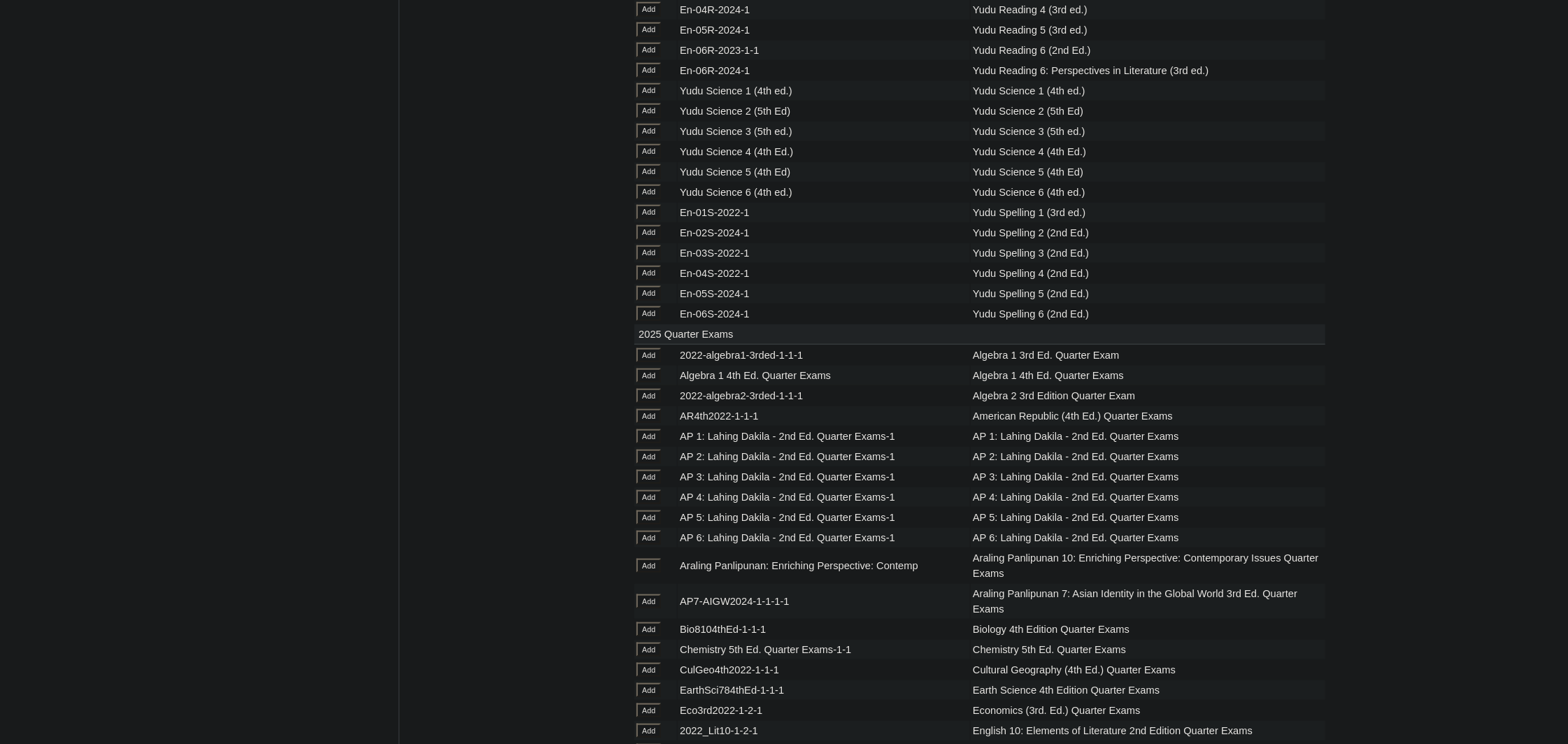
scroll to position [6213, 0]
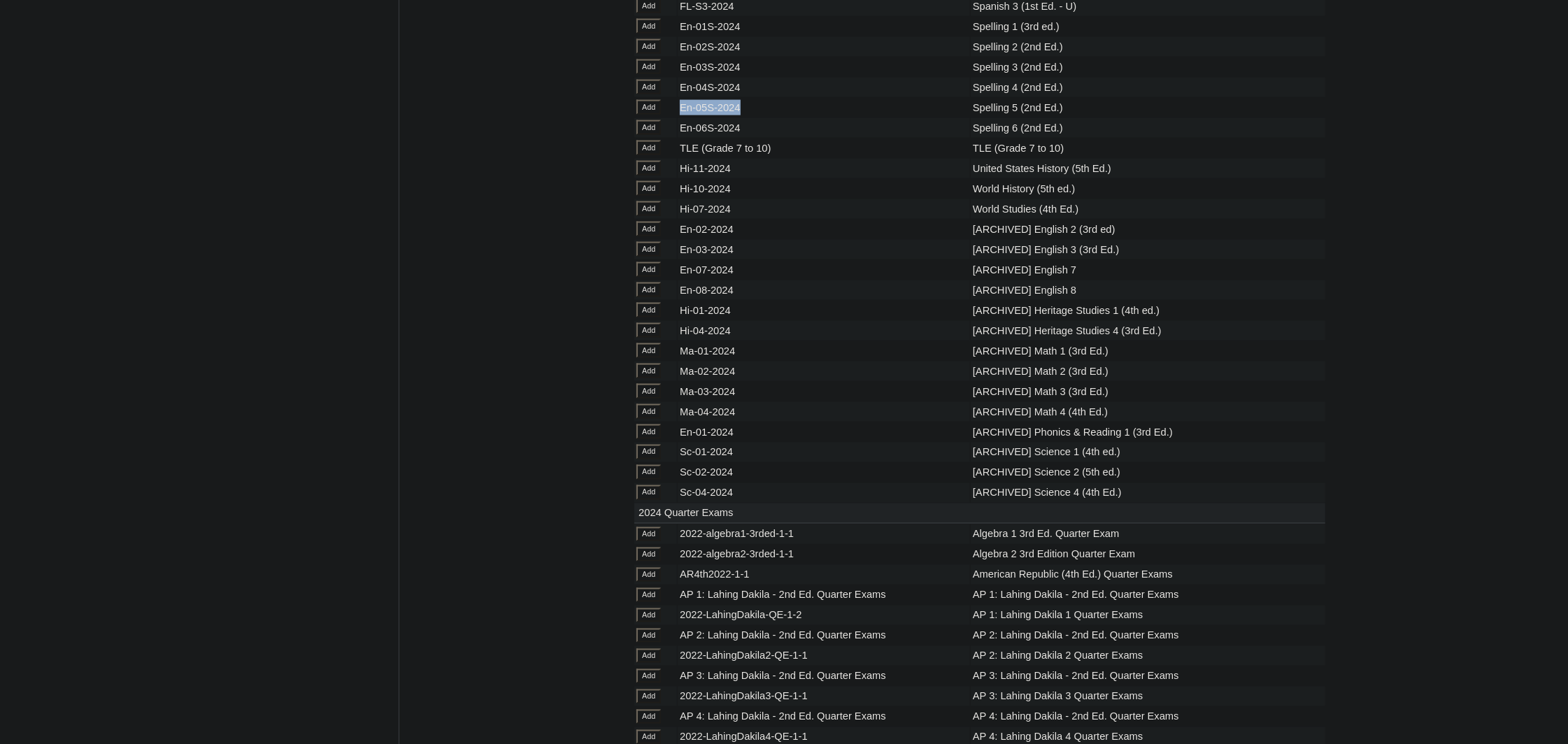
click at [655, 114] on input "Add" at bounding box center [649, 107] width 24 height 14
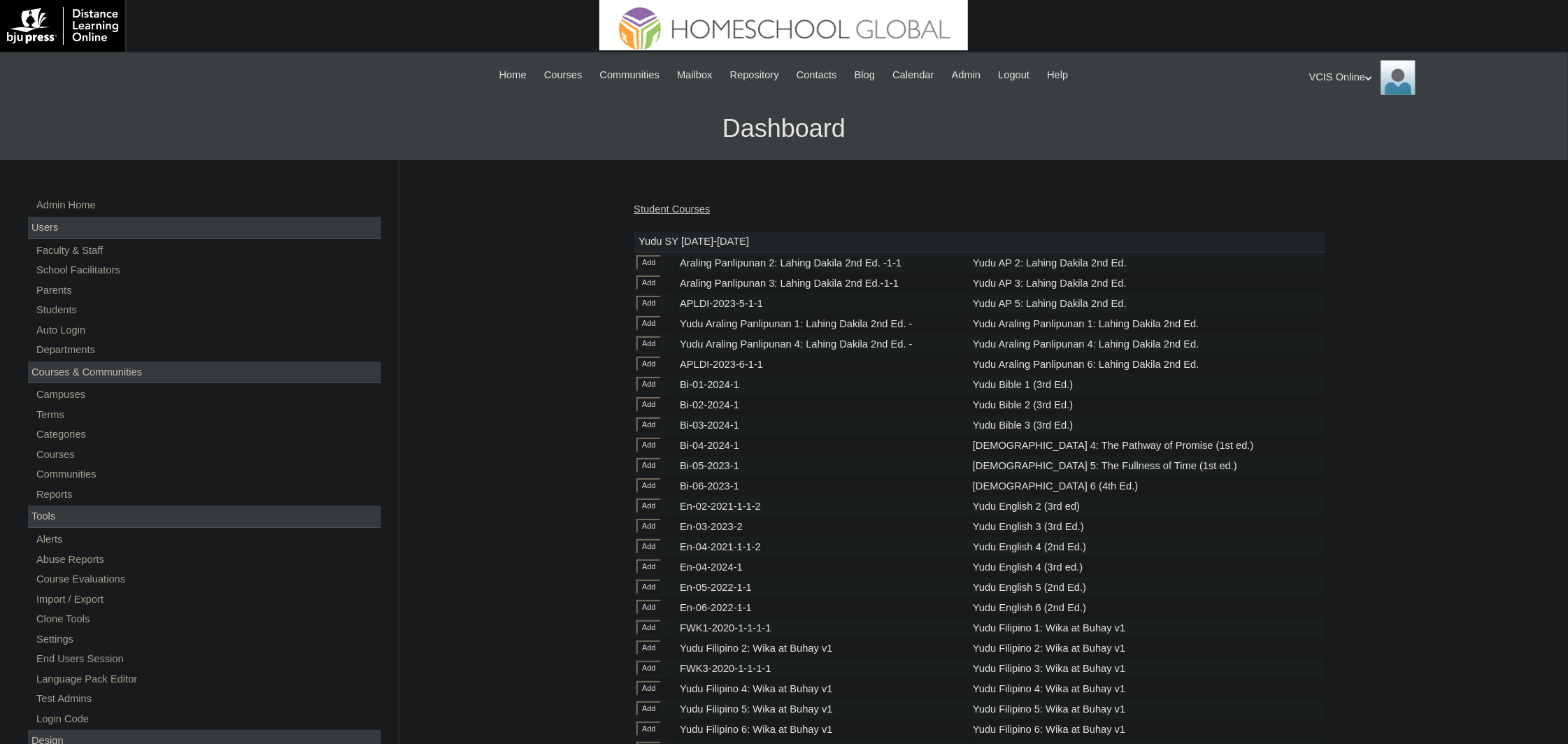
click at [686, 203] on link "Student Courses" at bounding box center [671, 209] width 76 height 11
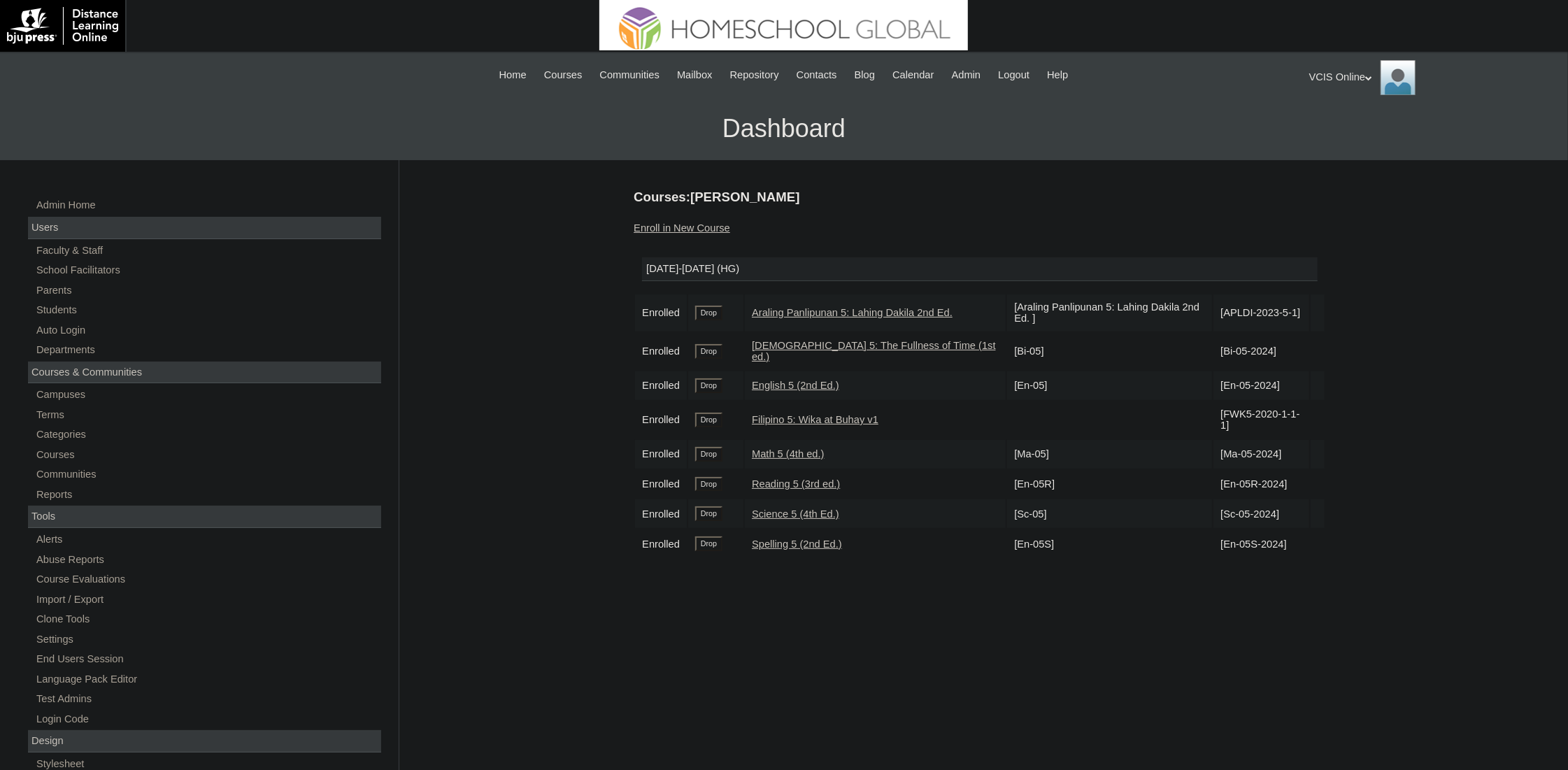
click at [710, 309] on input "Drop" at bounding box center [709, 313] width 27 height 14
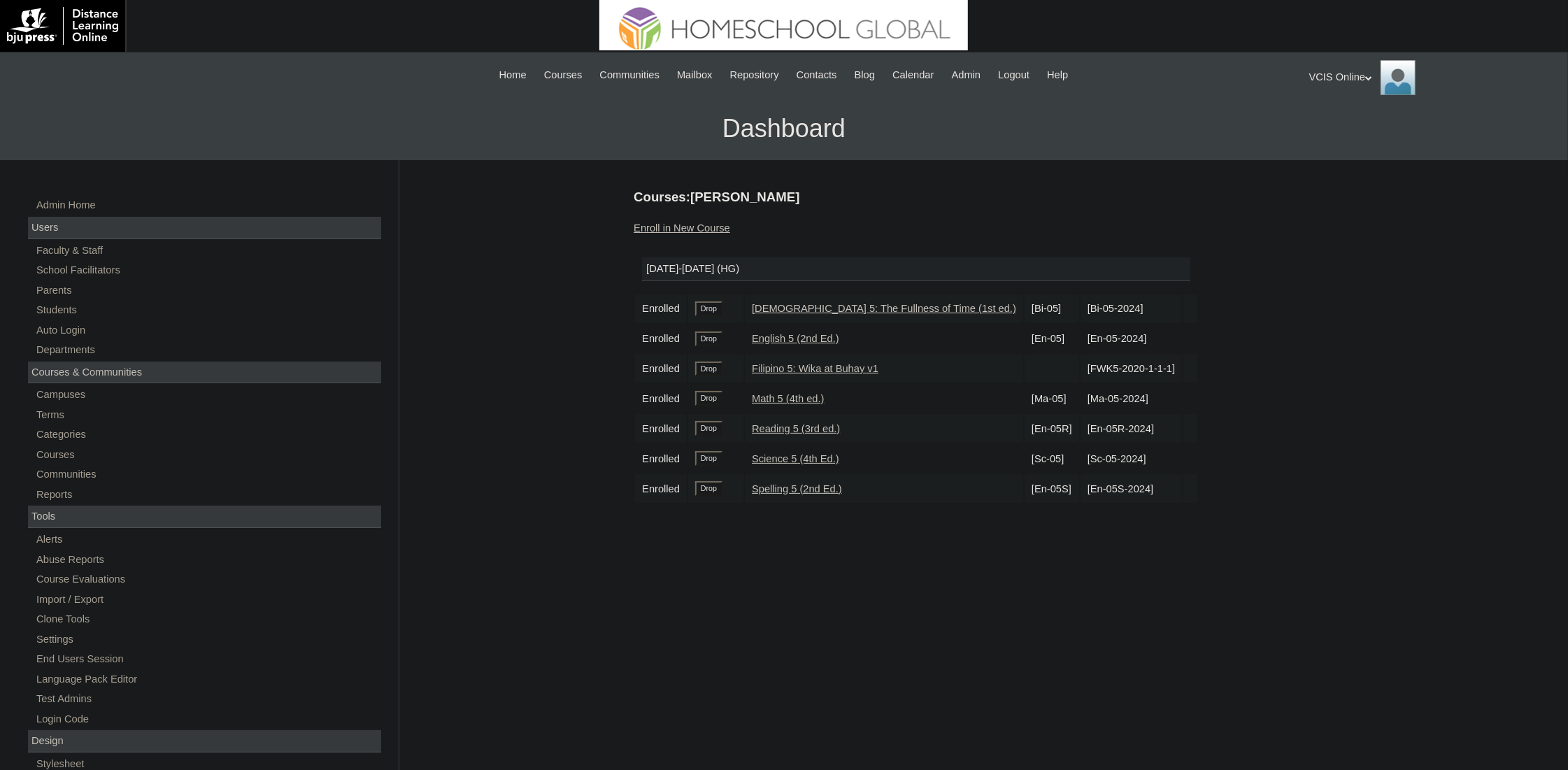
click at [711, 362] on input "Drop" at bounding box center [709, 368] width 27 height 14
click at [67, 308] on link "Students" at bounding box center [207, 310] width 346 height 17
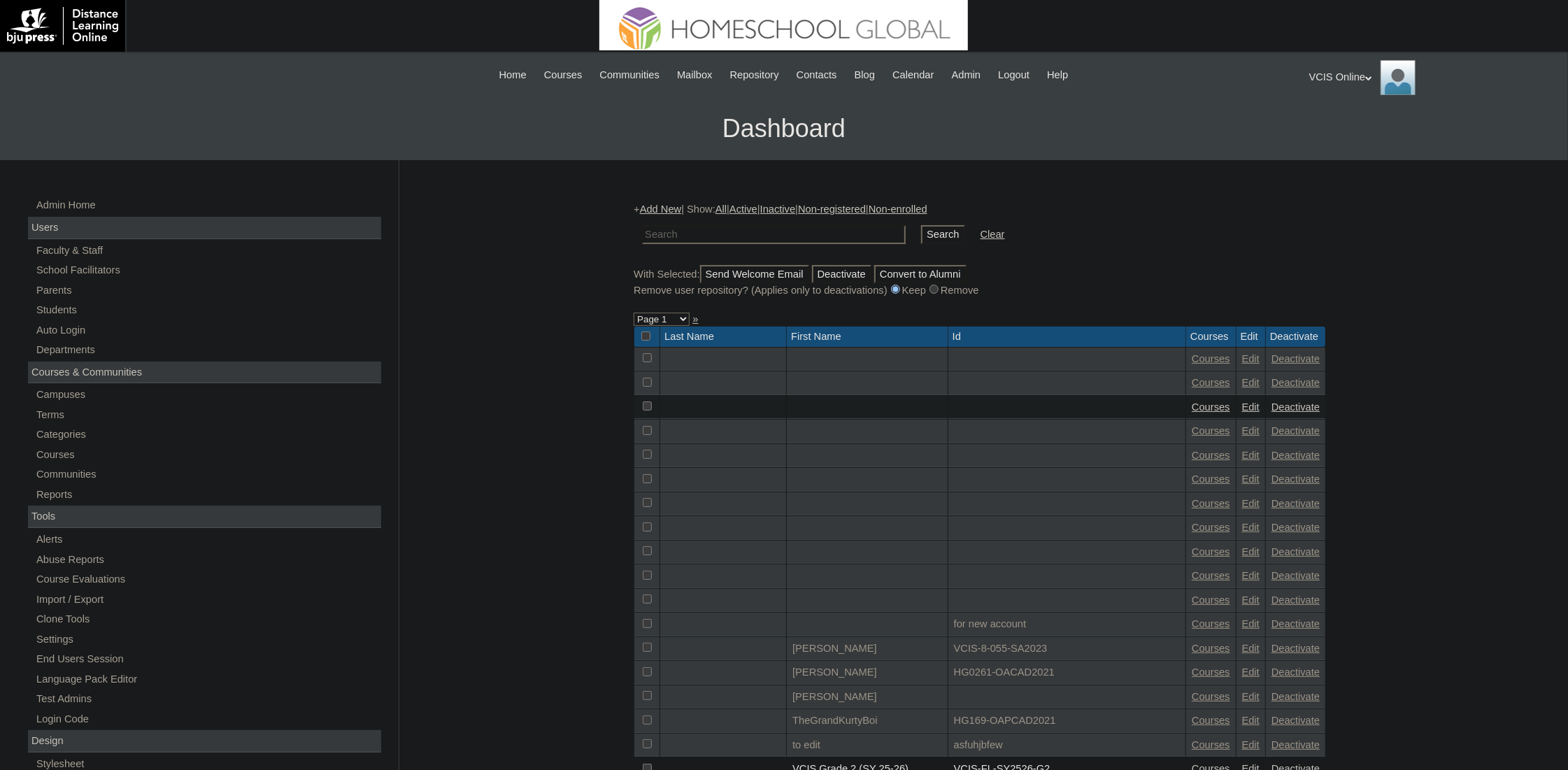
click at [779, 243] on td at bounding box center [774, 235] width 277 height 33
click at [778, 237] on input "text" at bounding box center [774, 234] width 264 height 19
paste input "En-05S-2024"
paste input "VCIS029-5C-SA2025"
type input "VCIS029-5C-SA2025"
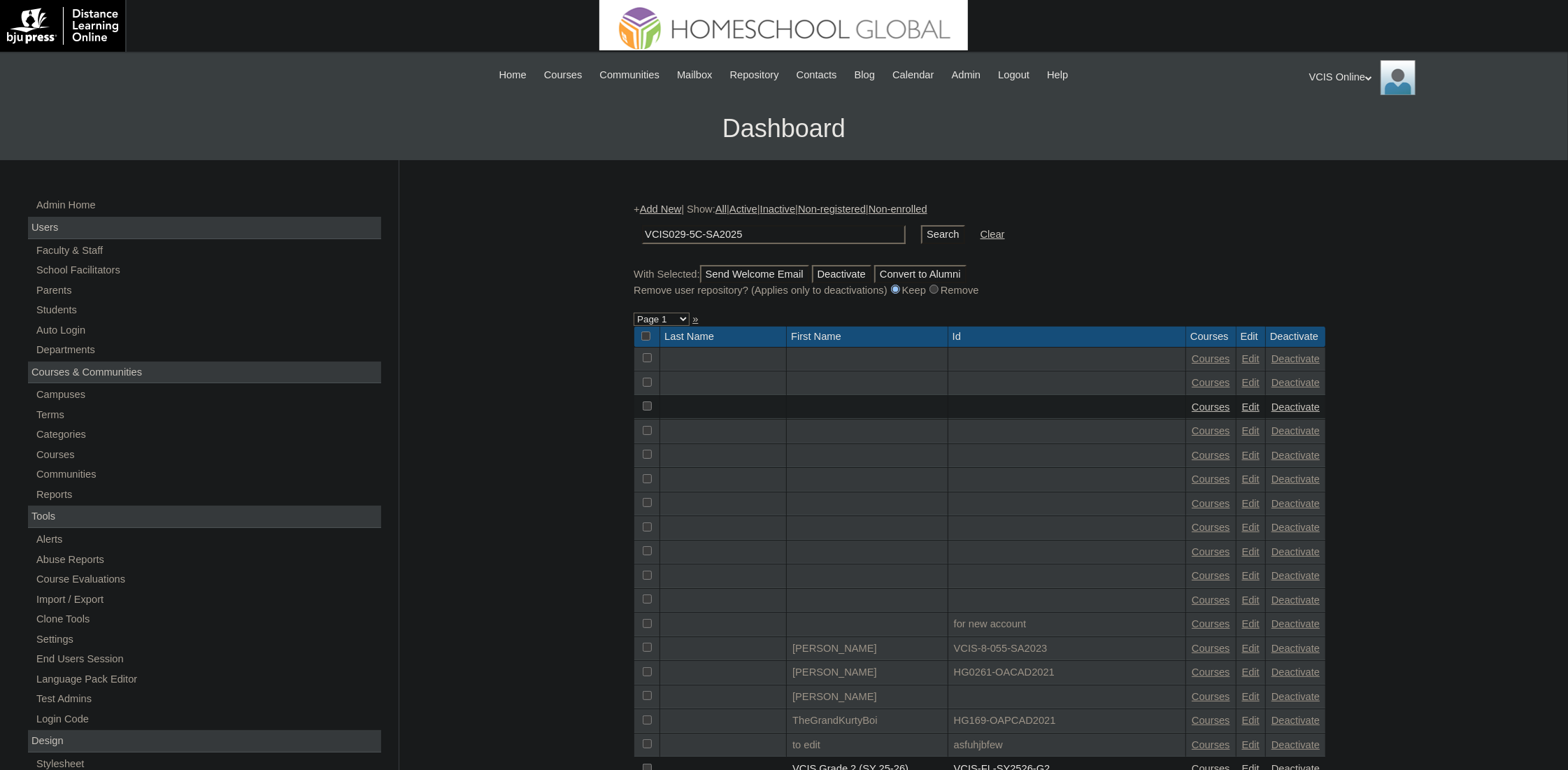
click at [921, 233] on input "Search" at bounding box center [943, 234] width 44 height 19
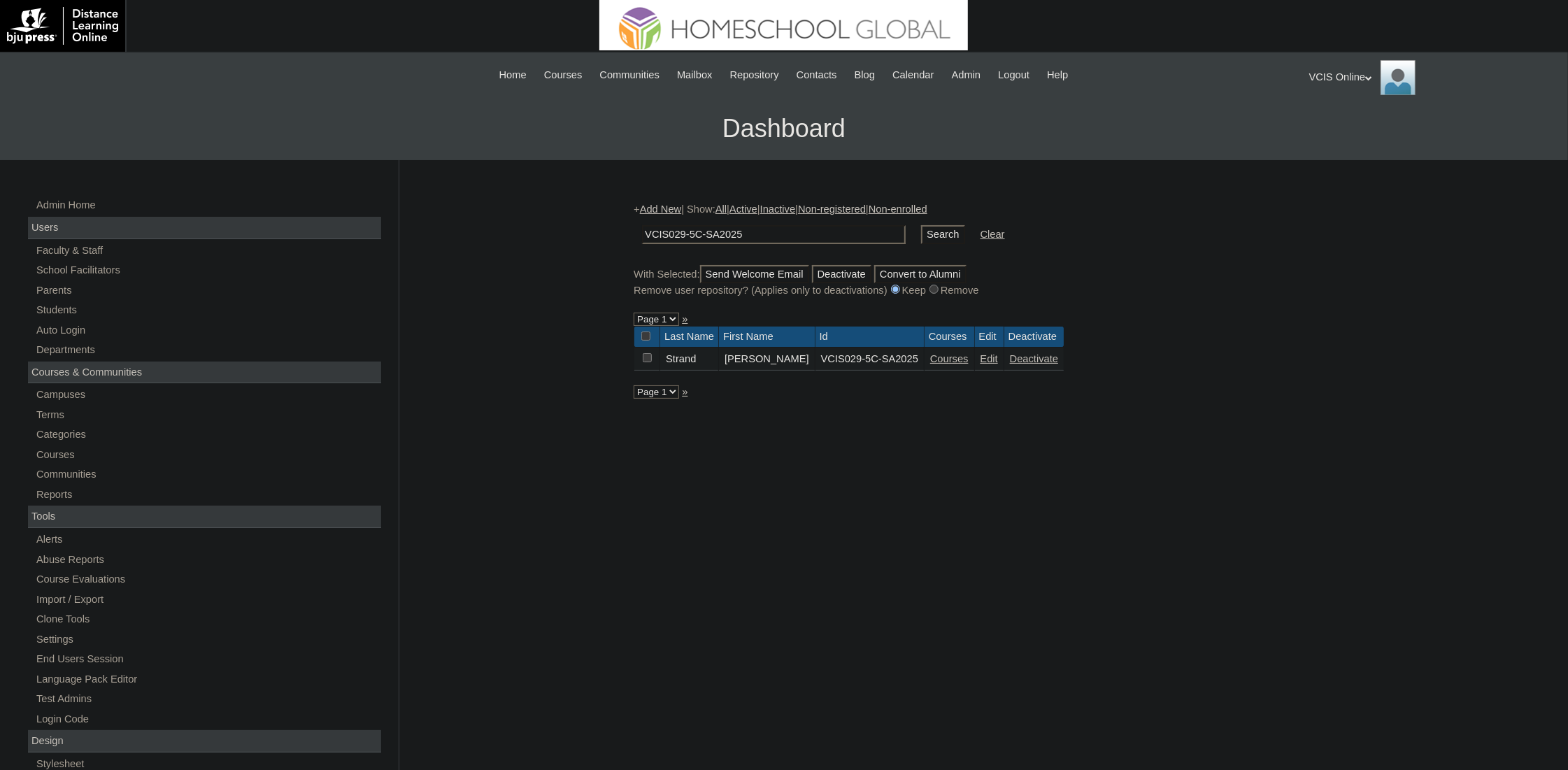
click at [980, 363] on link "Edit" at bounding box center [989, 359] width 17 height 11
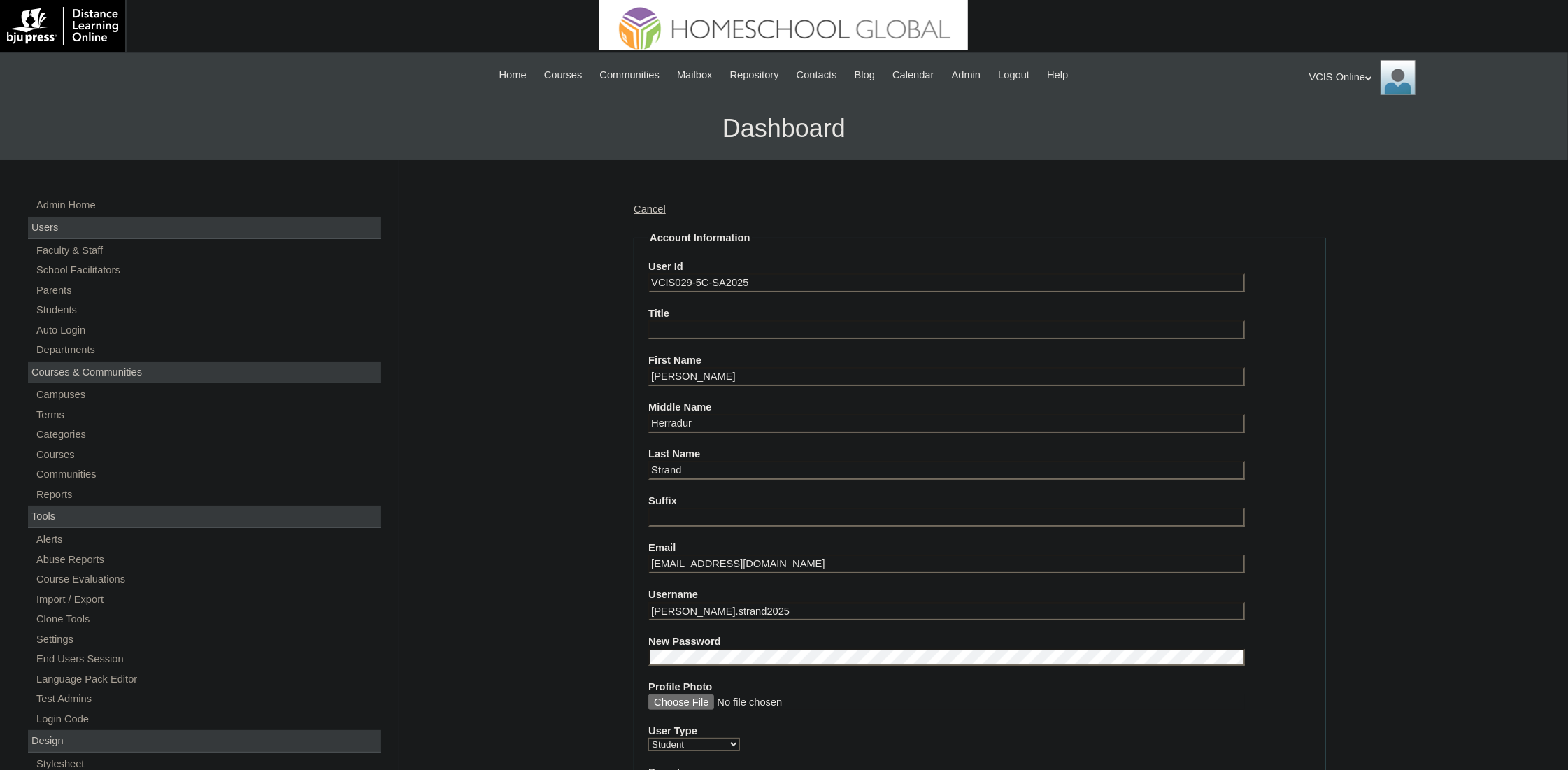
click at [735, 286] on input "VCIS029-5C-SA2025" at bounding box center [946, 283] width 597 height 19
click at [717, 283] on input "VCIS029-5C-SA2025" at bounding box center [946, 283] width 597 height 19
click at [690, 282] on input "VCIS029-5B-SA2025" at bounding box center [946, 283] width 597 height 19
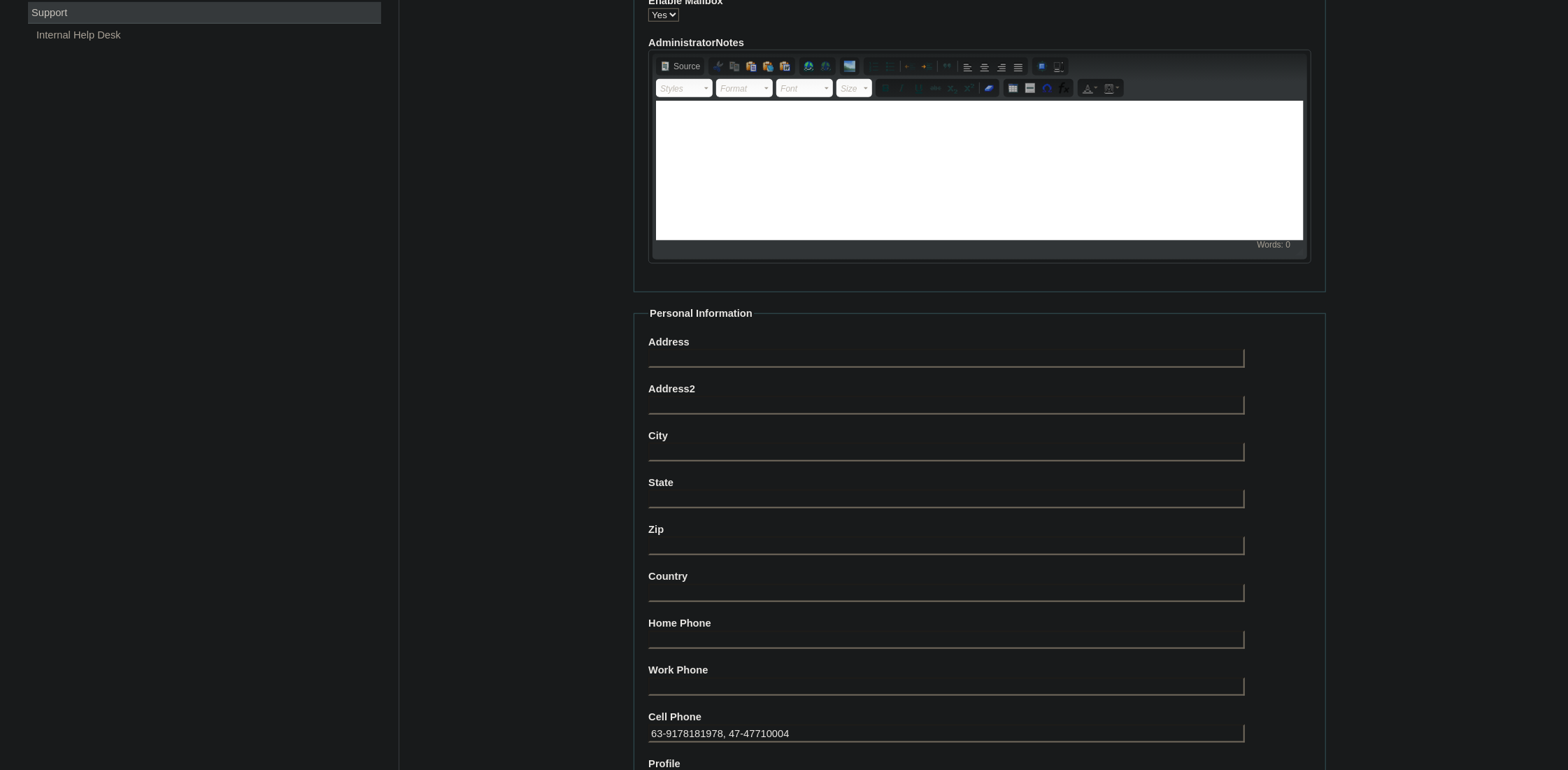
scroll to position [1327, 0]
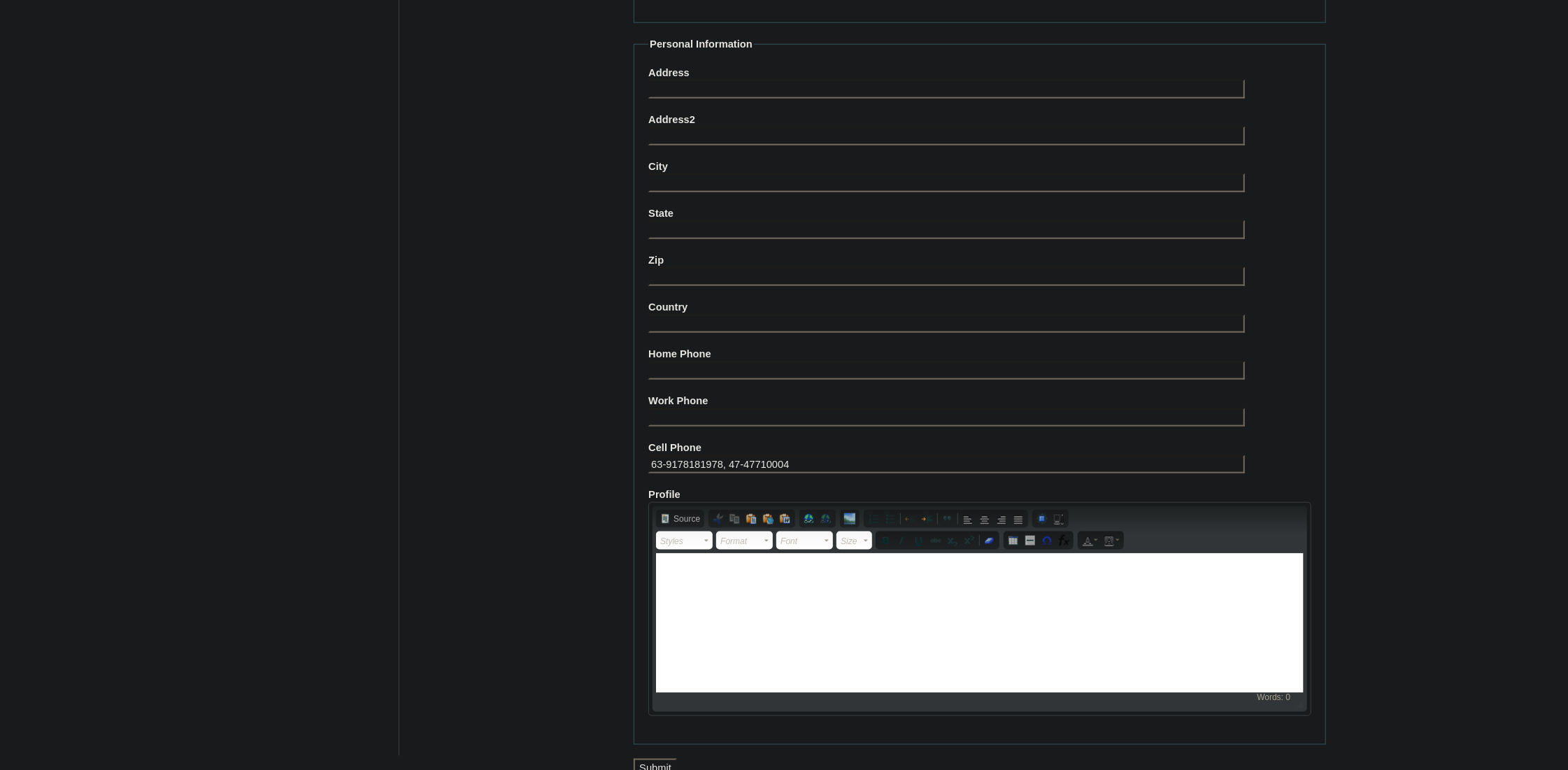
type input "VCIS026-5B-SA2025"
click at [662, 759] on input "Submit" at bounding box center [656, 768] width 44 height 19
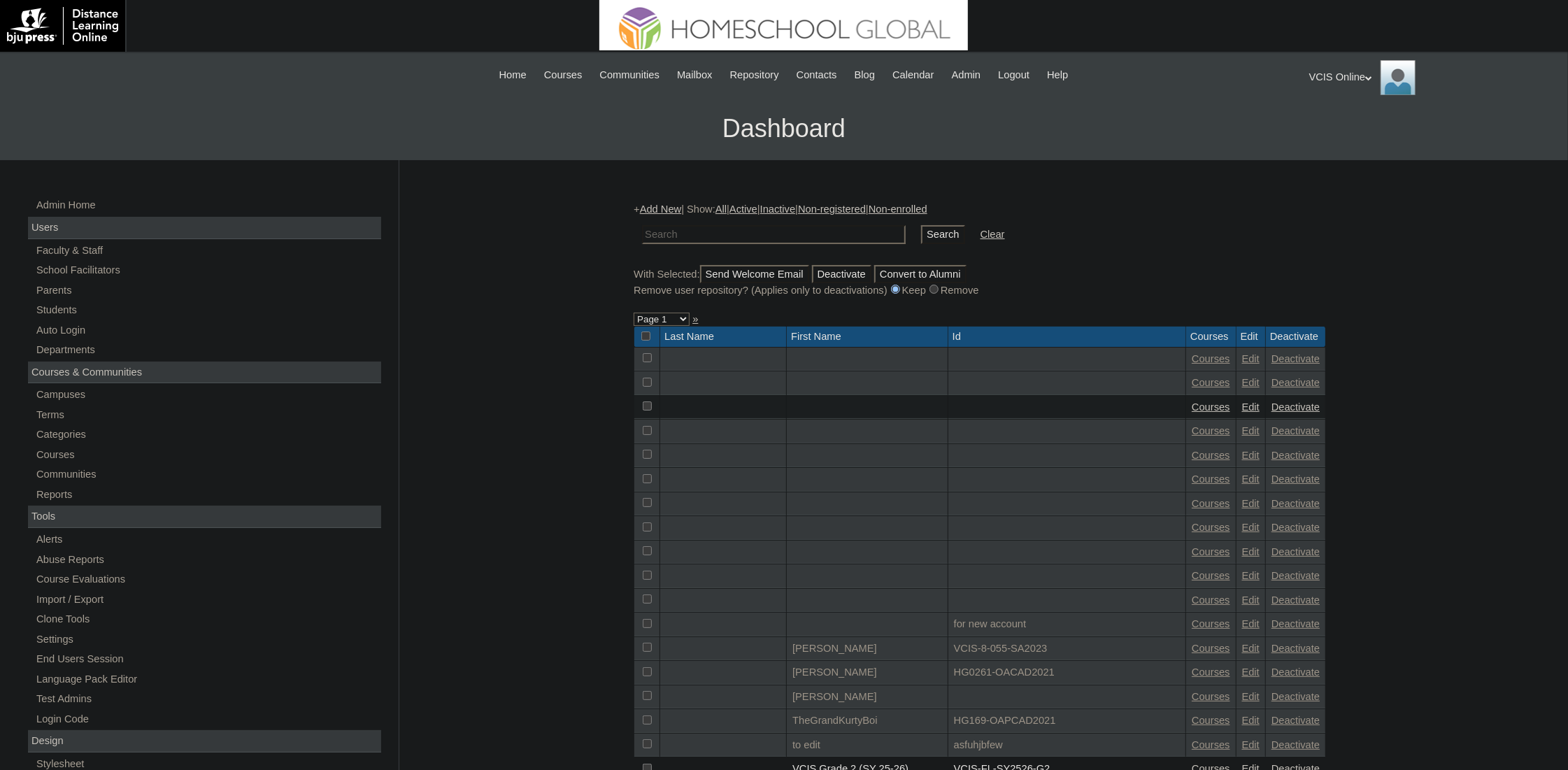
paste input "VCIS029-5C-SA2025"
click at [770, 228] on input "VCIS029-5C-SA2025" at bounding box center [774, 234] width 264 height 19
paste input "6-5B"
type input "VCIS026-5B-SA2025"
click at [921, 233] on input "Search" at bounding box center [943, 234] width 44 height 19
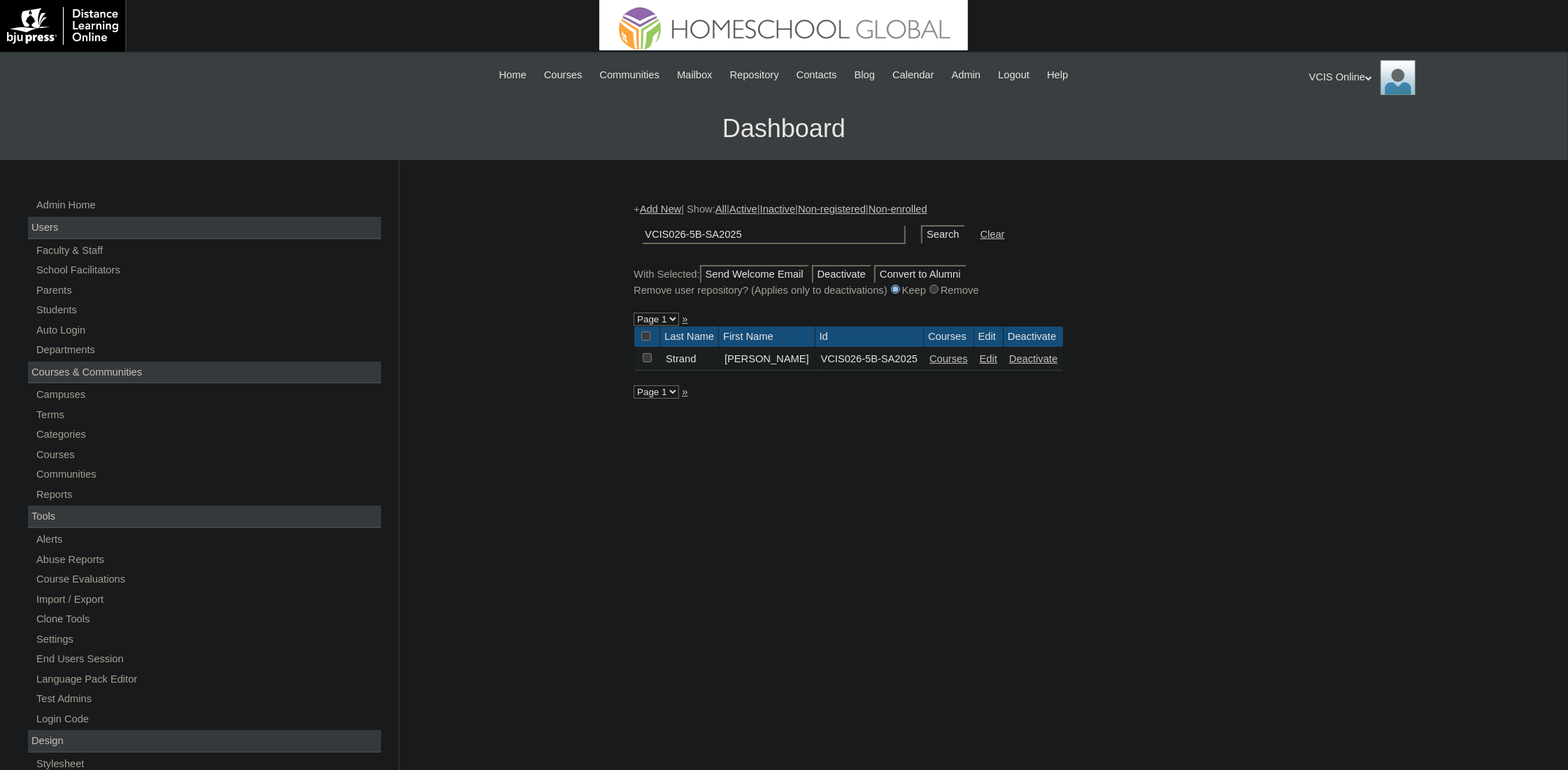
click at [711, 239] on input "VCIS026-5B-SA2025" at bounding box center [774, 234] width 264 height 19
click at [684, 227] on input "VCIS026-5B-SA2025" at bounding box center [774, 234] width 264 height 19
type input "VCIS025-5B-SA2025"
click at [921, 233] on input "Search" at bounding box center [943, 234] width 44 height 19
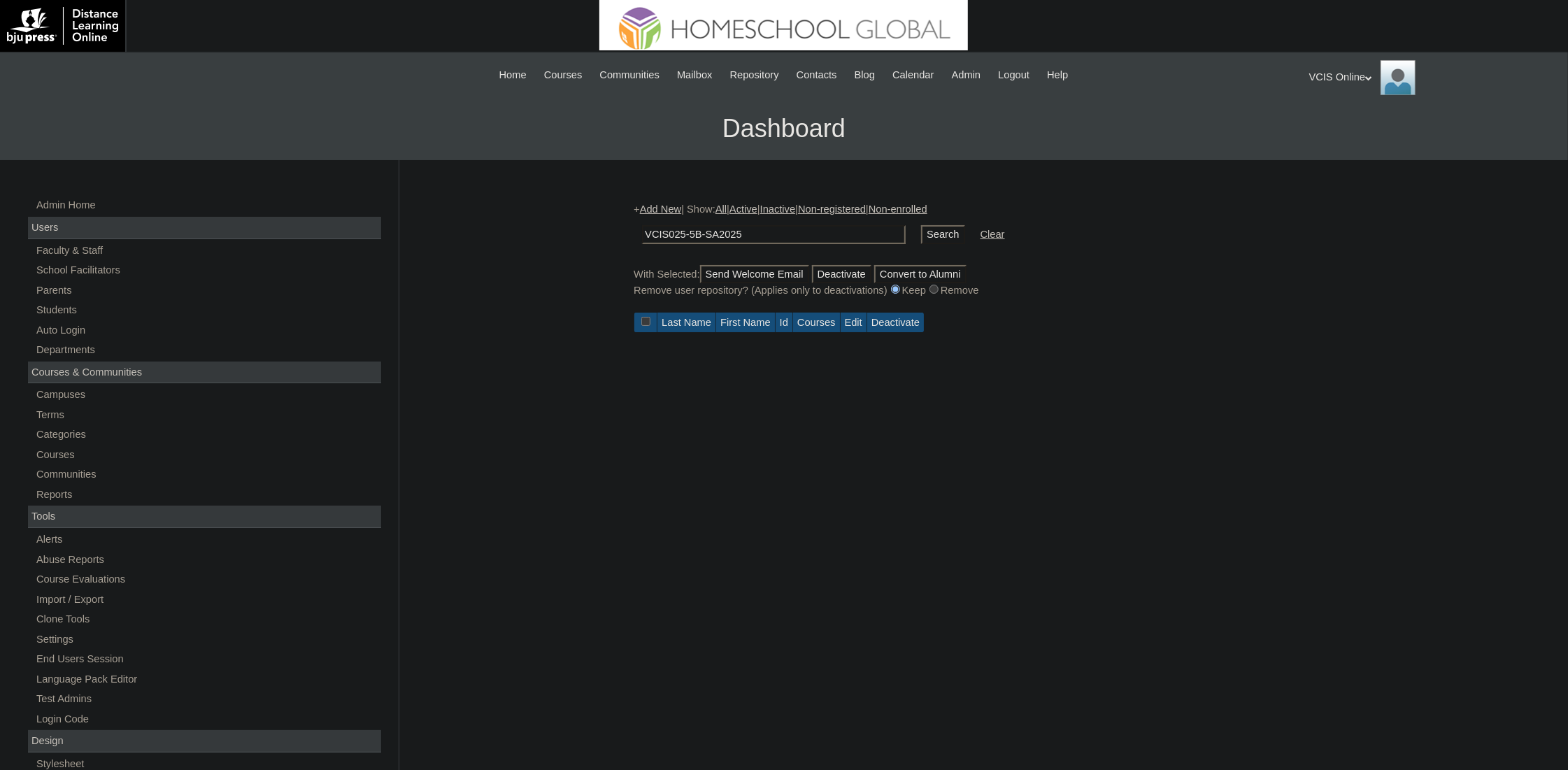
click at [771, 225] on input "VCIS025-5B-SA2025" at bounding box center [774, 234] width 264 height 19
click at [771, 231] on input "VCIS025-5B-SA2025" at bounding box center [774, 234] width 264 height 19
paste input "6-5C"
type input "VCIS026-5C-SA2025"
click at [921, 233] on input "Search" at bounding box center [943, 234] width 44 height 19
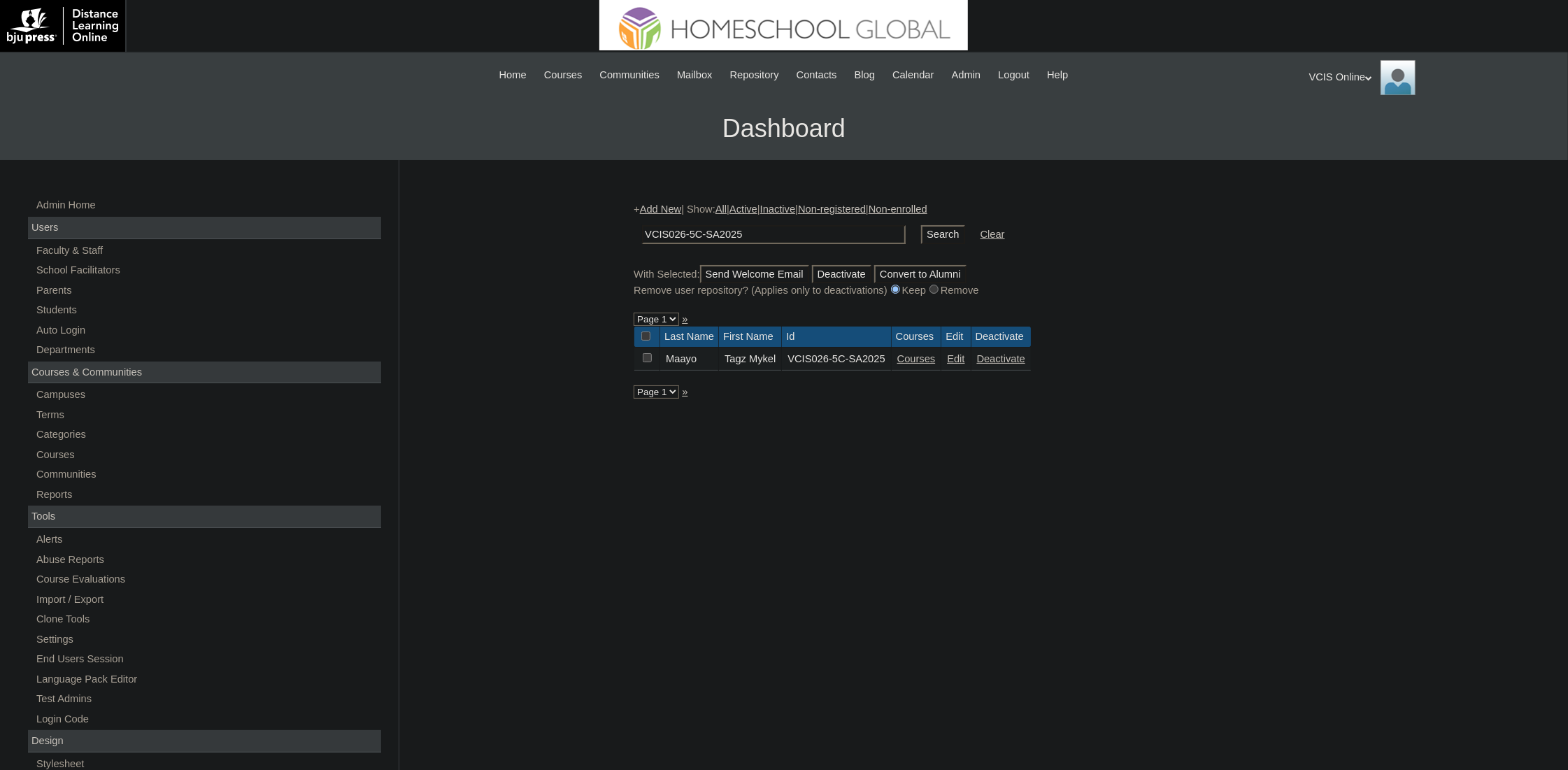
click at [970, 370] on td "Edit" at bounding box center [955, 359] width 29 height 24
click at [964, 363] on link "Edit" at bounding box center [955, 359] width 17 height 11
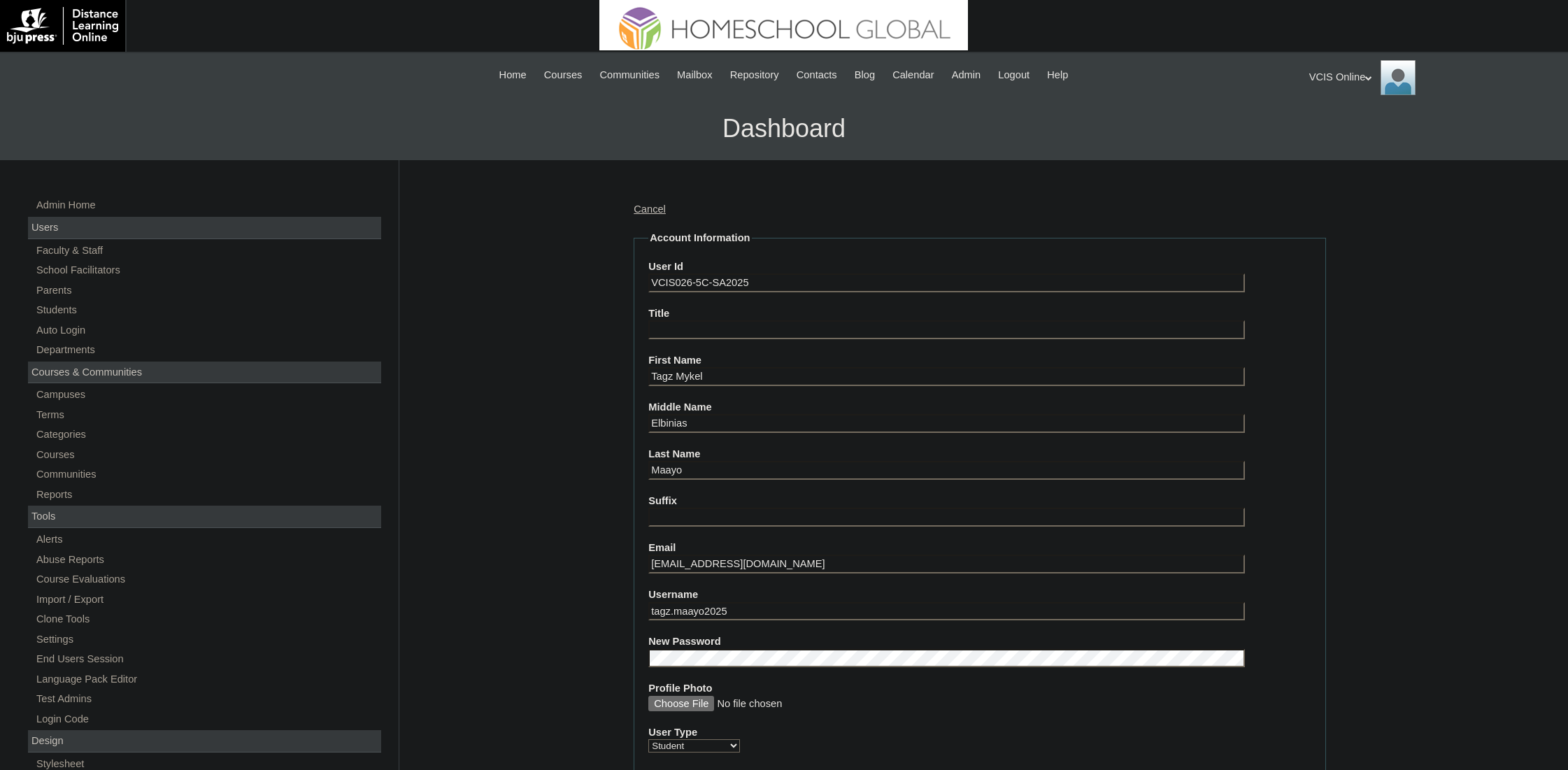
click at [763, 277] on input "VCIS026-5C-SA2025" at bounding box center [946, 283] width 597 height 19
paste input "text"
click at [692, 282] on input "VCIS026-5C-SA2025" at bounding box center [946, 283] width 597 height 19
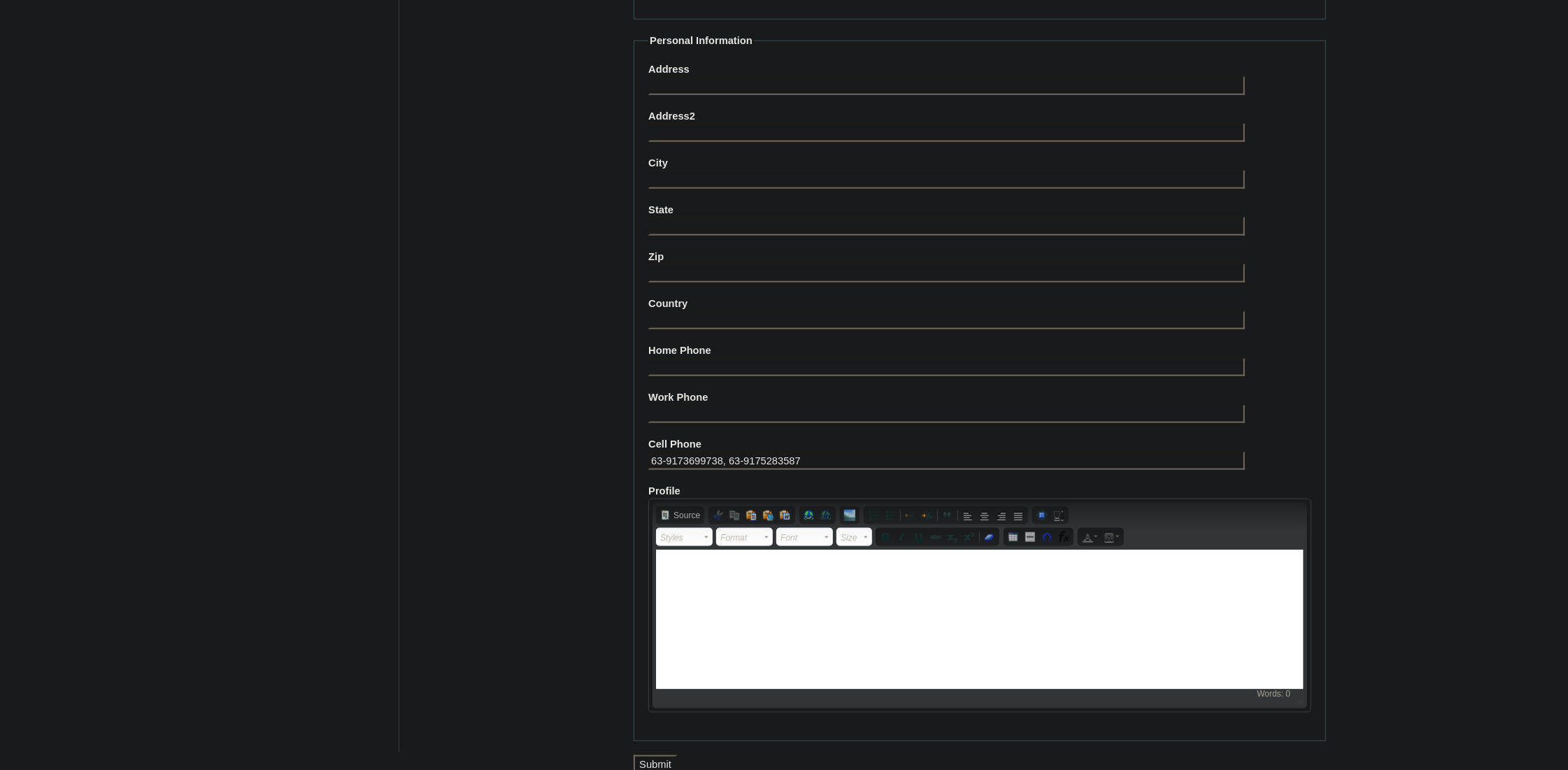
type input "VCIS025-5B-SA2025"
click at [666, 755] on input "Submit" at bounding box center [656, 764] width 44 height 19
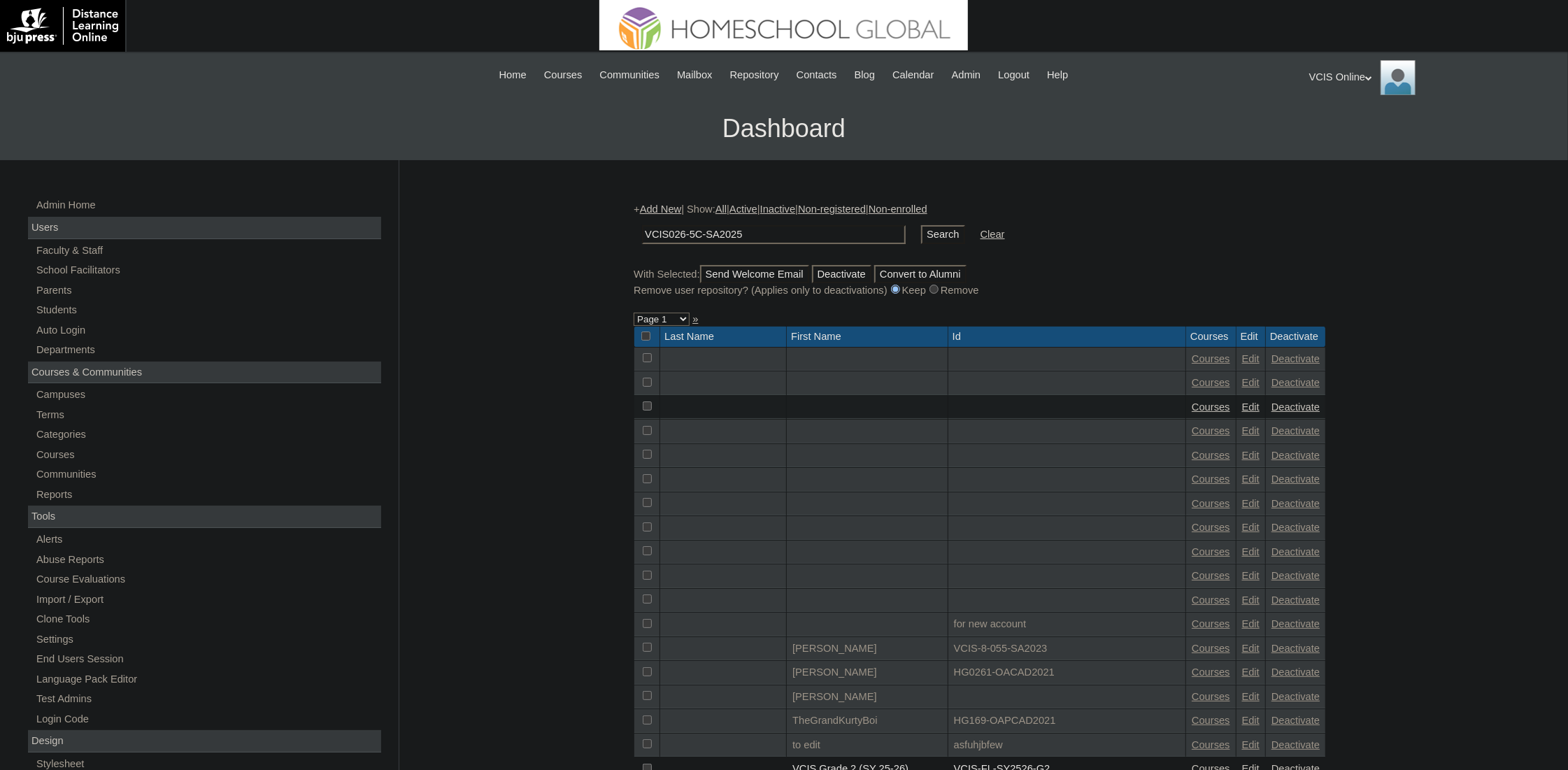
click at [702, 237] on input "VCIS026-5C-SA2025" at bounding box center [774, 234] width 264 height 19
paste input "5-5B"
type input "VCIS025-5B-SA2025"
click at [921, 233] on input "Search" at bounding box center [943, 234] width 44 height 19
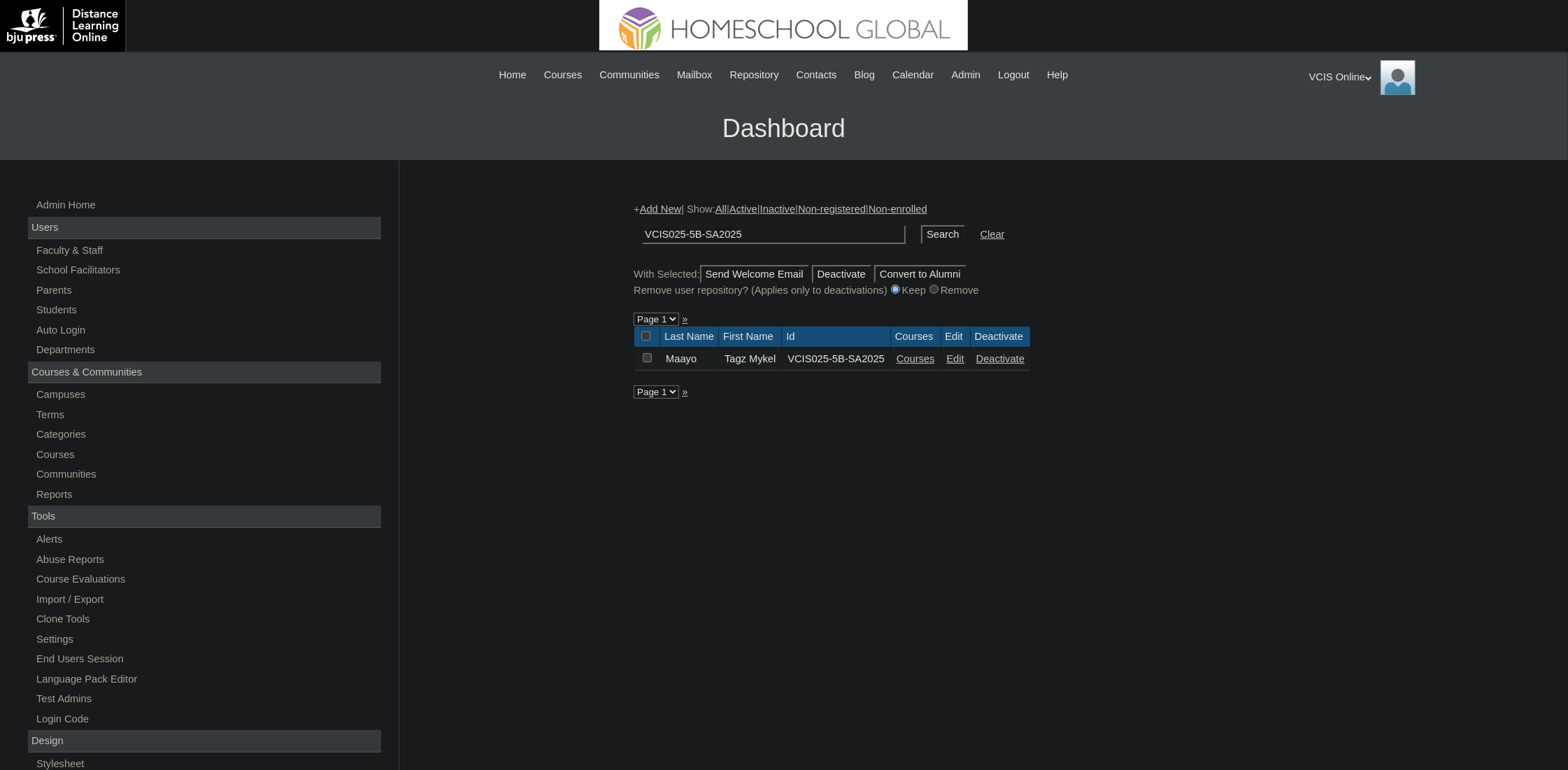
click at [929, 359] on link "Courses" at bounding box center [915, 359] width 38 height 11
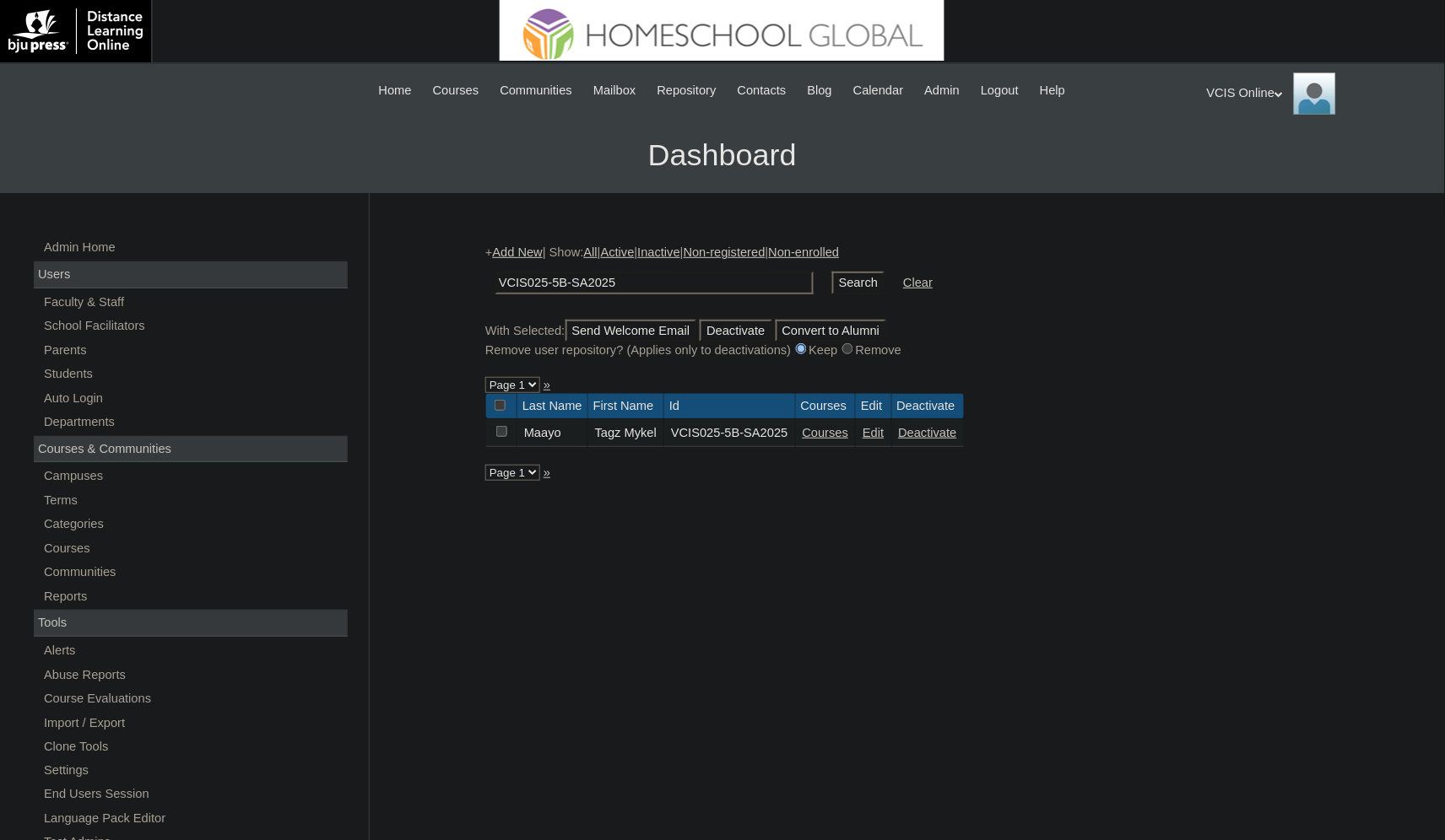
click at [838, 438] on link "Courses" at bounding box center [826, 433] width 46 height 14
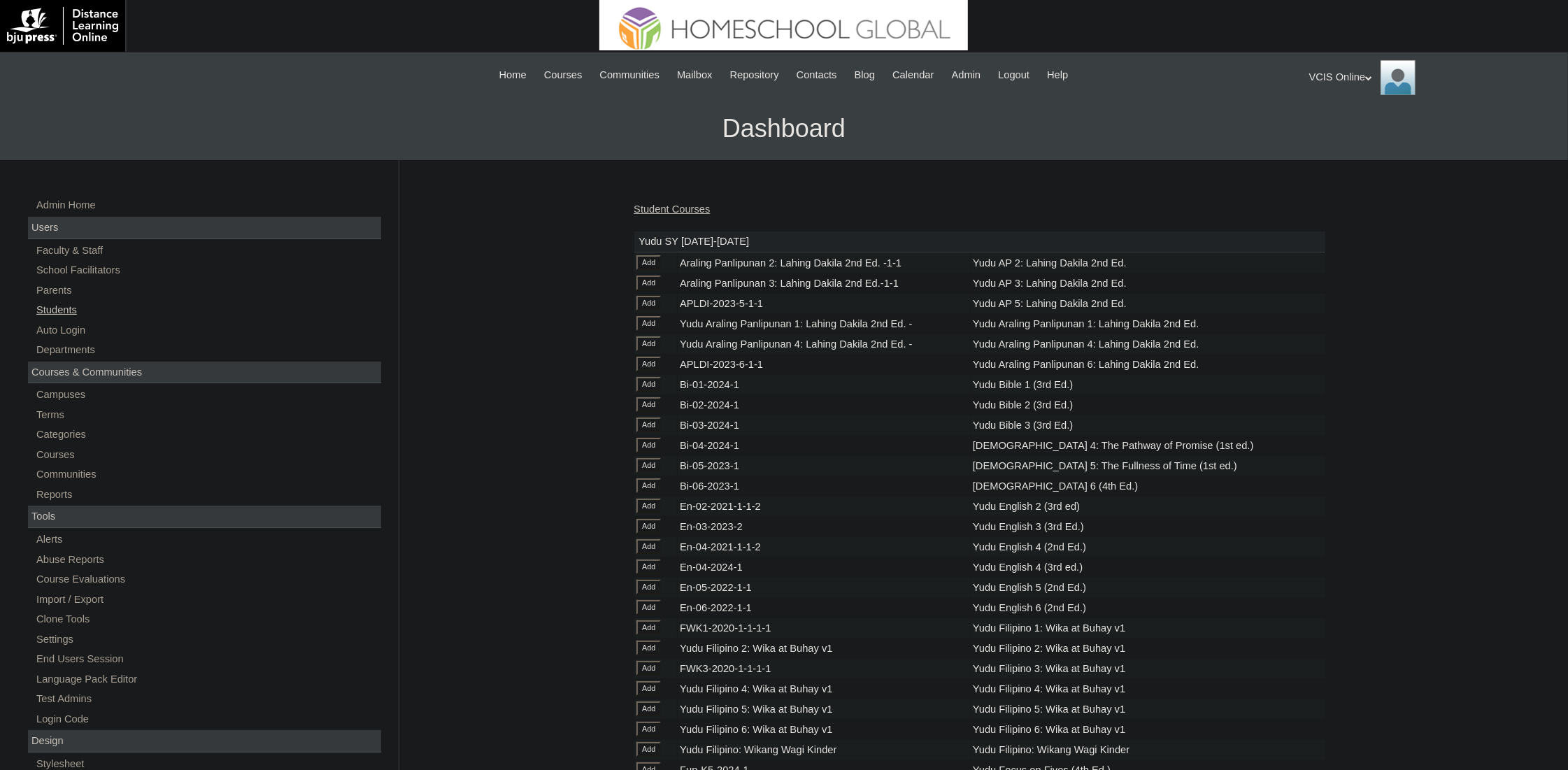
click at [63, 309] on link "Students" at bounding box center [207, 310] width 346 height 17
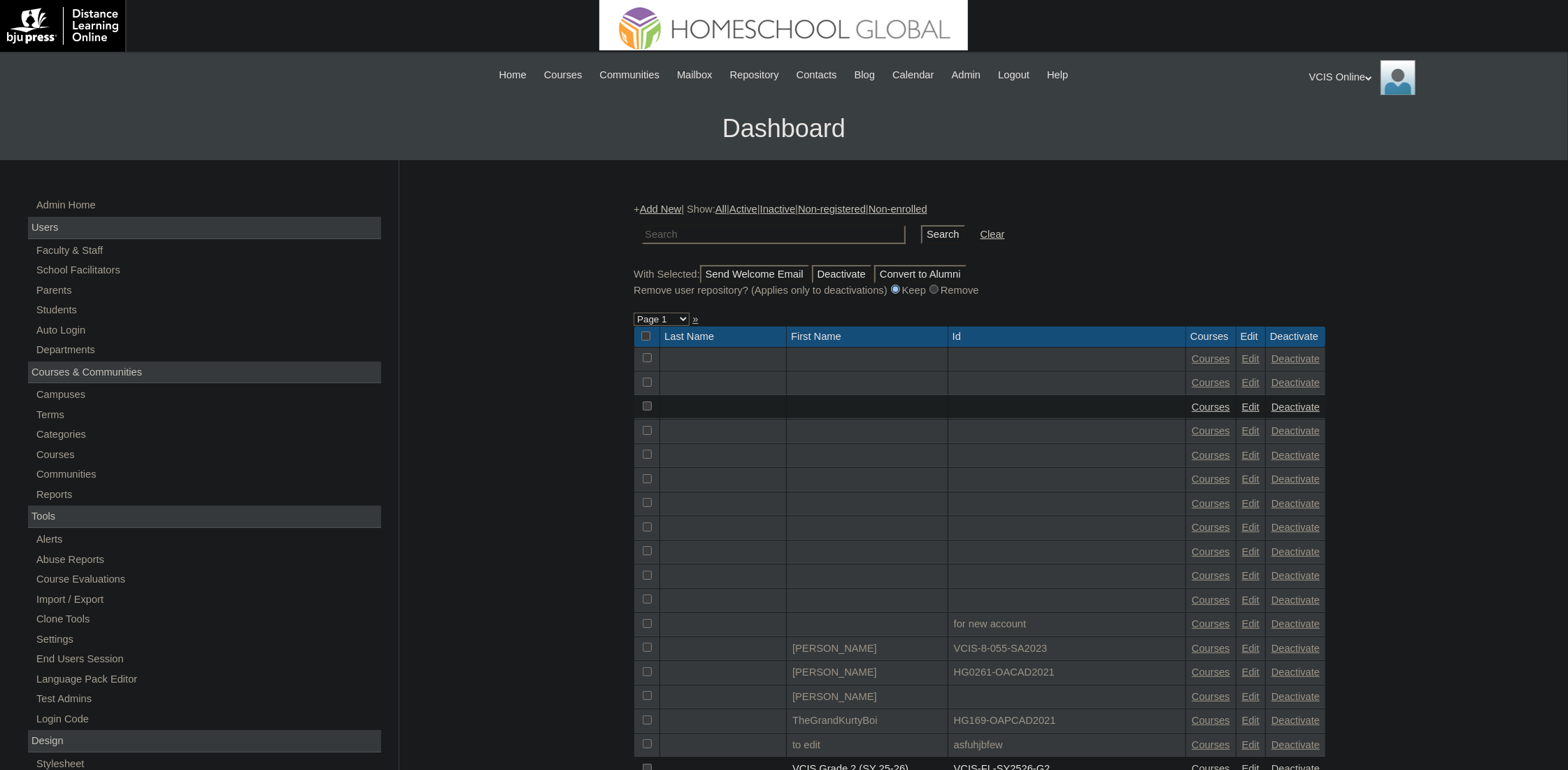
paste input "VCIS025-5B-SA2025"
click at [732, 234] on input "VCIS025-5B-SA2025" at bounding box center [774, 234] width 264 height 19
drag, startPoint x: 698, startPoint y: 231, endPoint x: 688, endPoint y: 227, distance: 10.8
click at [694, 229] on input "VCIS025-5B-SA2025" at bounding box center [774, 234] width 264 height 19
click at [686, 228] on input "VCIS025-5B-SA2025" at bounding box center [774, 234] width 264 height 19
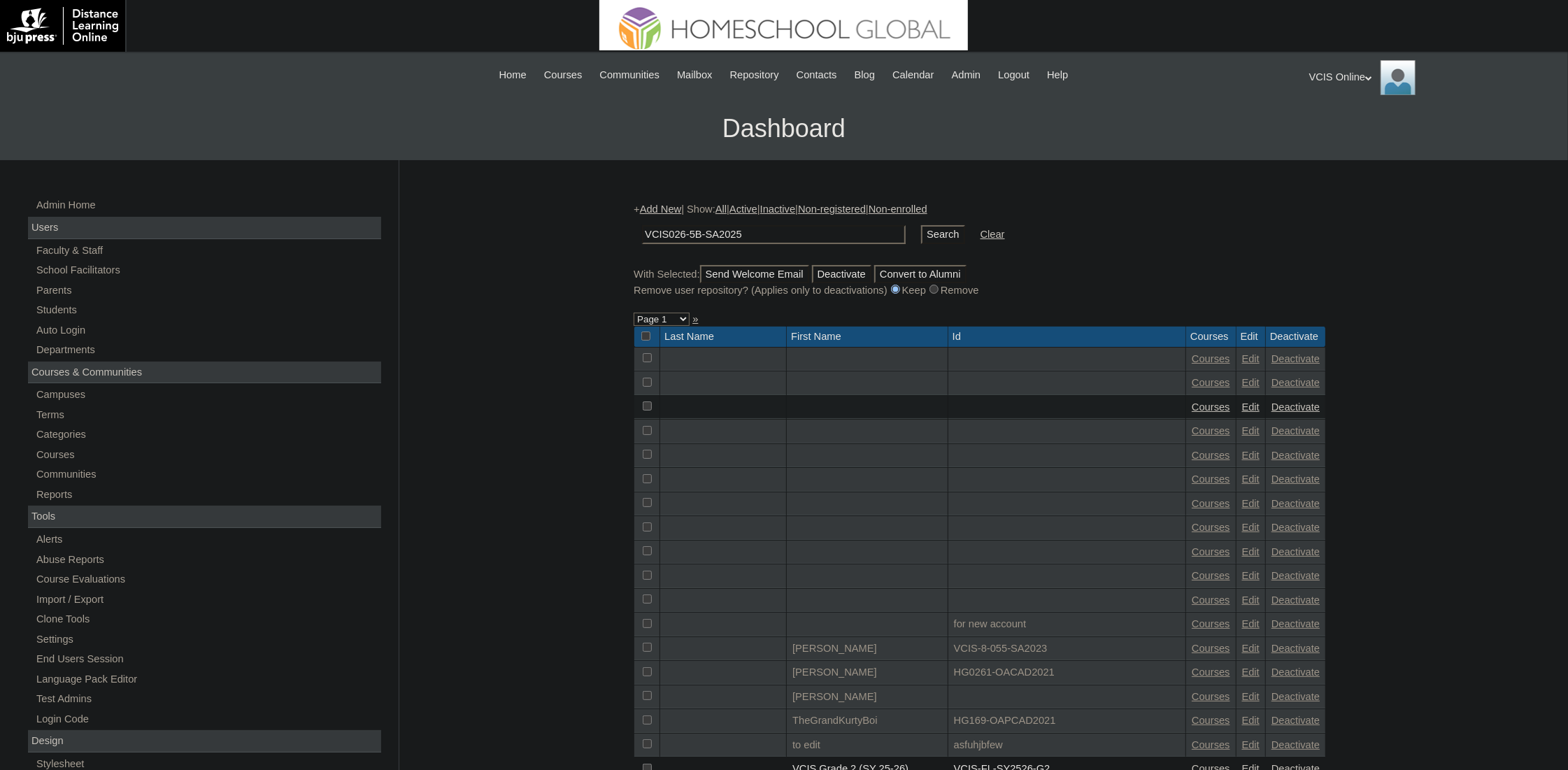
type input "VCIS026-5B-SA2025"
click at [921, 233] on input "Search" at bounding box center [943, 234] width 44 height 19
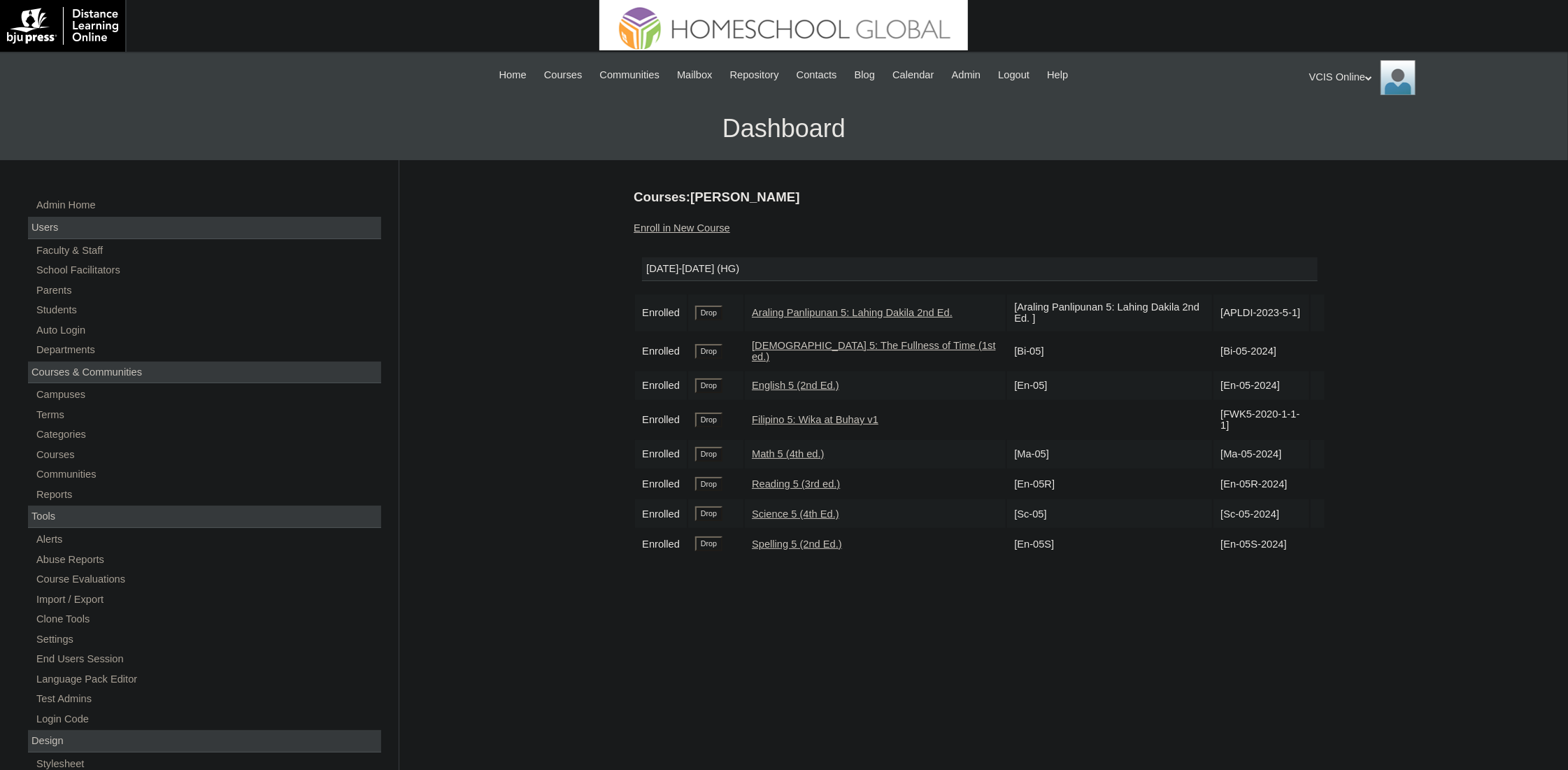
click at [722, 310] on input "Drop" at bounding box center [709, 313] width 27 height 14
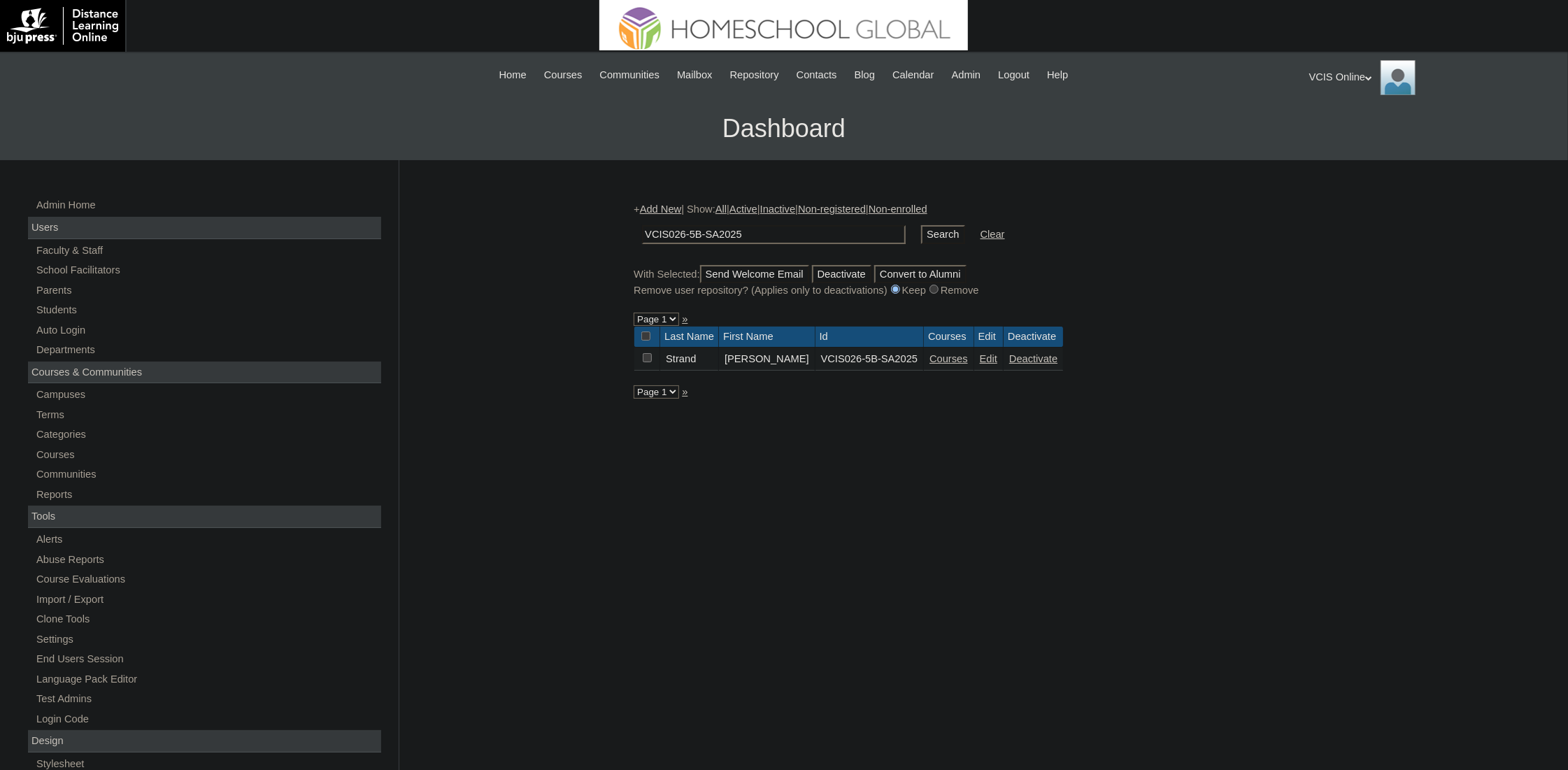
click at [933, 359] on link "Courses" at bounding box center [949, 359] width 38 height 11
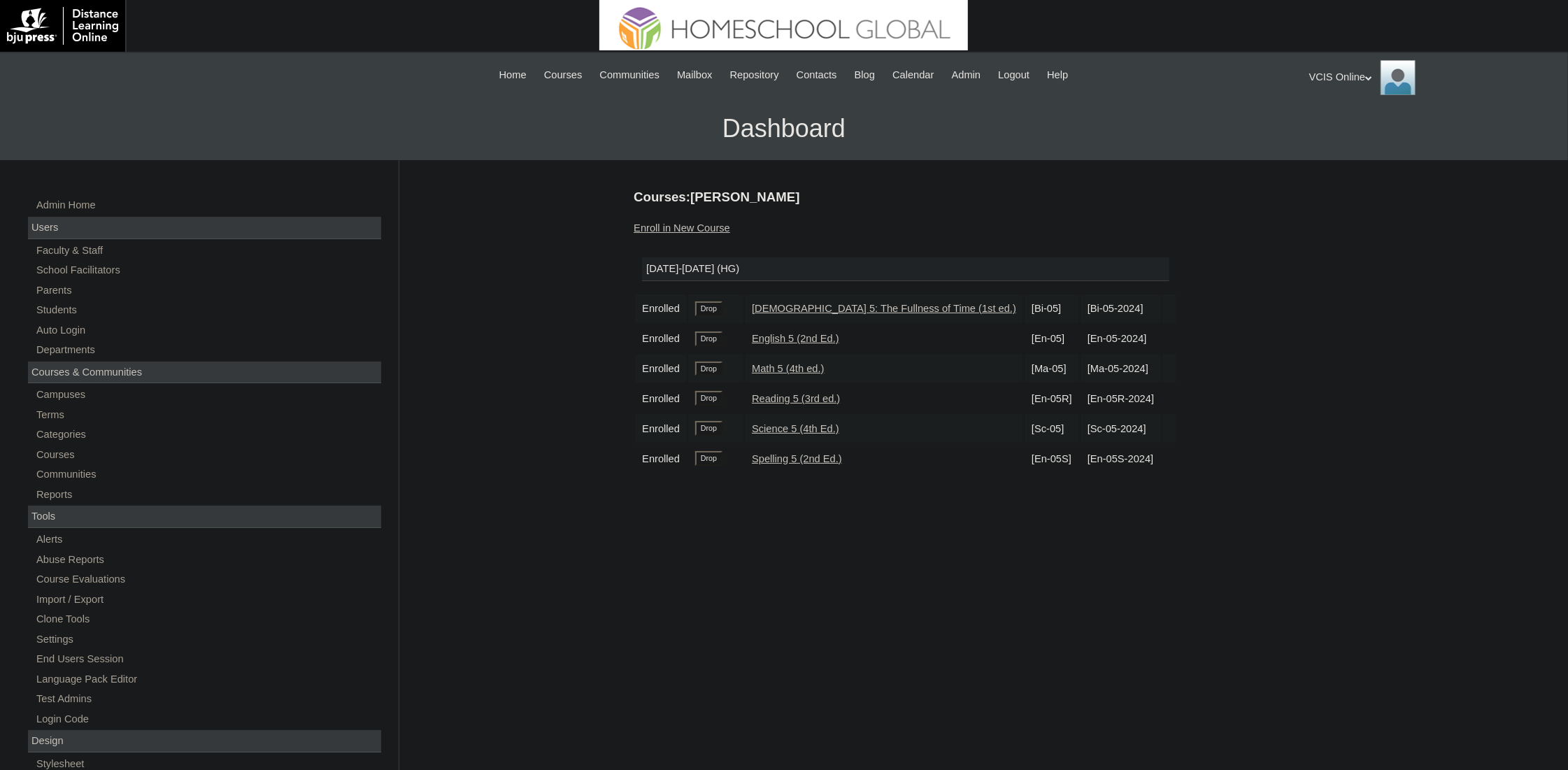
click at [713, 237] on div "Courses:[PERSON_NAME] Enroll in New Course [DATE]-[DATE] (HG) Enrolled Drop [DE…" at bounding box center [977, 656] width 699 height 937
click at [713, 225] on link "Enroll in New Course" at bounding box center [682, 228] width 96 height 11
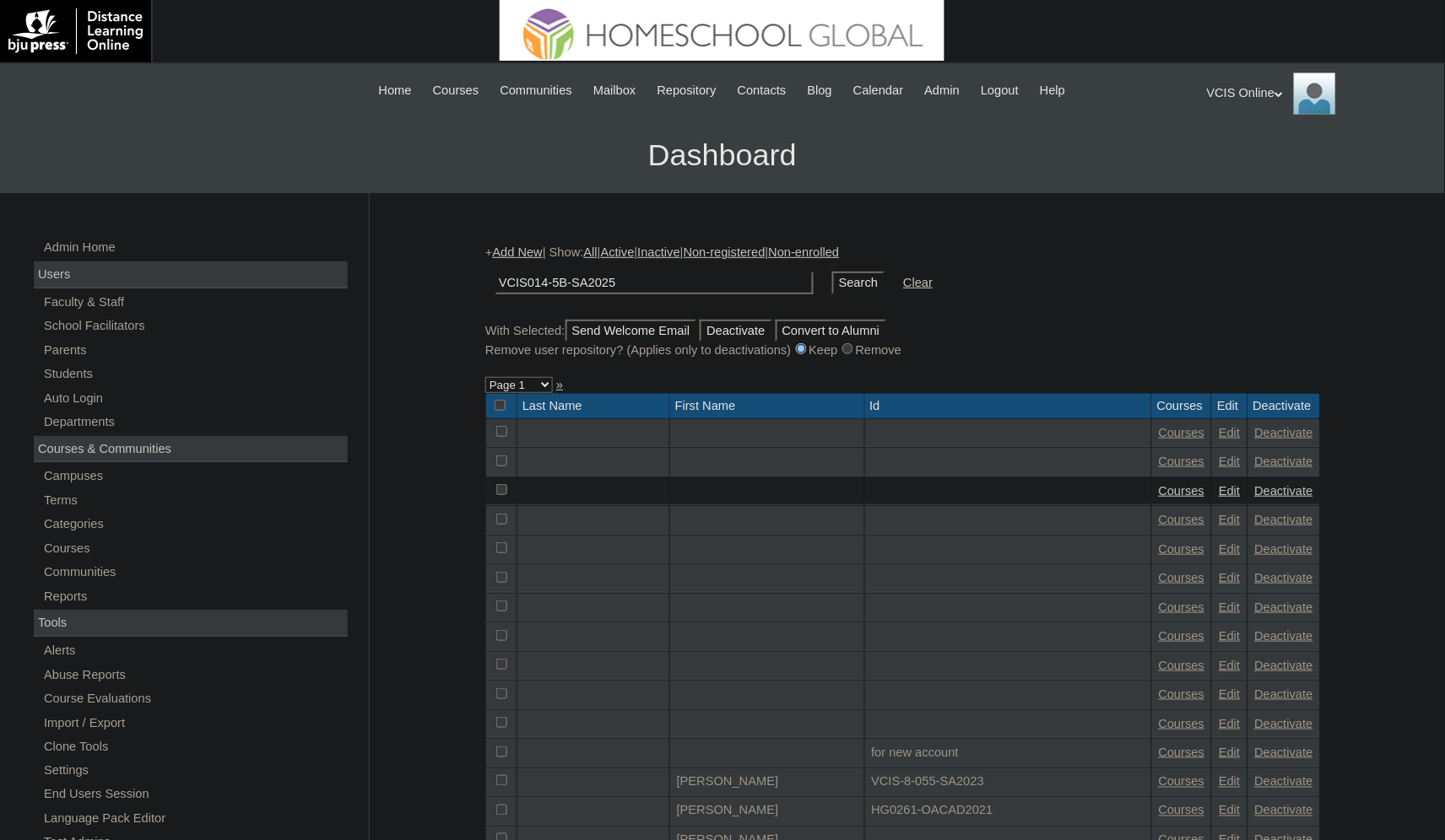
type input "VCIS014-5B-SA2025"
click at [832, 282] on input "Search" at bounding box center [858, 283] width 53 height 23
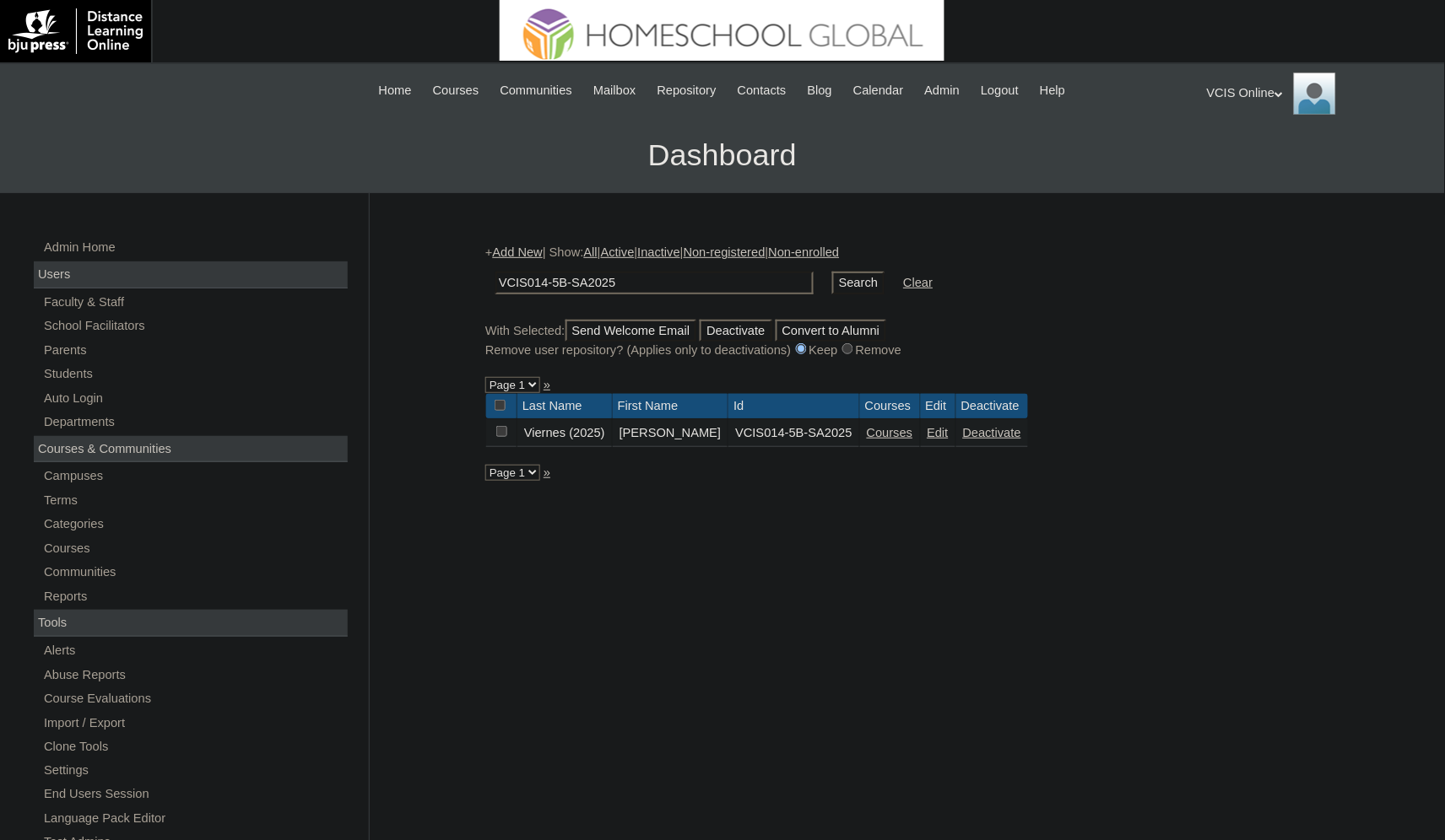
click at [913, 437] on link "Courses" at bounding box center [889, 433] width 46 height 14
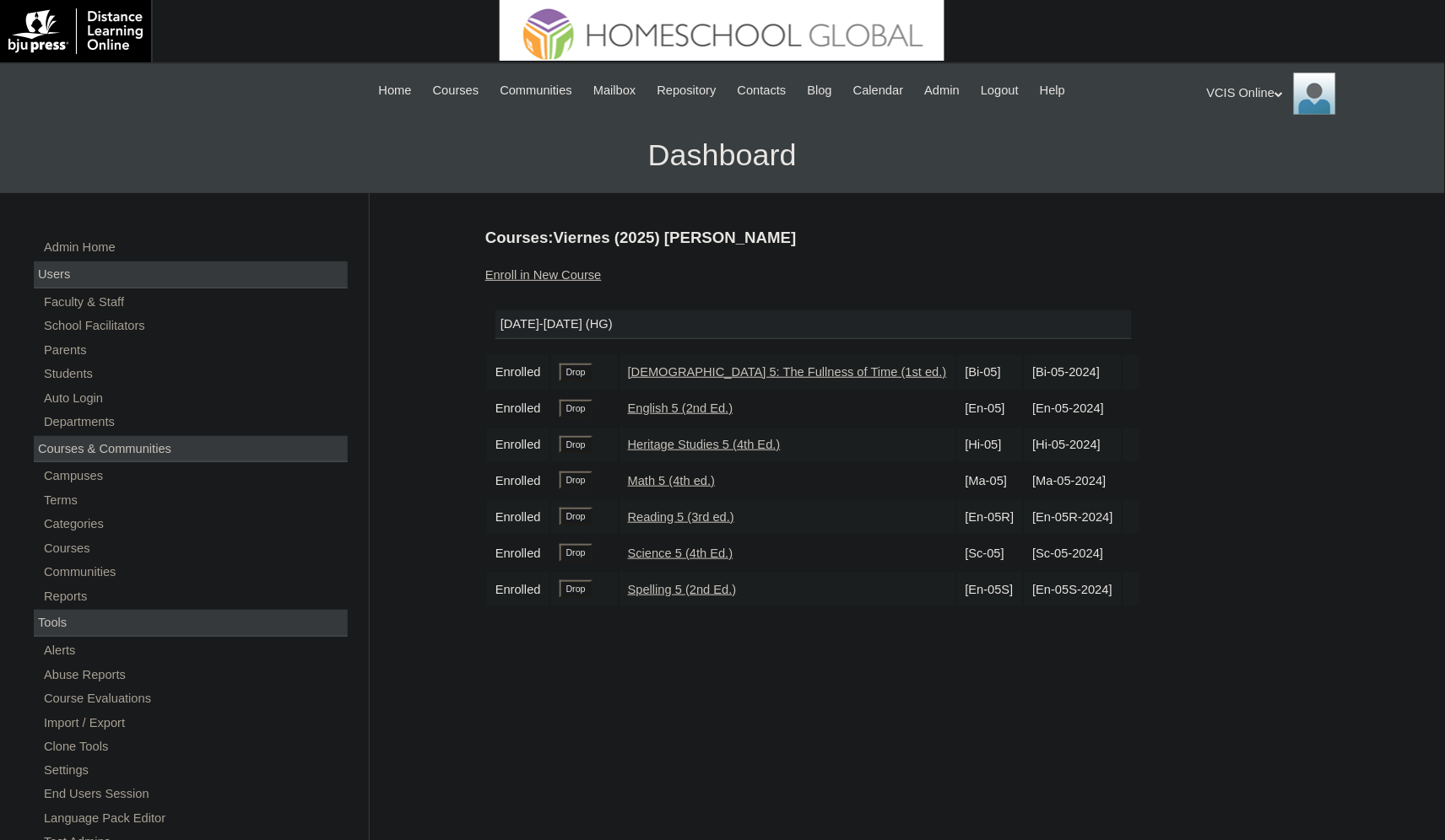
drag, startPoint x: 1049, startPoint y: 448, endPoint x: 977, endPoint y: 452, distance: 72.1
click at [1025, 452] on td "[Hi-05-2024]" at bounding box center [1073, 445] width 97 height 35
copy td "Hi-05-2024]"
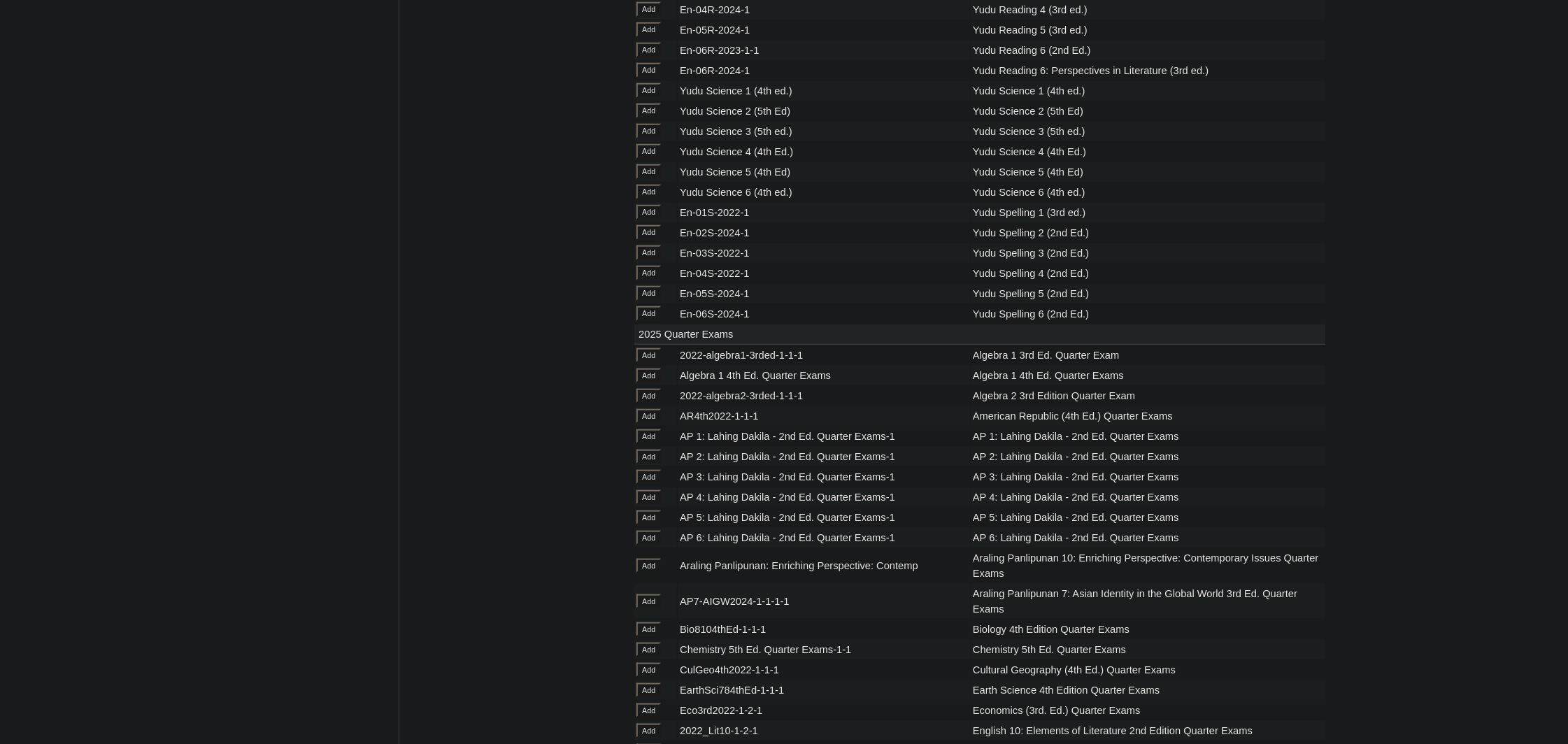
scroll to position [5216, 0]
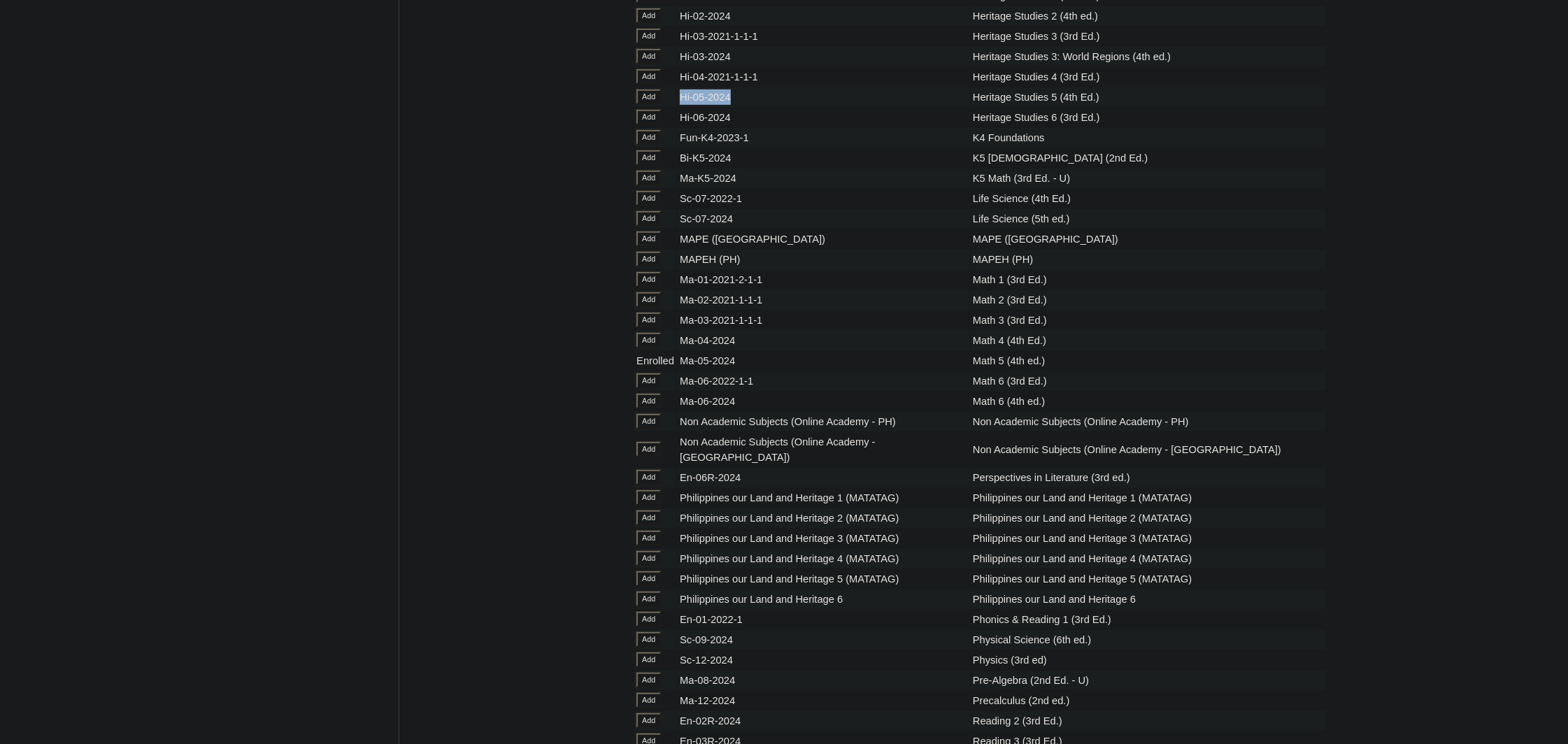
click at [659, 104] on input "Add" at bounding box center [649, 96] width 24 height 14
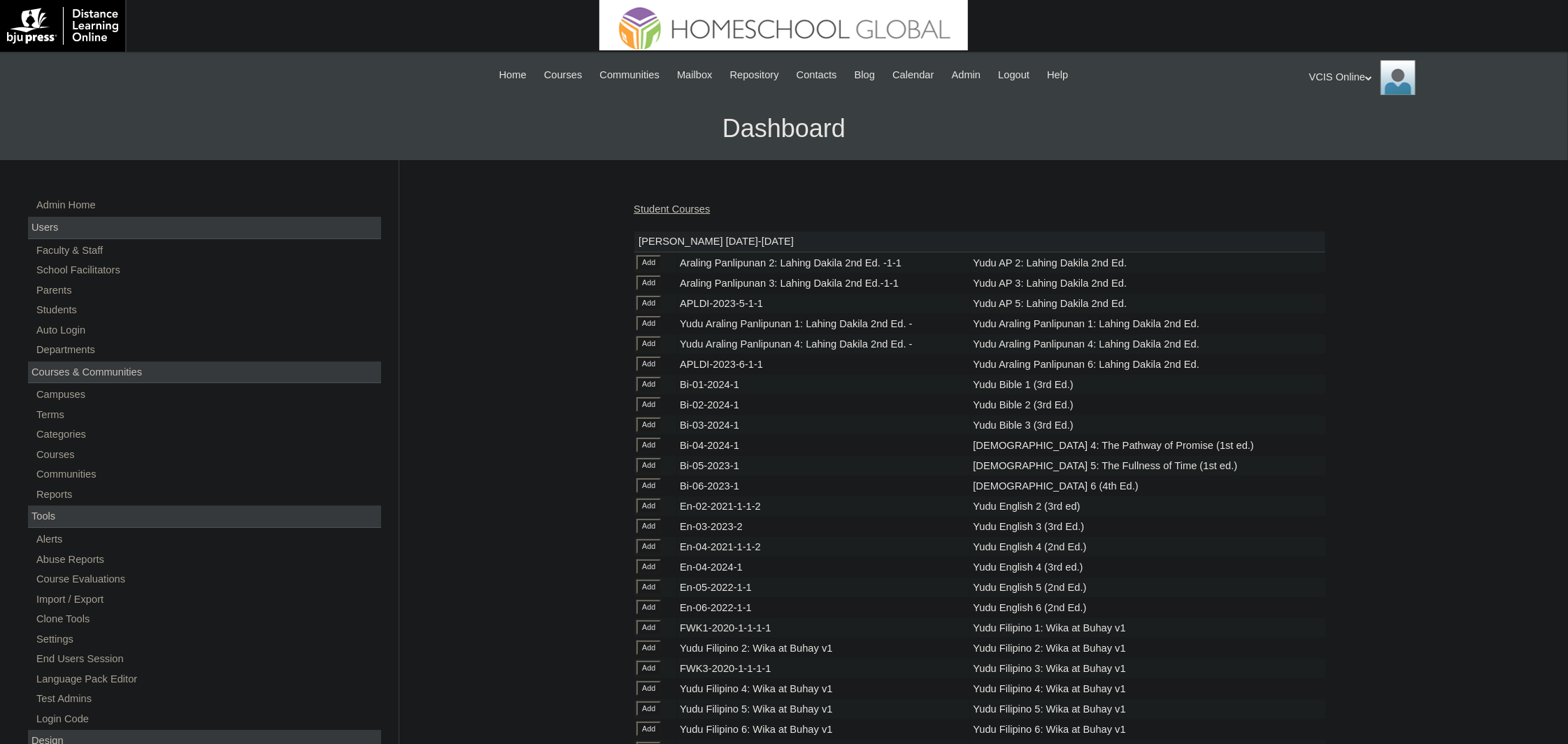
click at [703, 204] on link "Student Courses" at bounding box center [671, 209] width 76 height 11
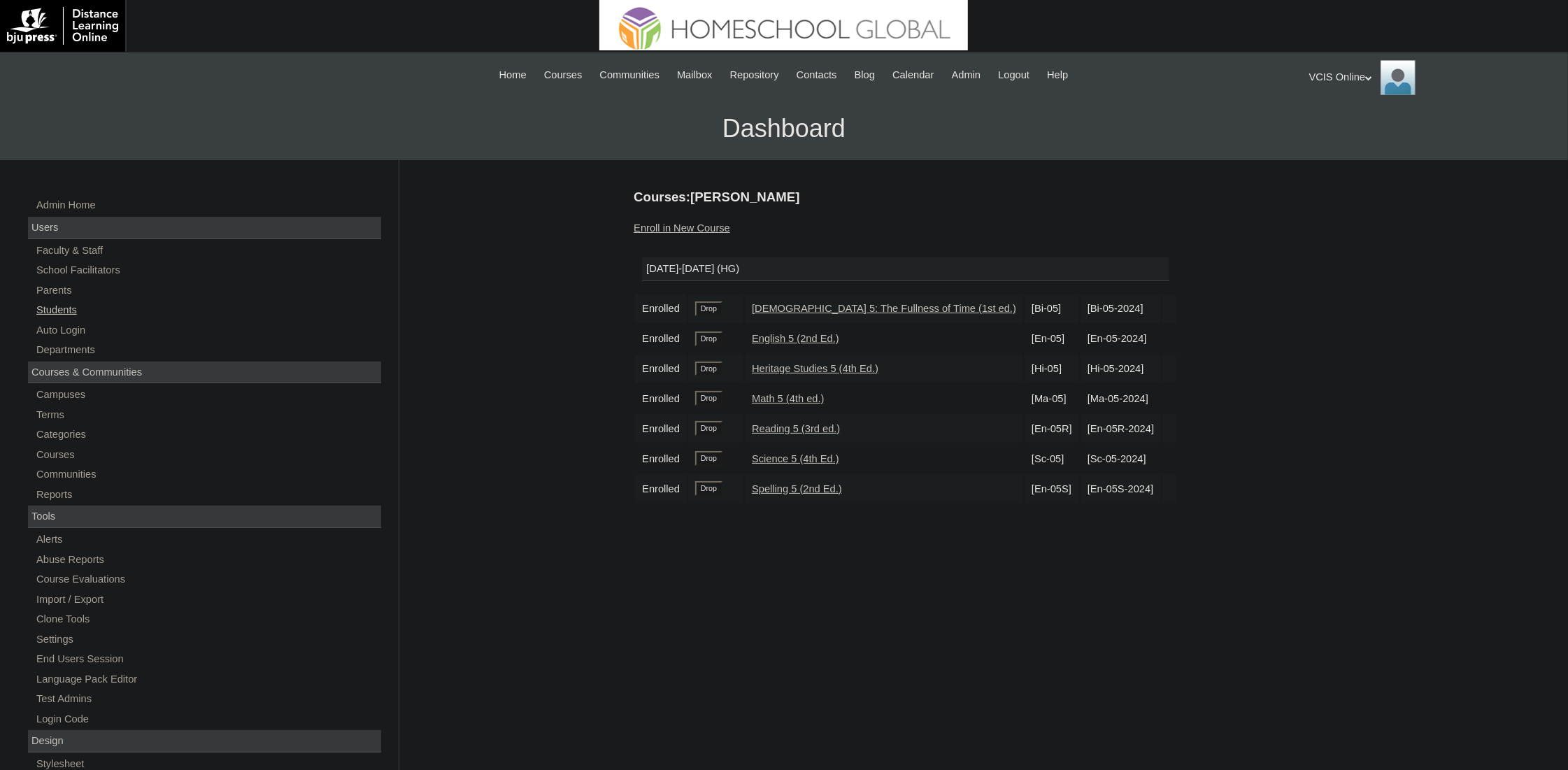
click at [67, 313] on link "Students" at bounding box center [207, 310] width 346 height 17
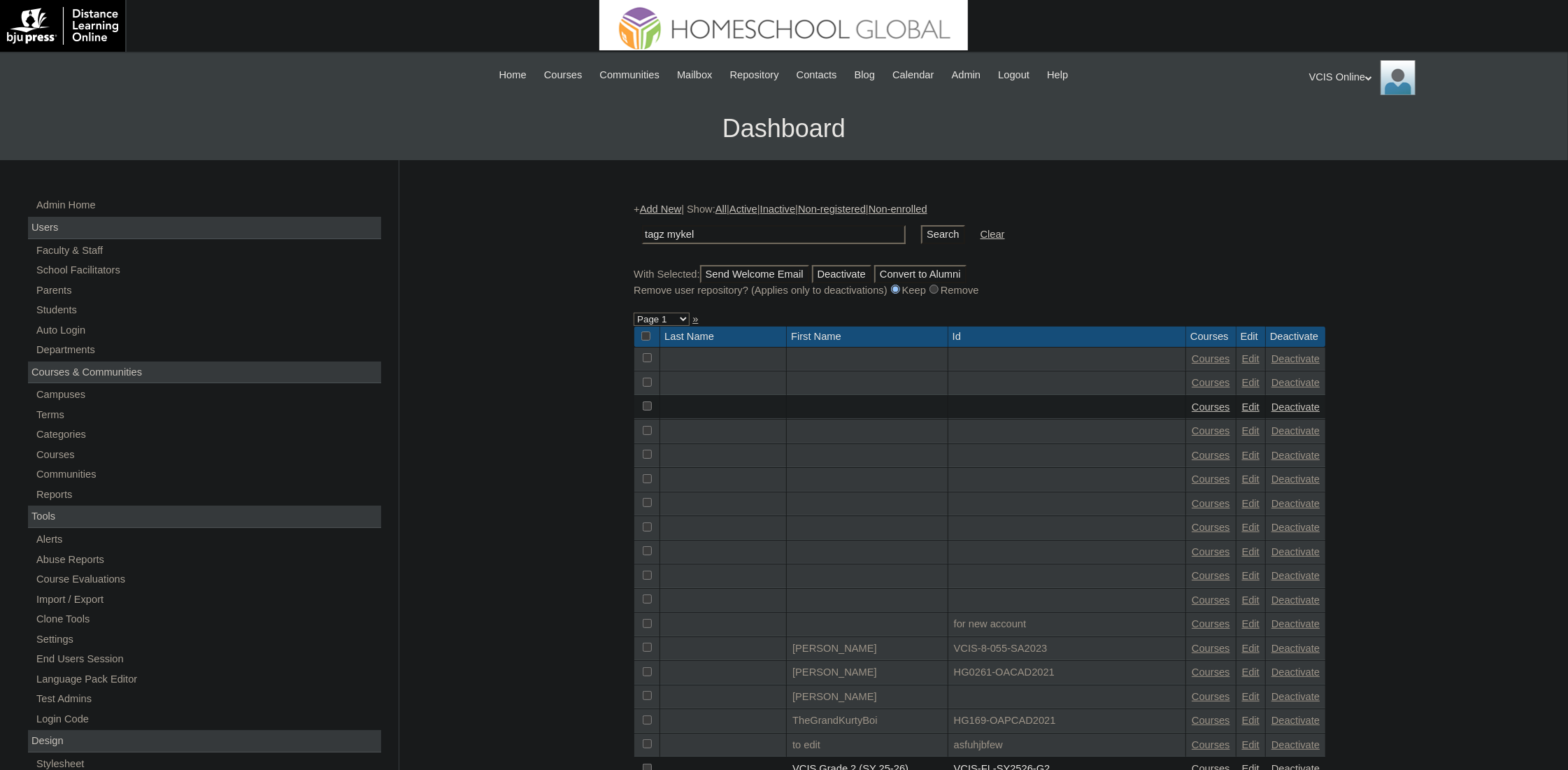
type input "tagz mykel"
click at [921, 233] on input "Search" at bounding box center [943, 234] width 44 height 19
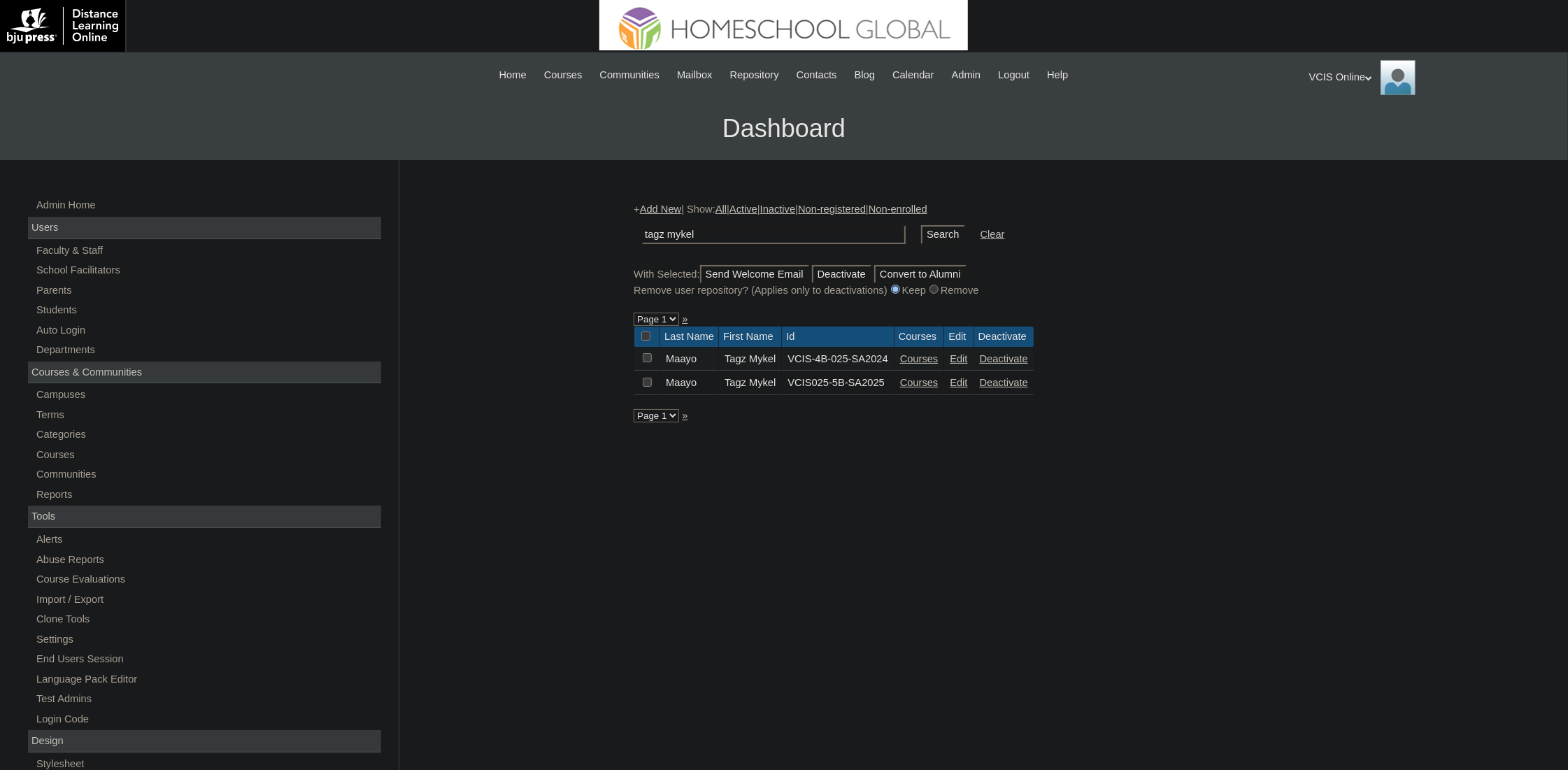
click at [939, 384] on link "Courses" at bounding box center [919, 382] width 38 height 11
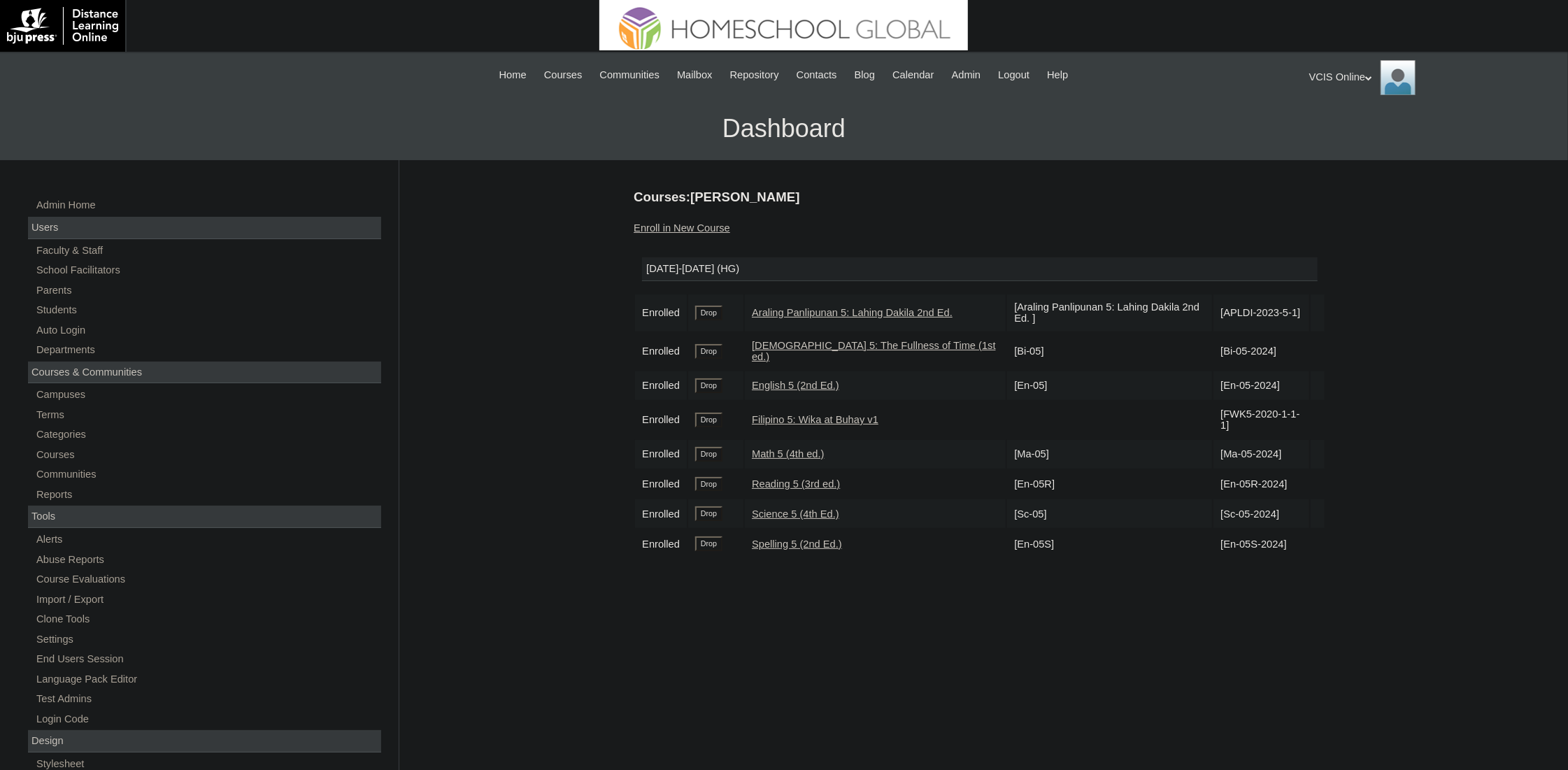
click at [706, 313] on input "Drop" at bounding box center [709, 313] width 27 height 14
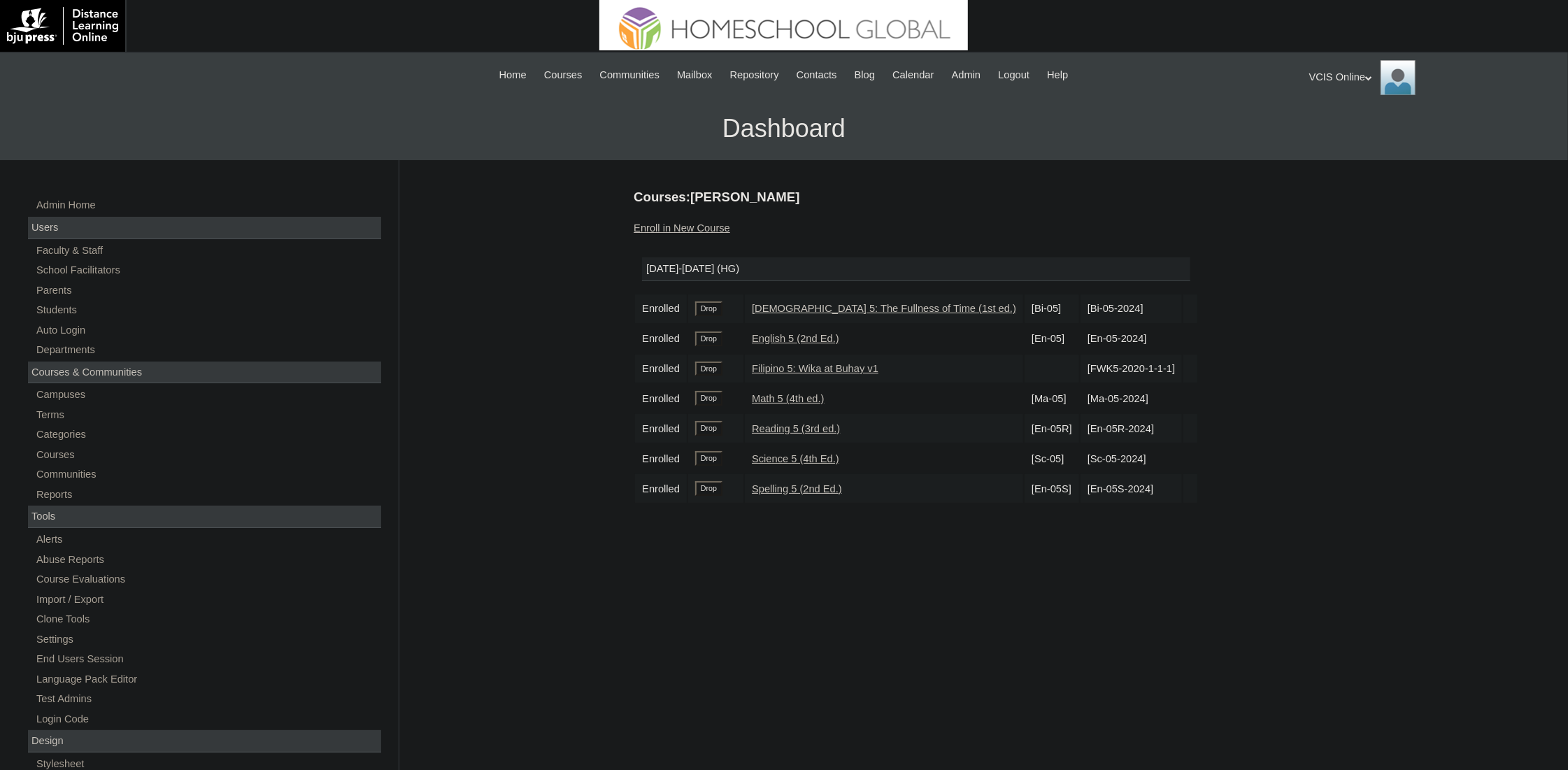
click at [709, 376] on td "Drop" at bounding box center [715, 369] width 55 height 29
click at [709, 369] on input "Drop" at bounding box center [709, 368] width 27 height 14
click at [668, 240] on div "Courses:[PERSON_NAME] Enroll in New Course [DATE]-[DATE] (HG) Enrolled Drop [DE…" at bounding box center [977, 656] width 699 height 937
click at [670, 231] on link "Enroll in New Course" at bounding box center [682, 228] width 96 height 11
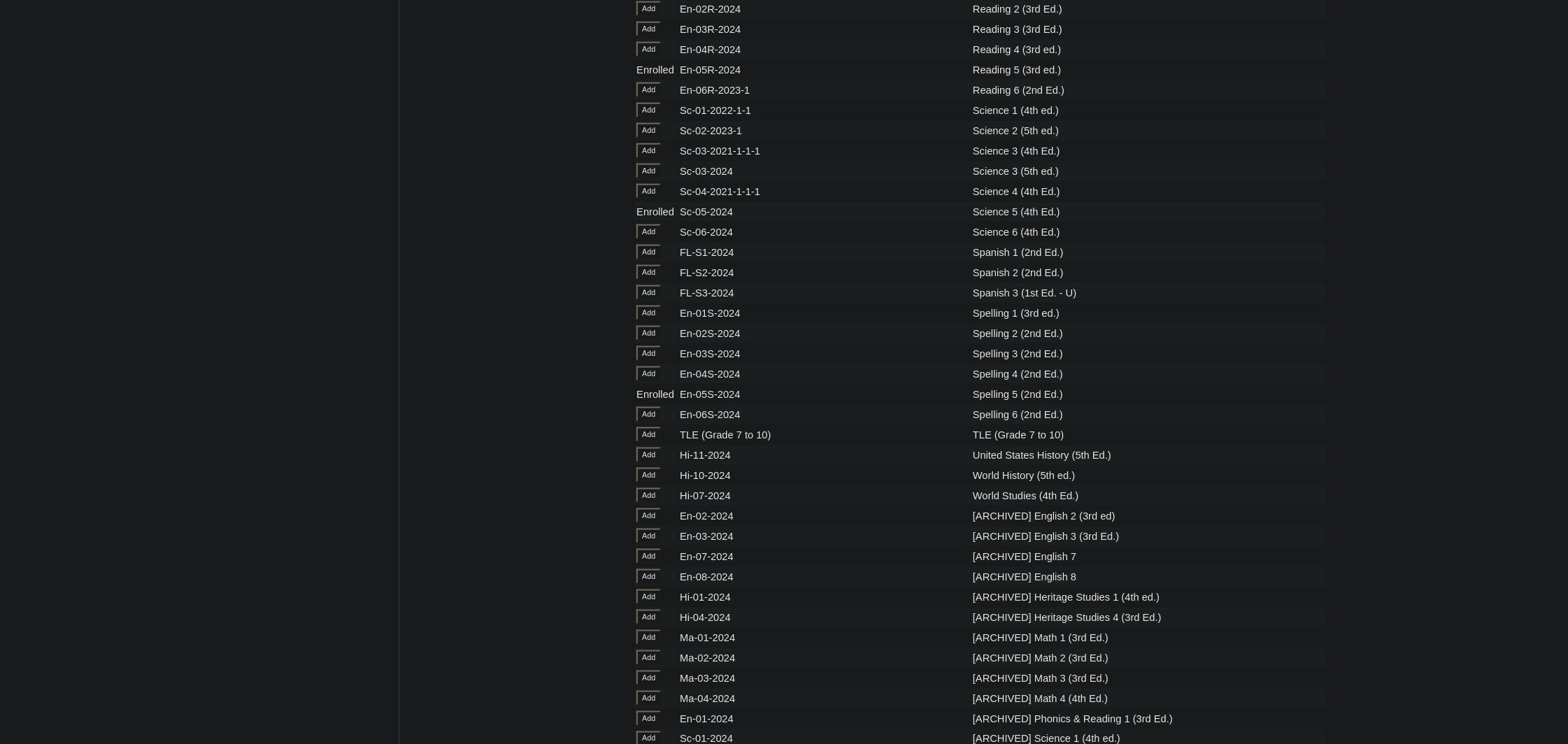
scroll to position [5216, 0]
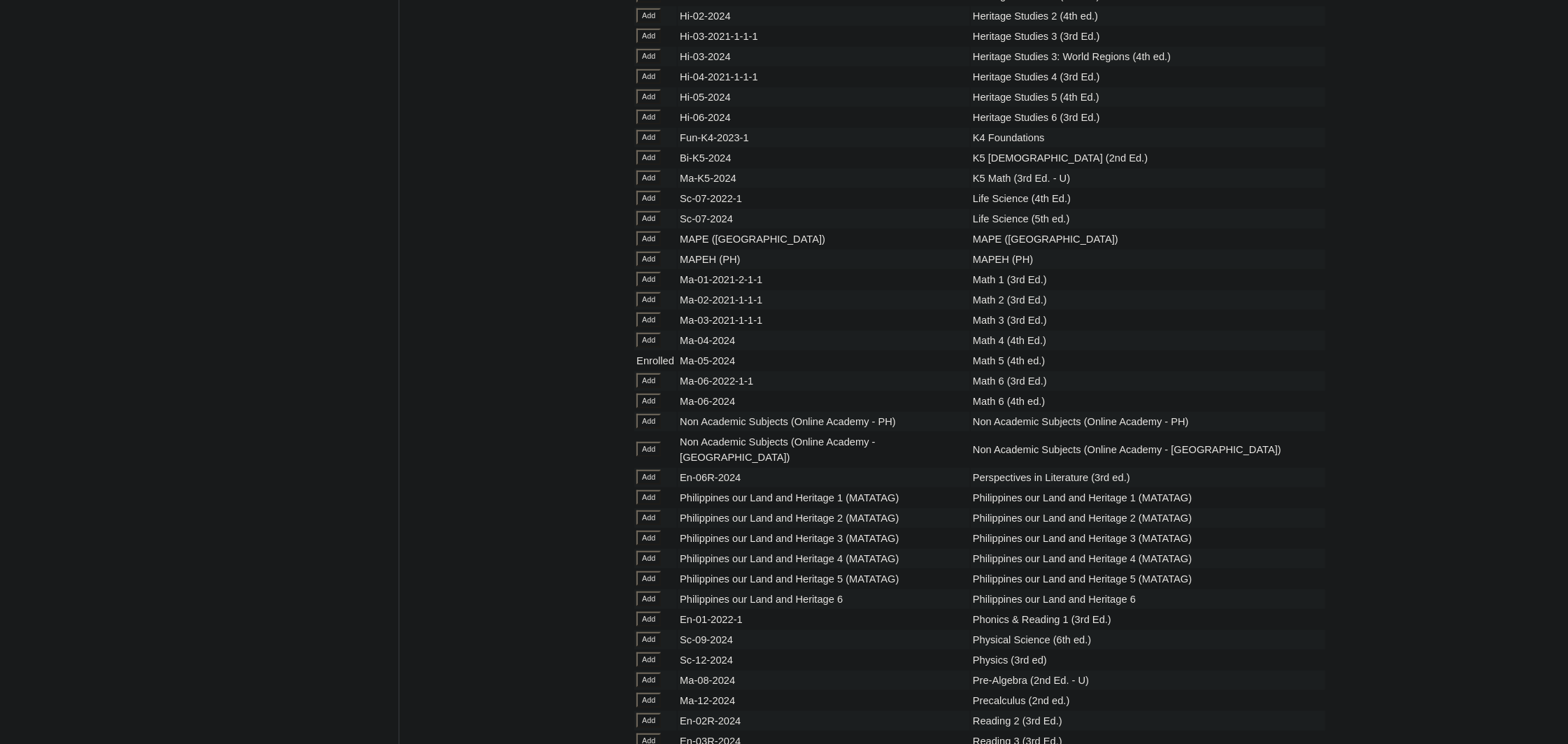
click at [640, 104] on input "Add" at bounding box center [649, 96] width 24 height 14
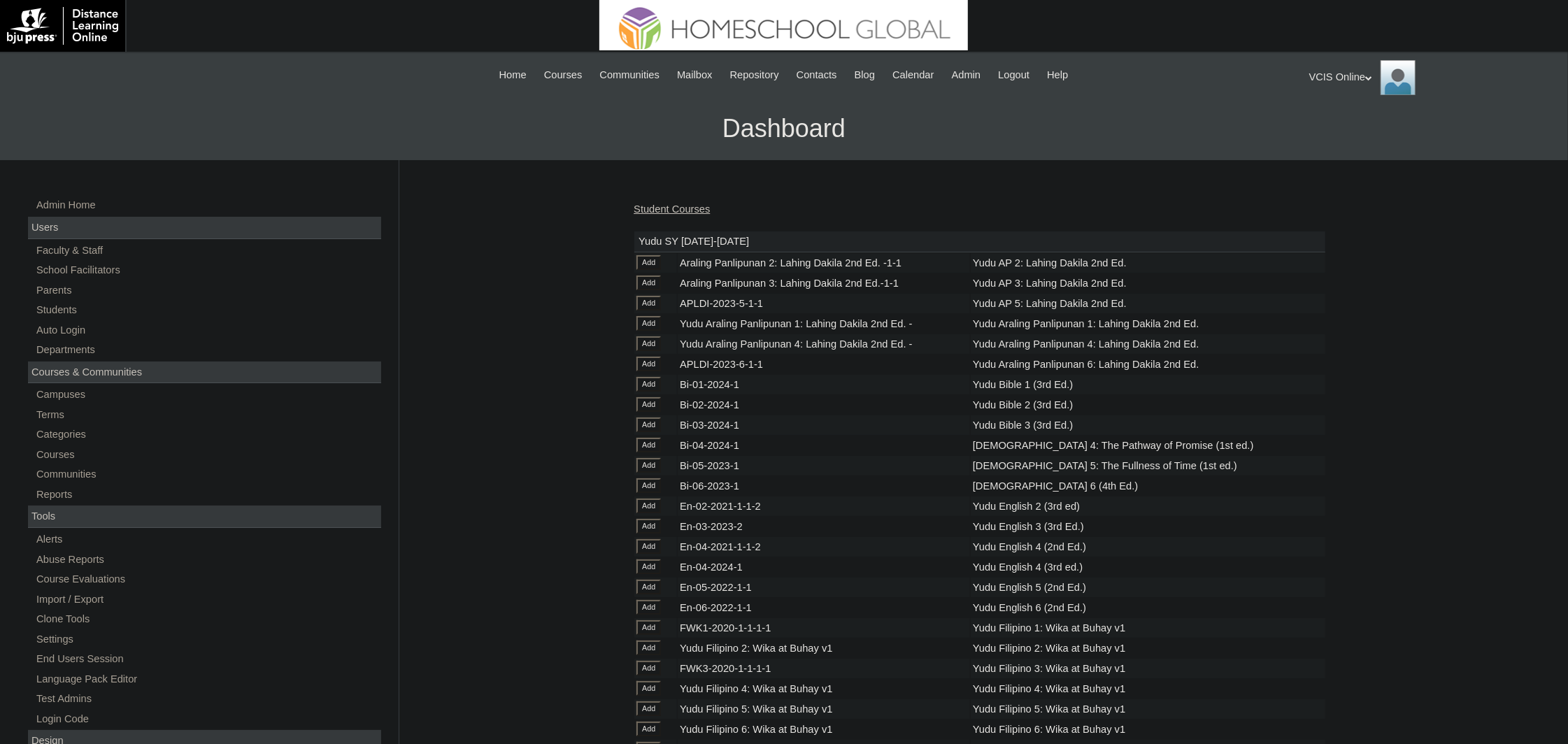
click at [683, 203] on link "Student Courses" at bounding box center [671, 209] width 76 height 11
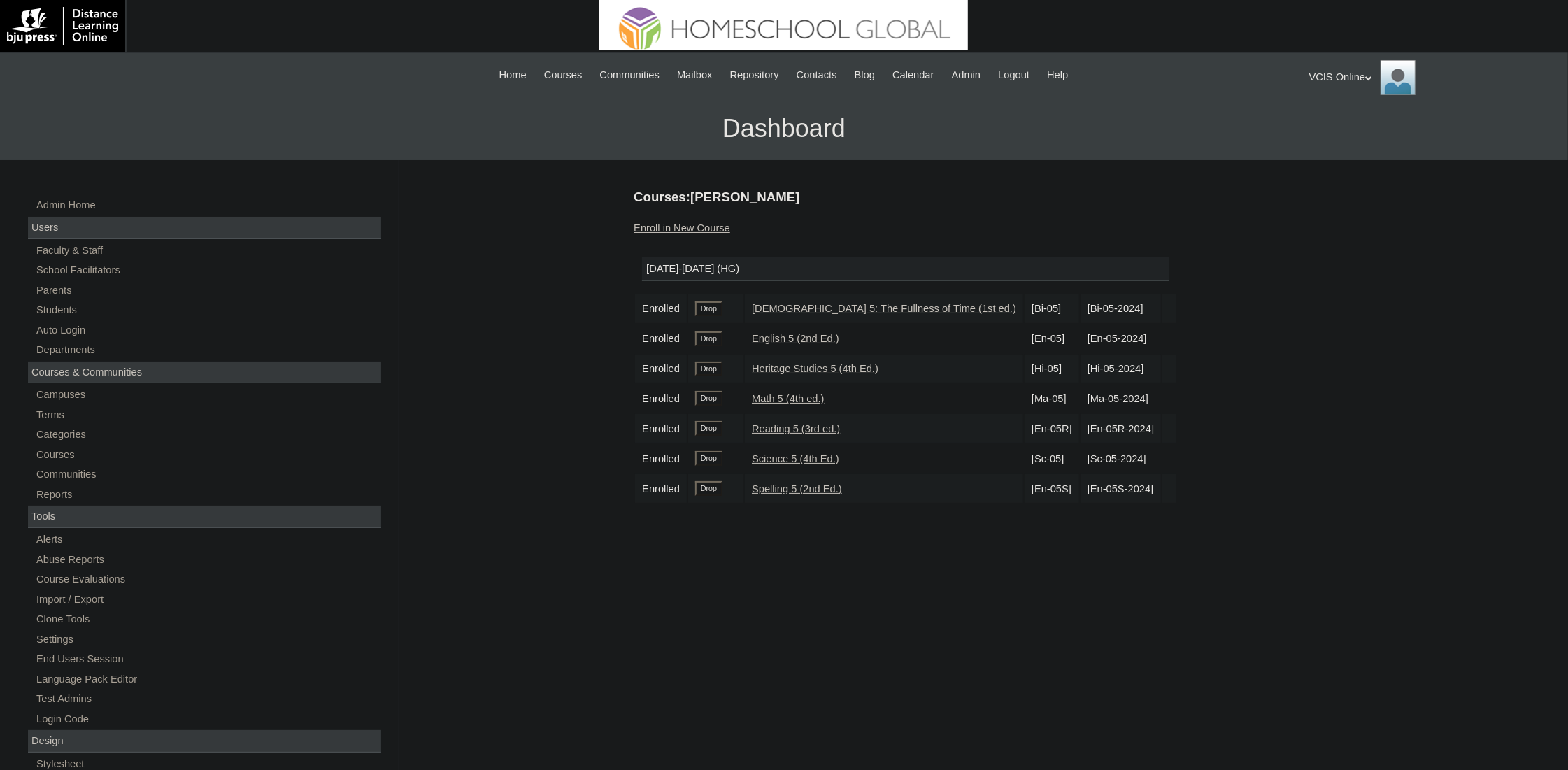
click at [632, 635] on div "Courses:Maayo Tagz Mykel Enroll in New Course 2025-2026 (HG) Enrolled Drop Bibl…" at bounding box center [977, 656] width 699 height 937
click at [66, 307] on link "Students" at bounding box center [207, 310] width 346 height 17
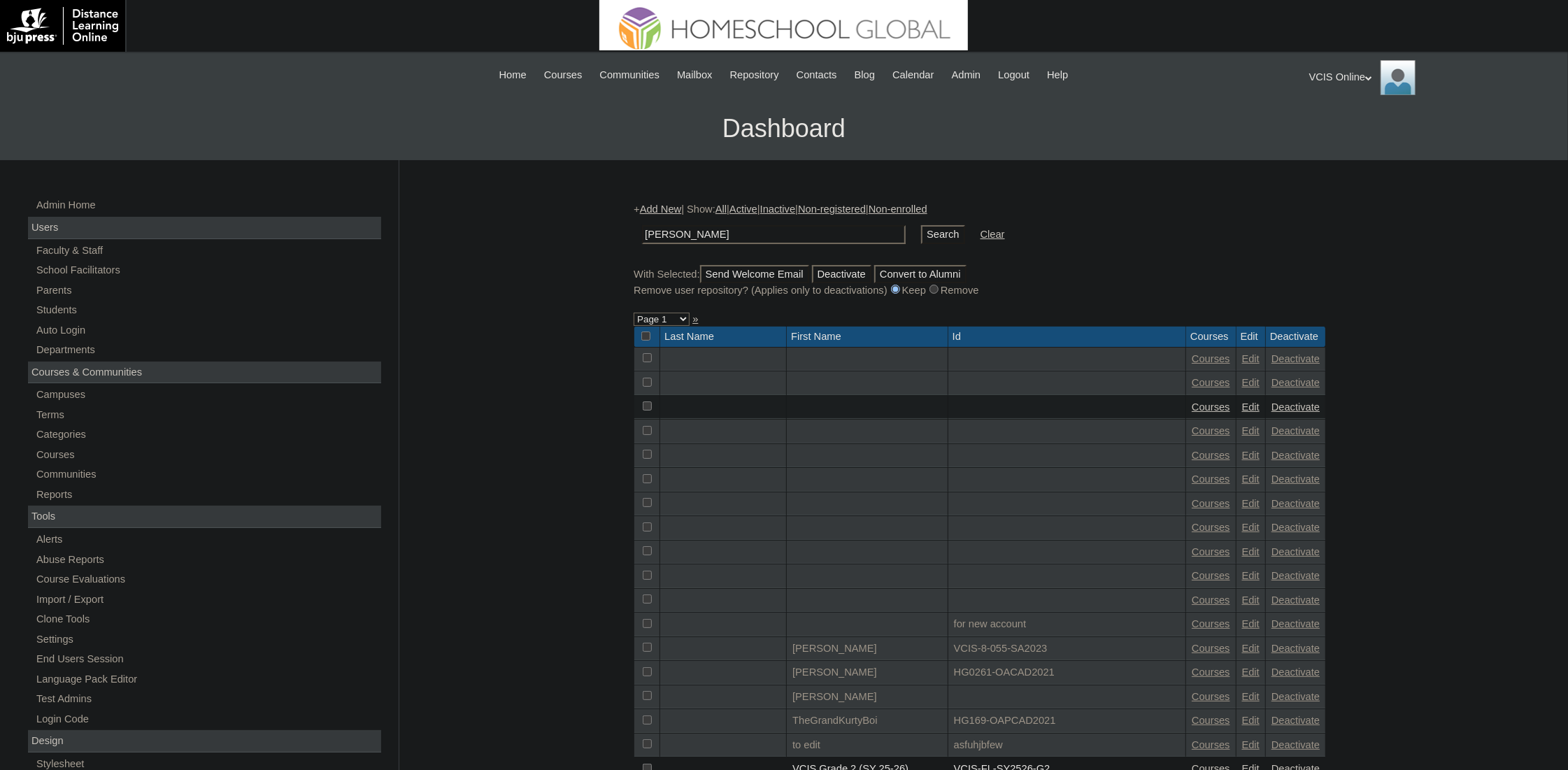
type input "[PERSON_NAME]"
click at [921, 233] on input "Search" at bounding box center [943, 234] width 44 height 19
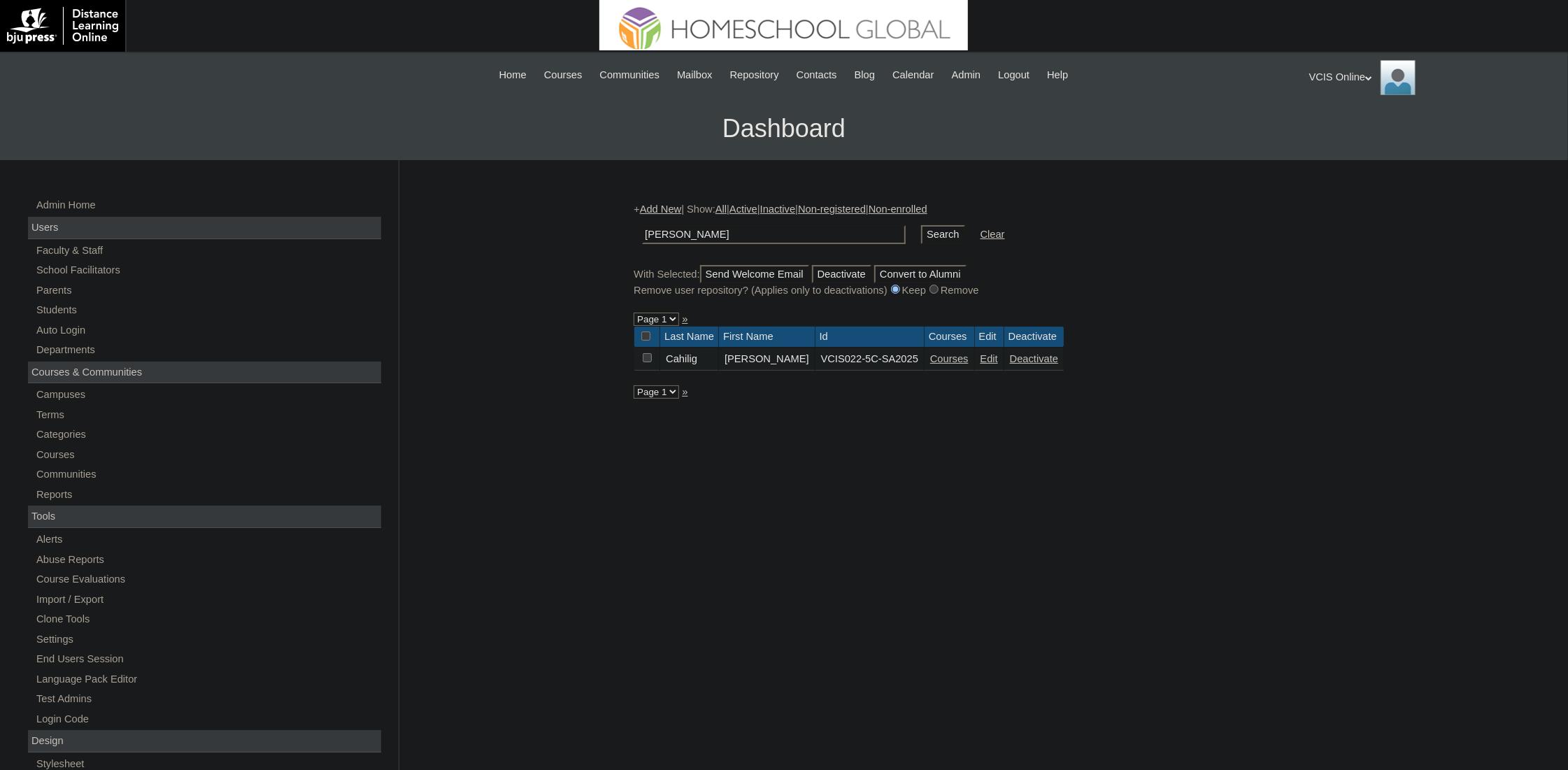
click at [930, 365] on link "Courses" at bounding box center [949, 359] width 38 height 11
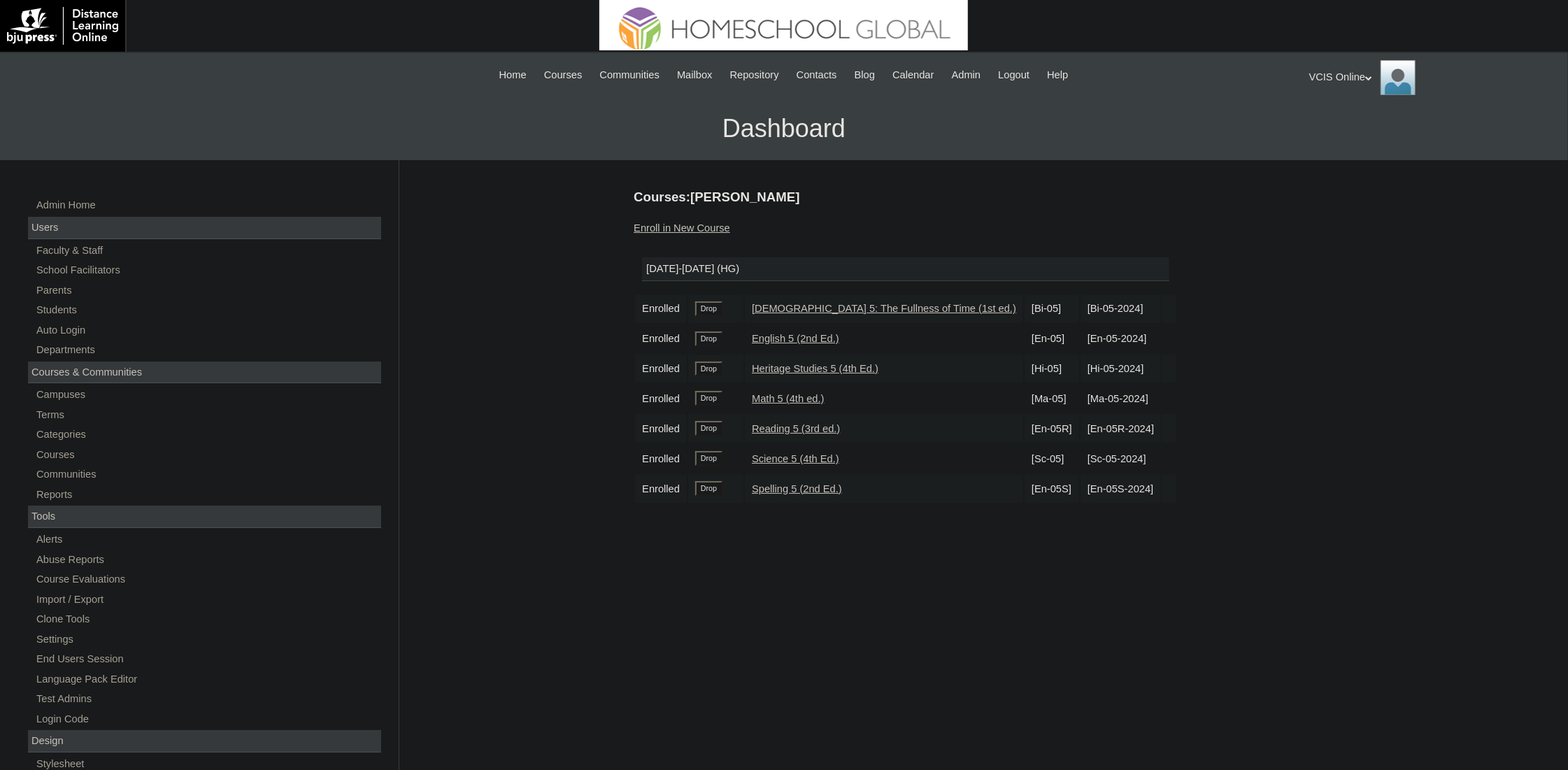
click at [1185, 414] on div "Courses:[PERSON_NAME] Enroll in New Course [DATE]-[DATE] (HG) Enrolled Drop [DE…" at bounding box center [977, 656] width 699 height 937
